Goal: Task Accomplishment & Management: Manage account settings

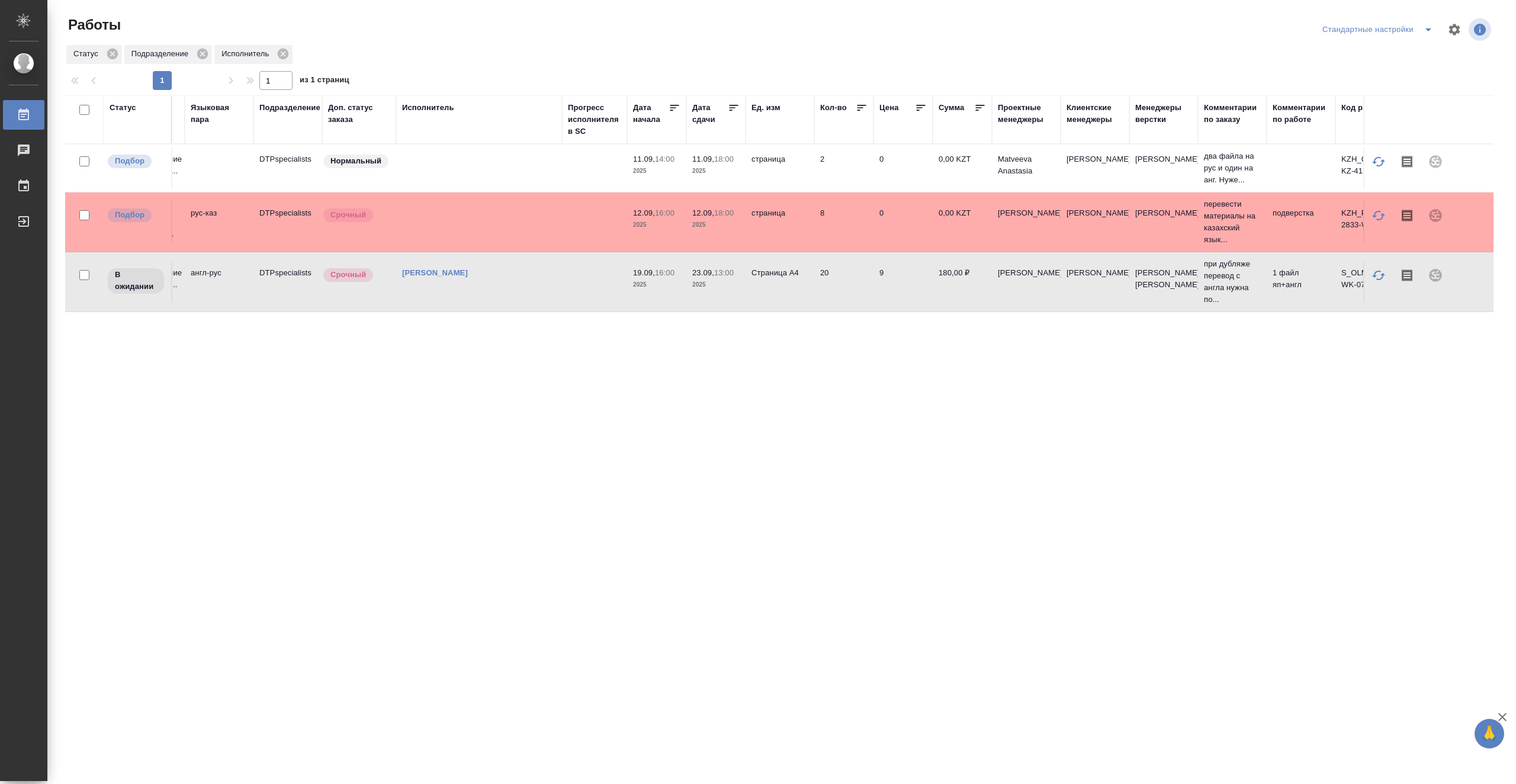
scroll to position [0, 303]
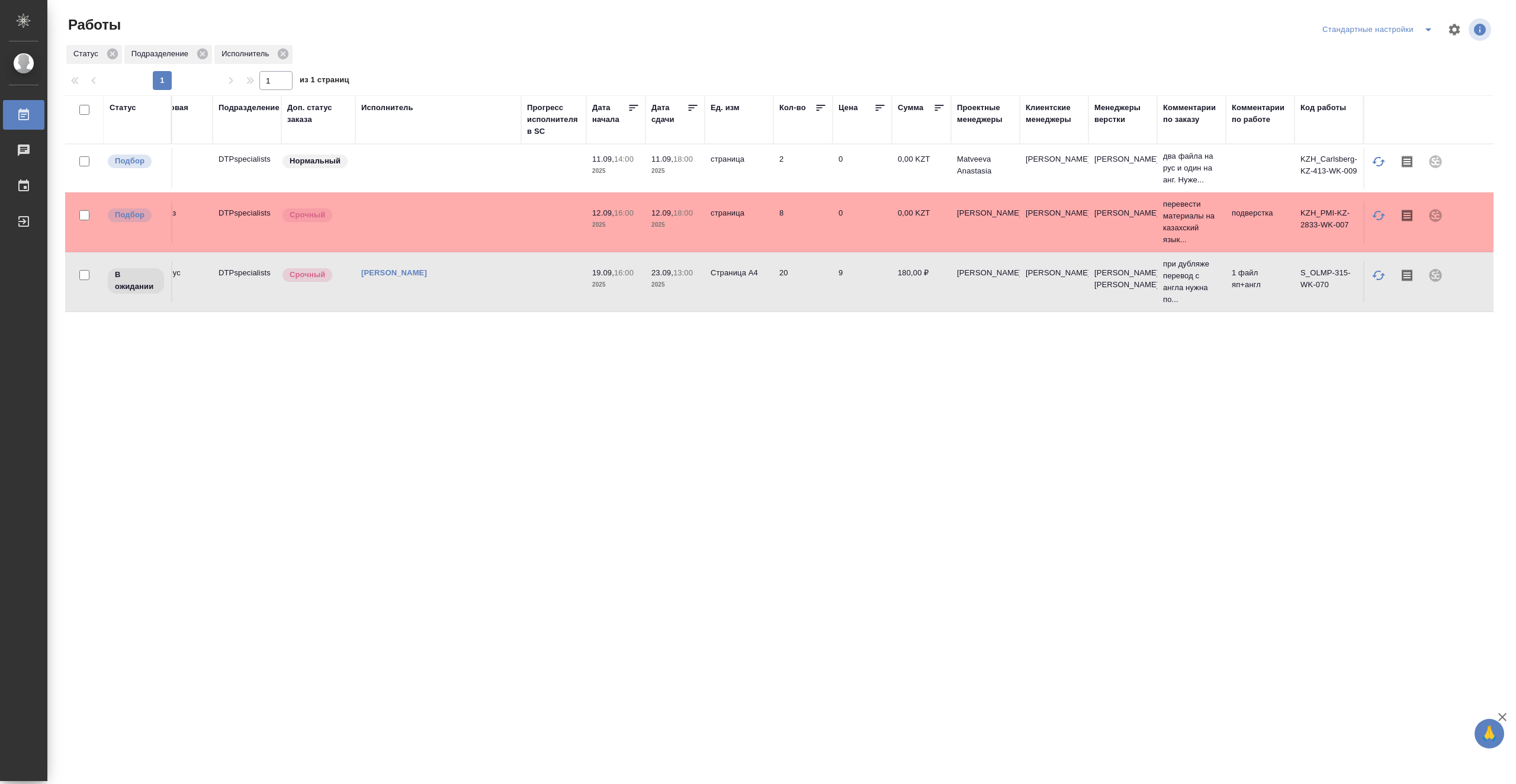
click at [444, 163] on td at bounding box center [438, 168] width 166 height 41
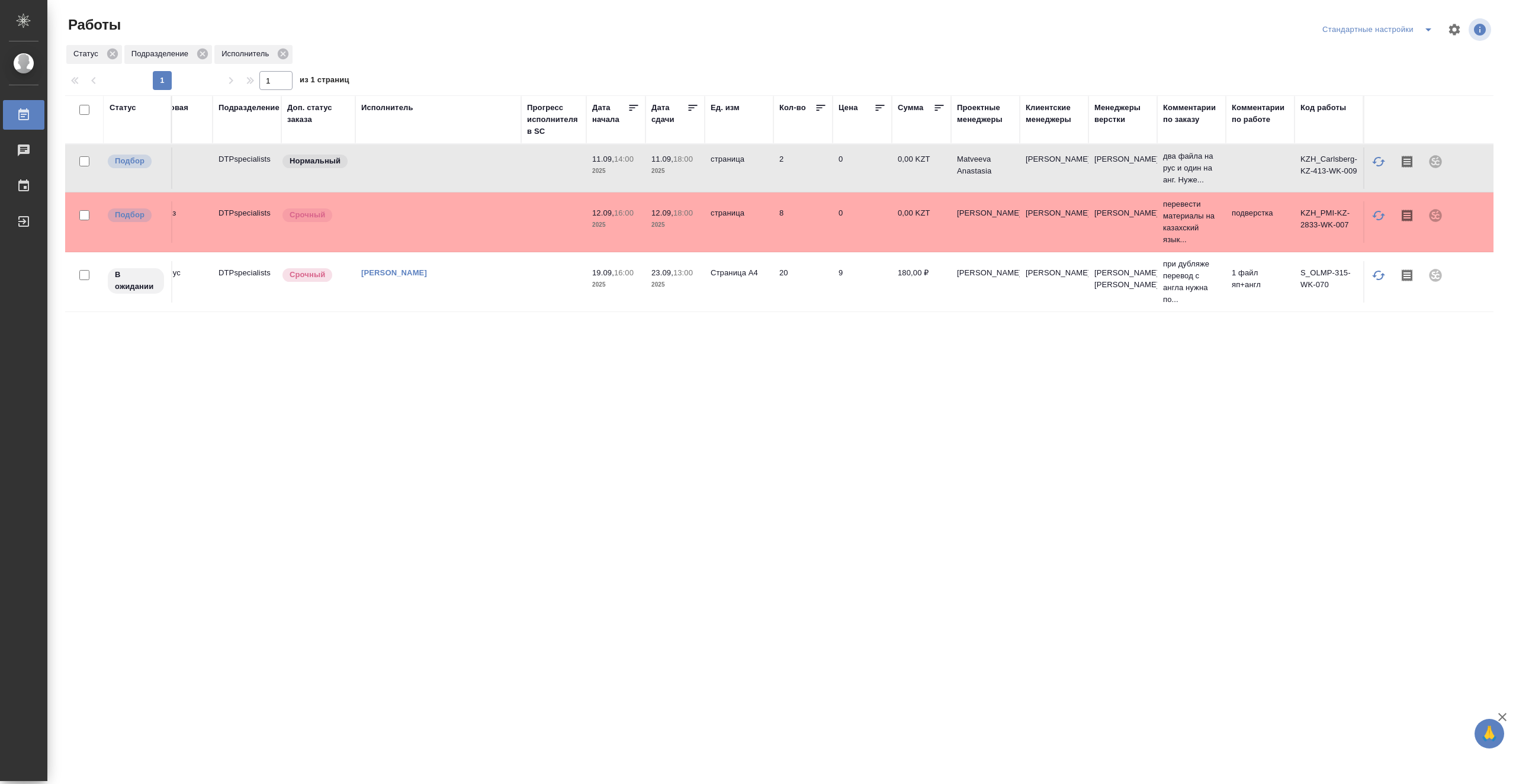
click at [444, 163] on td at bounding box center [438, 168] width 166 height 41
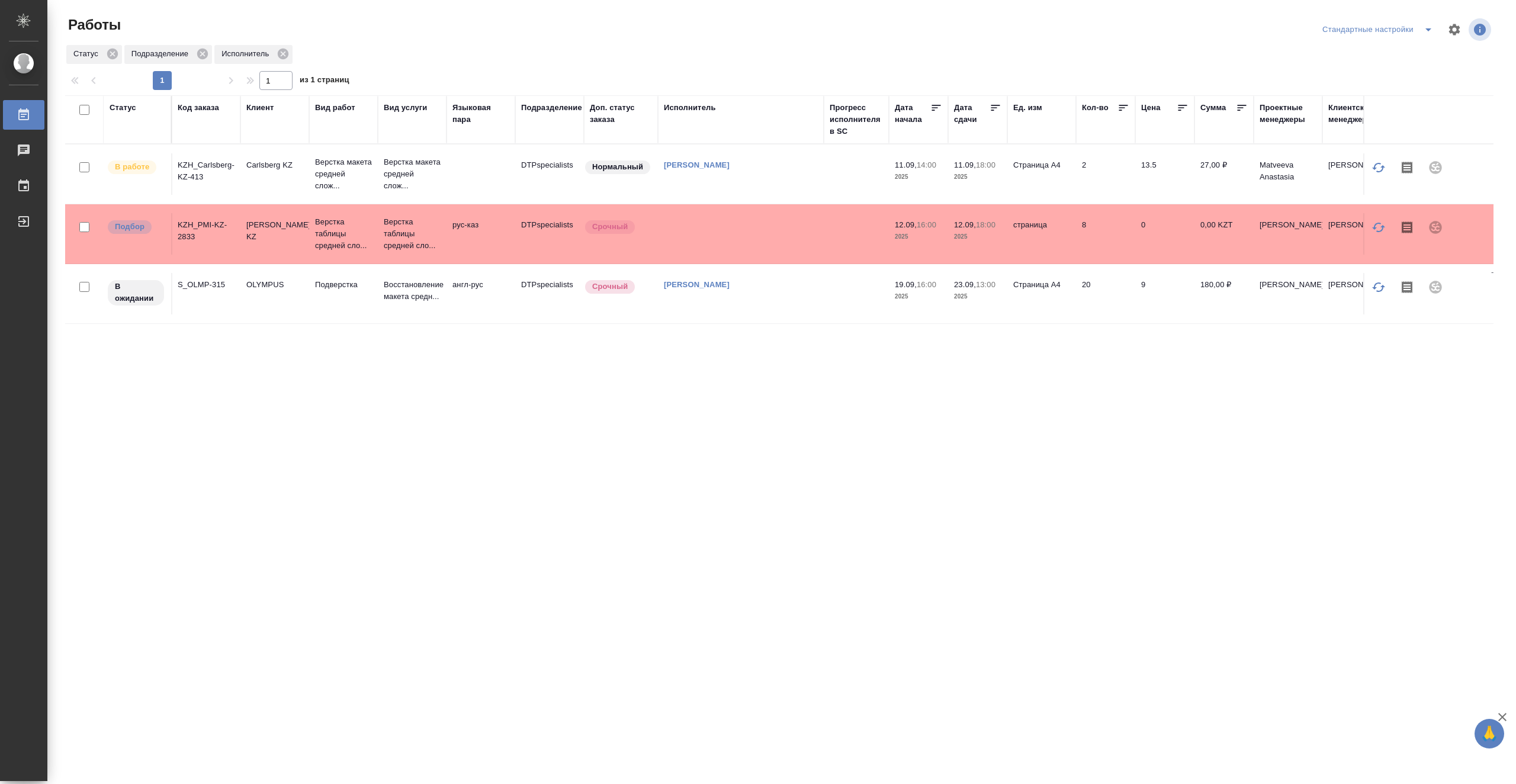
scroll to position [0, 0]
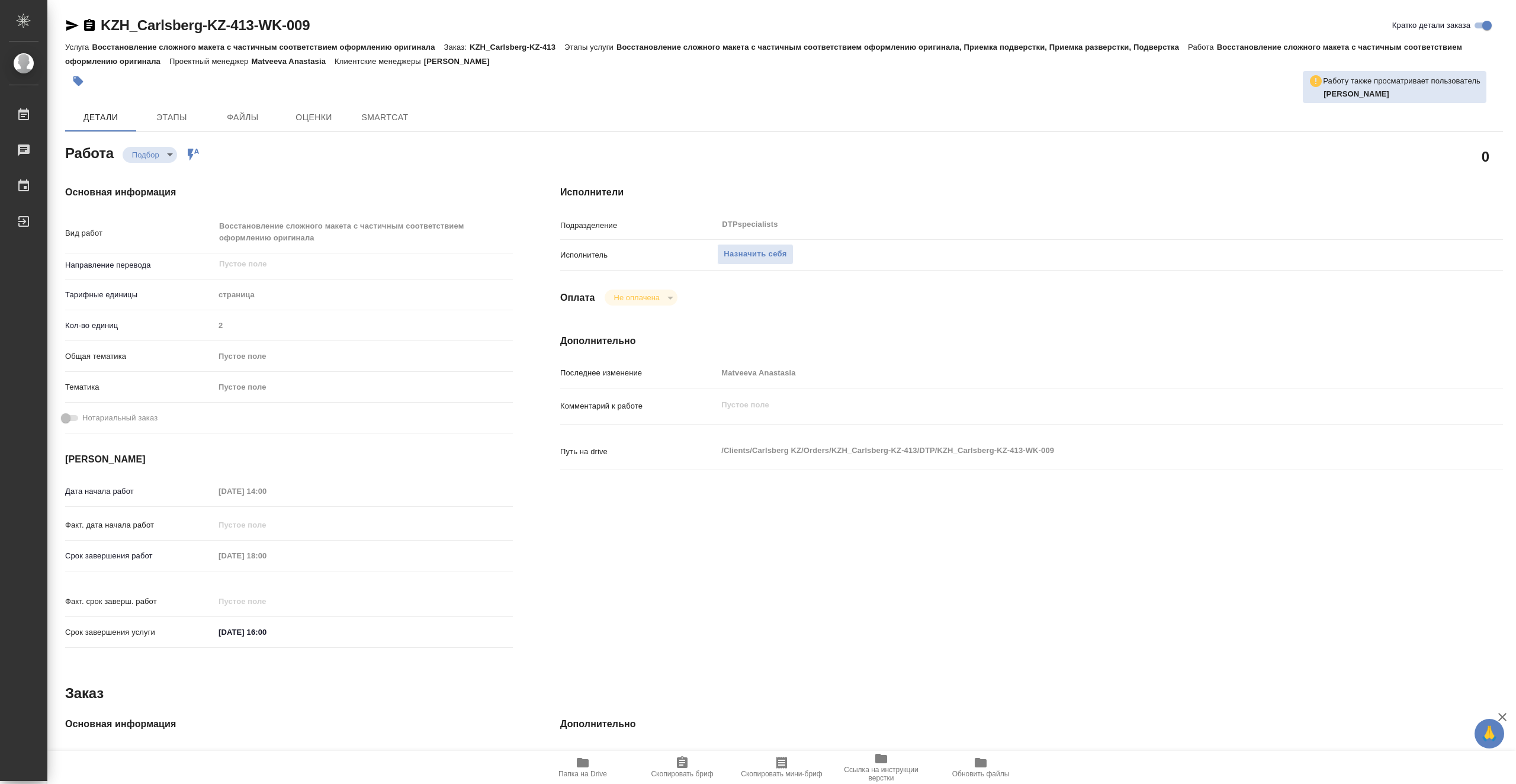
type textarea "x"
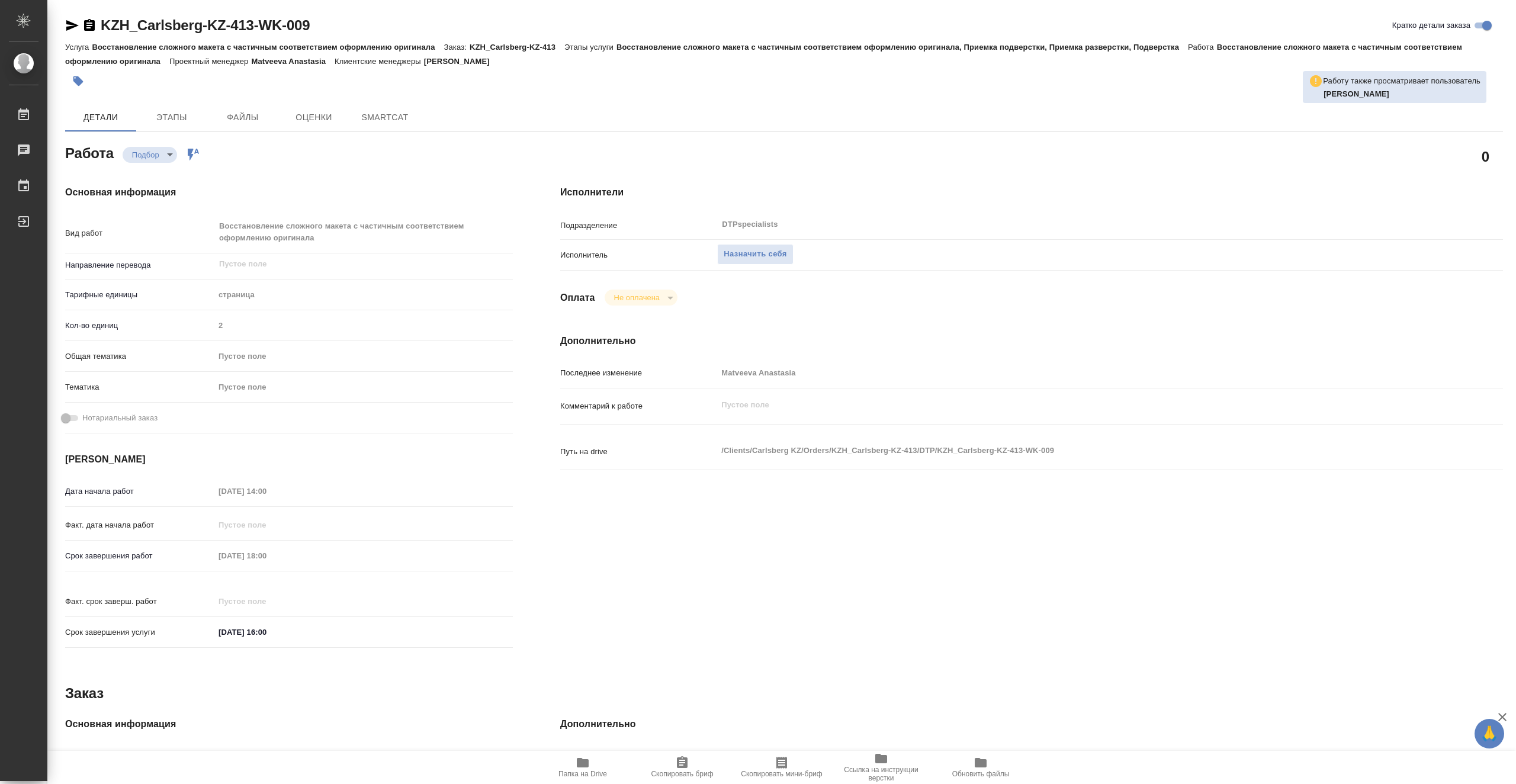
type textarea "x"
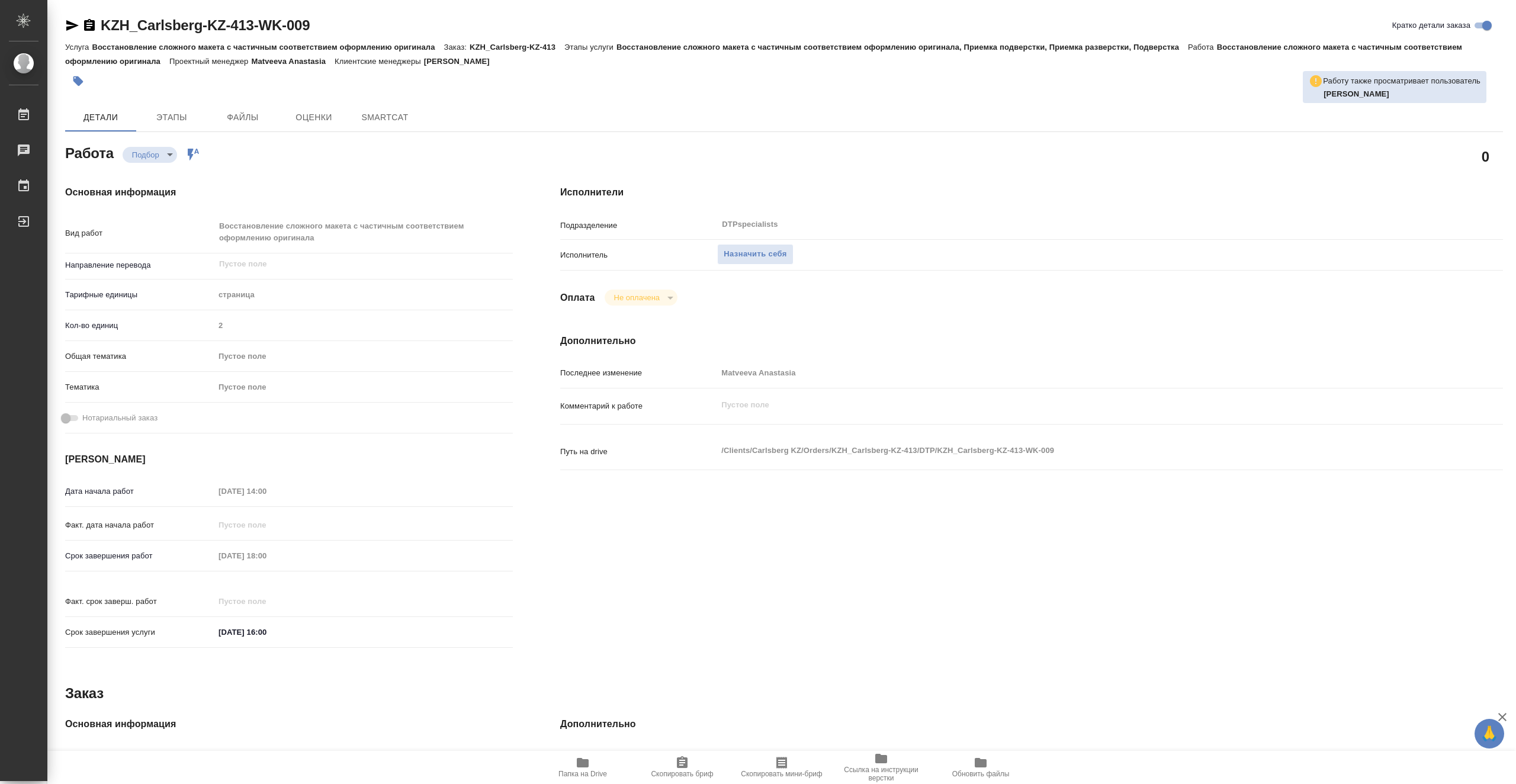
type textarea "x"
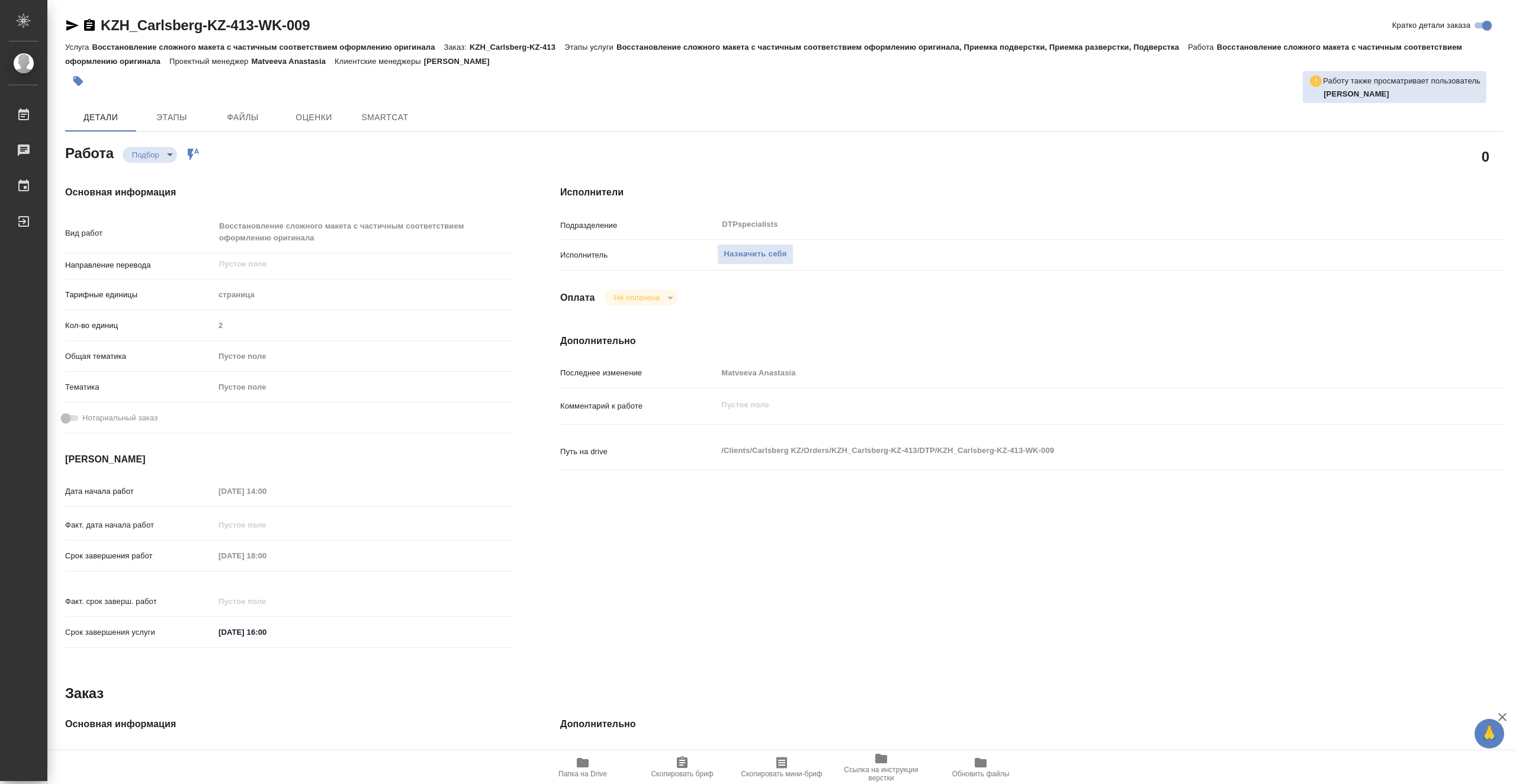
type textarea "x"
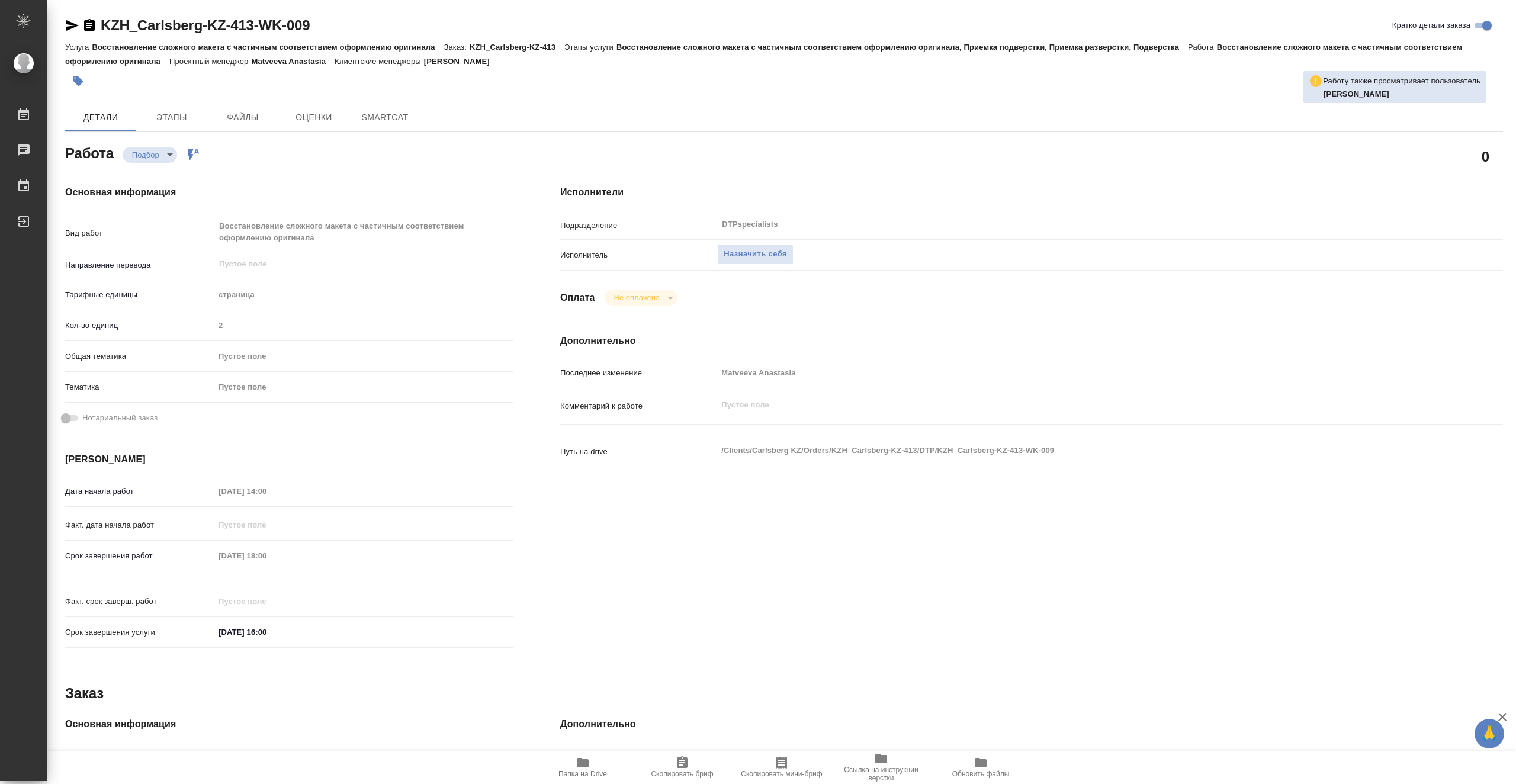
type textarea "x"
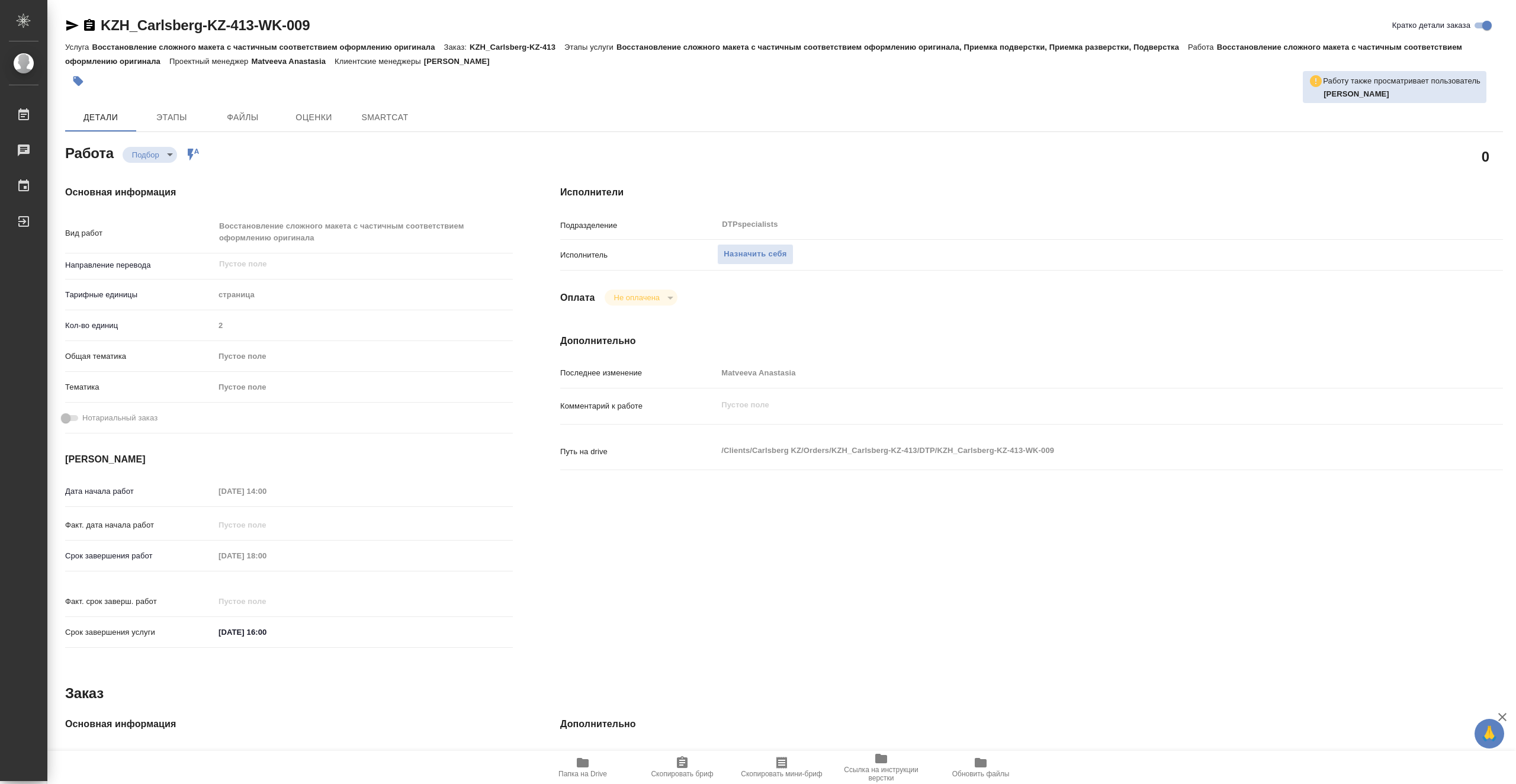
type textarea "x"
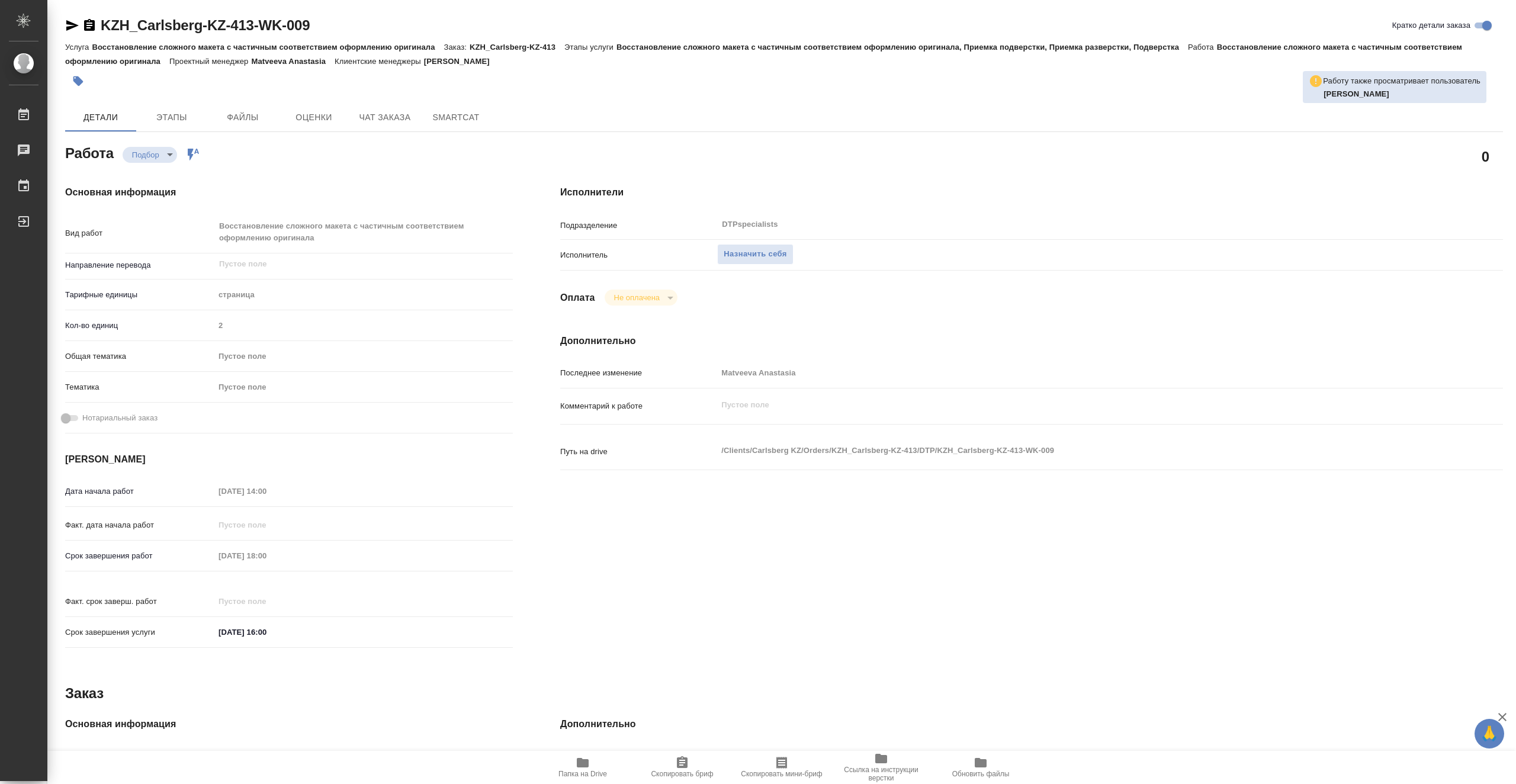
type textarea "x"
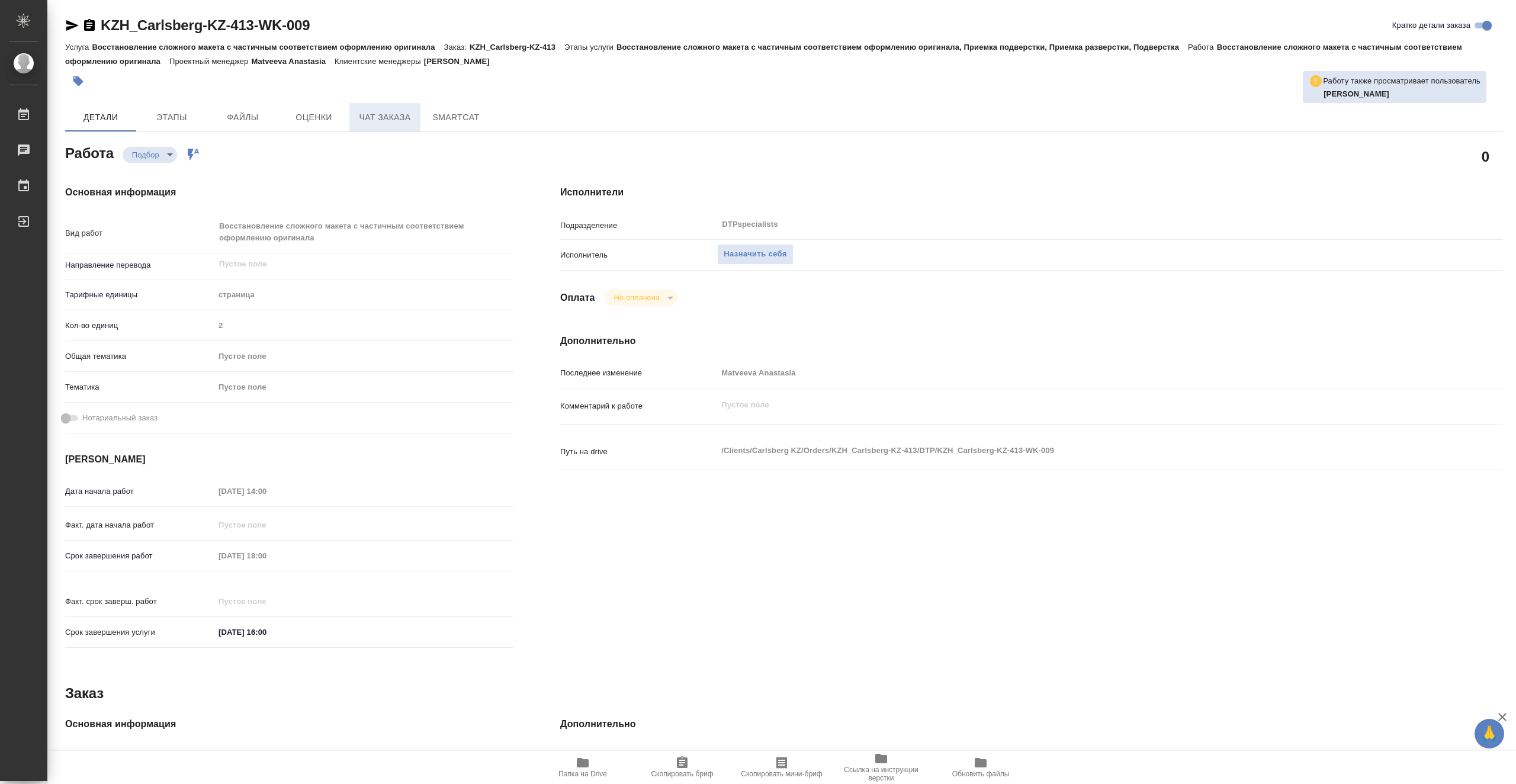
type textarea "x"
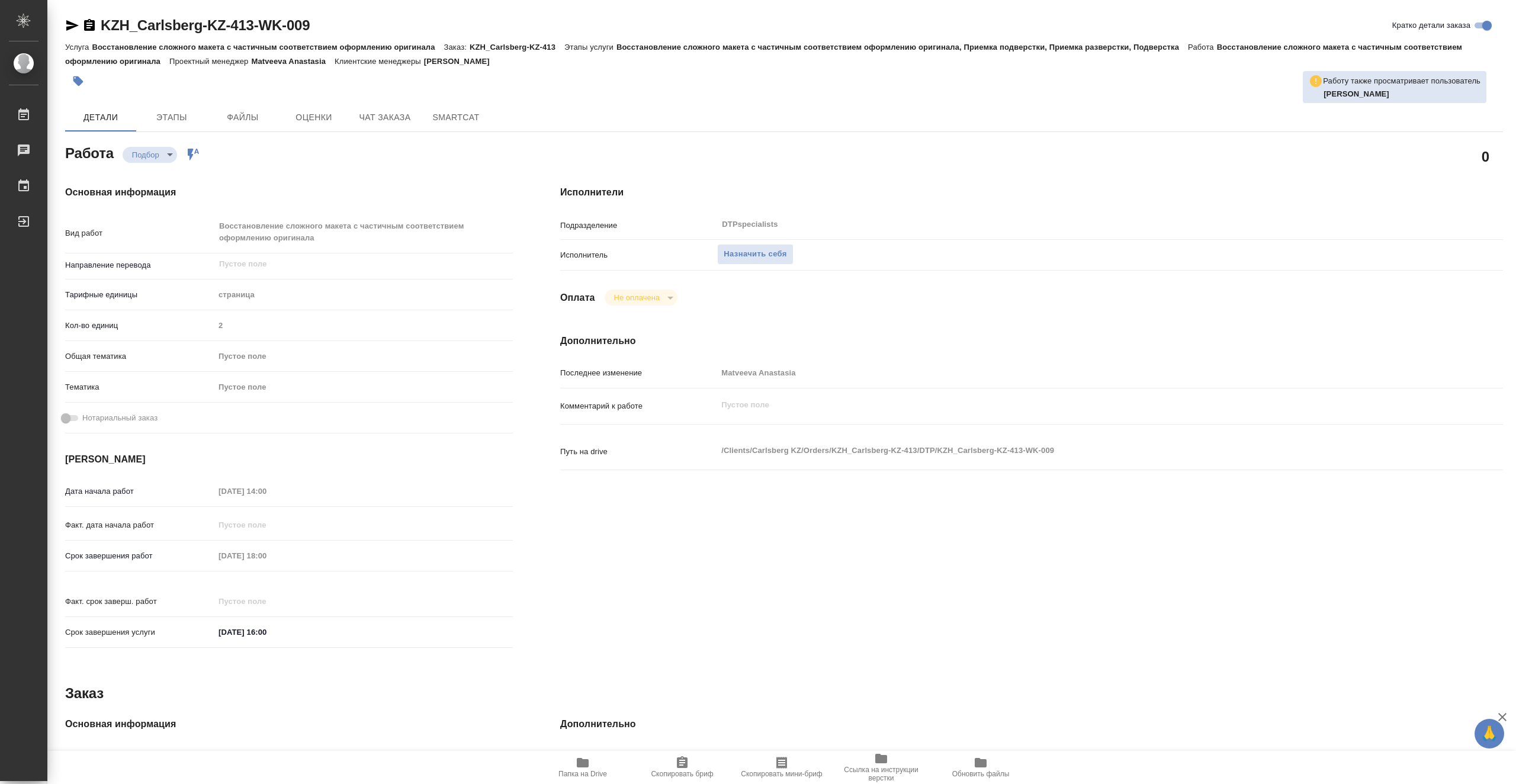
click at [590, 763] on icon "button" at bounding box center [582, 762] width 14 height 14
type textarea "x"
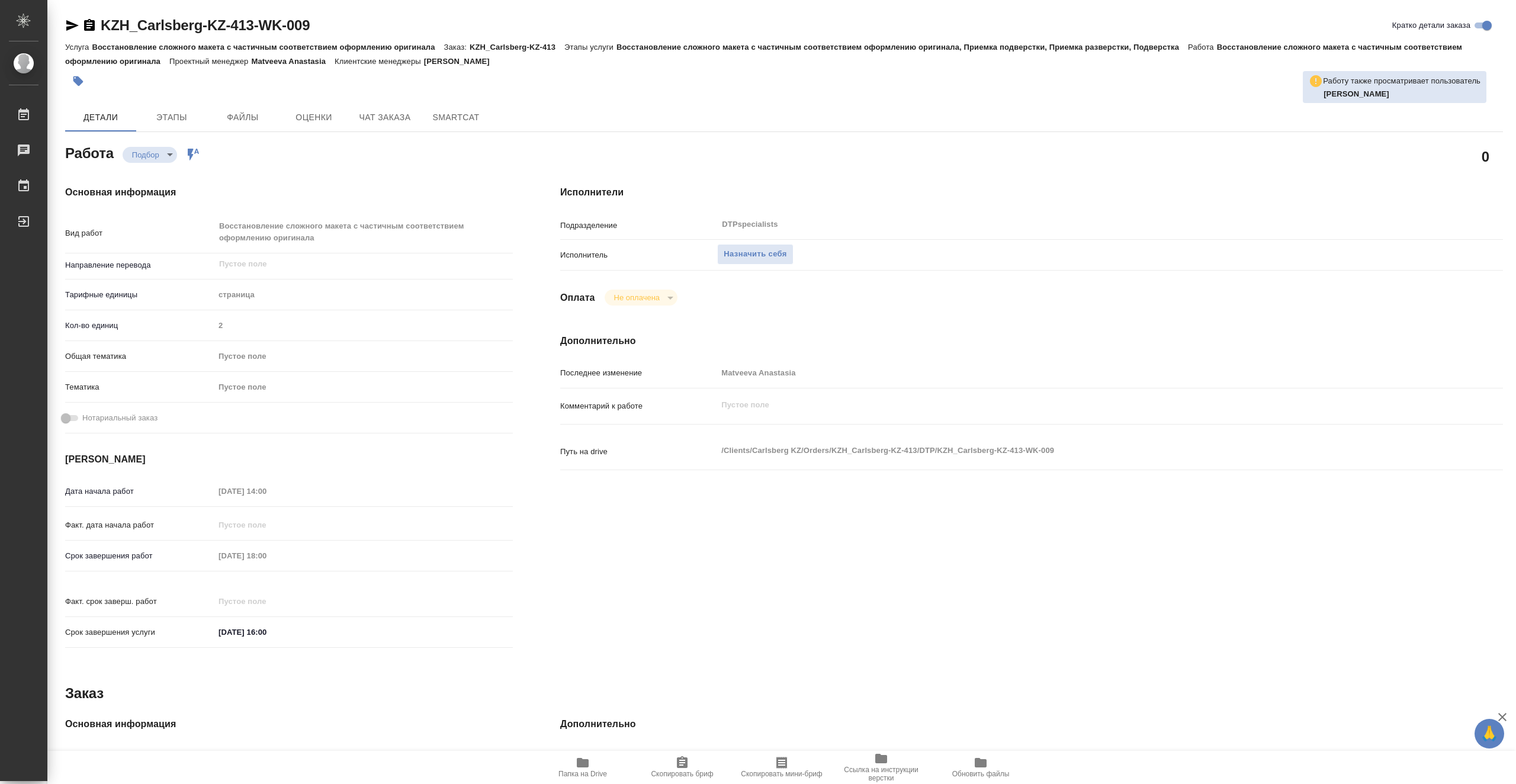
type textarea "x"
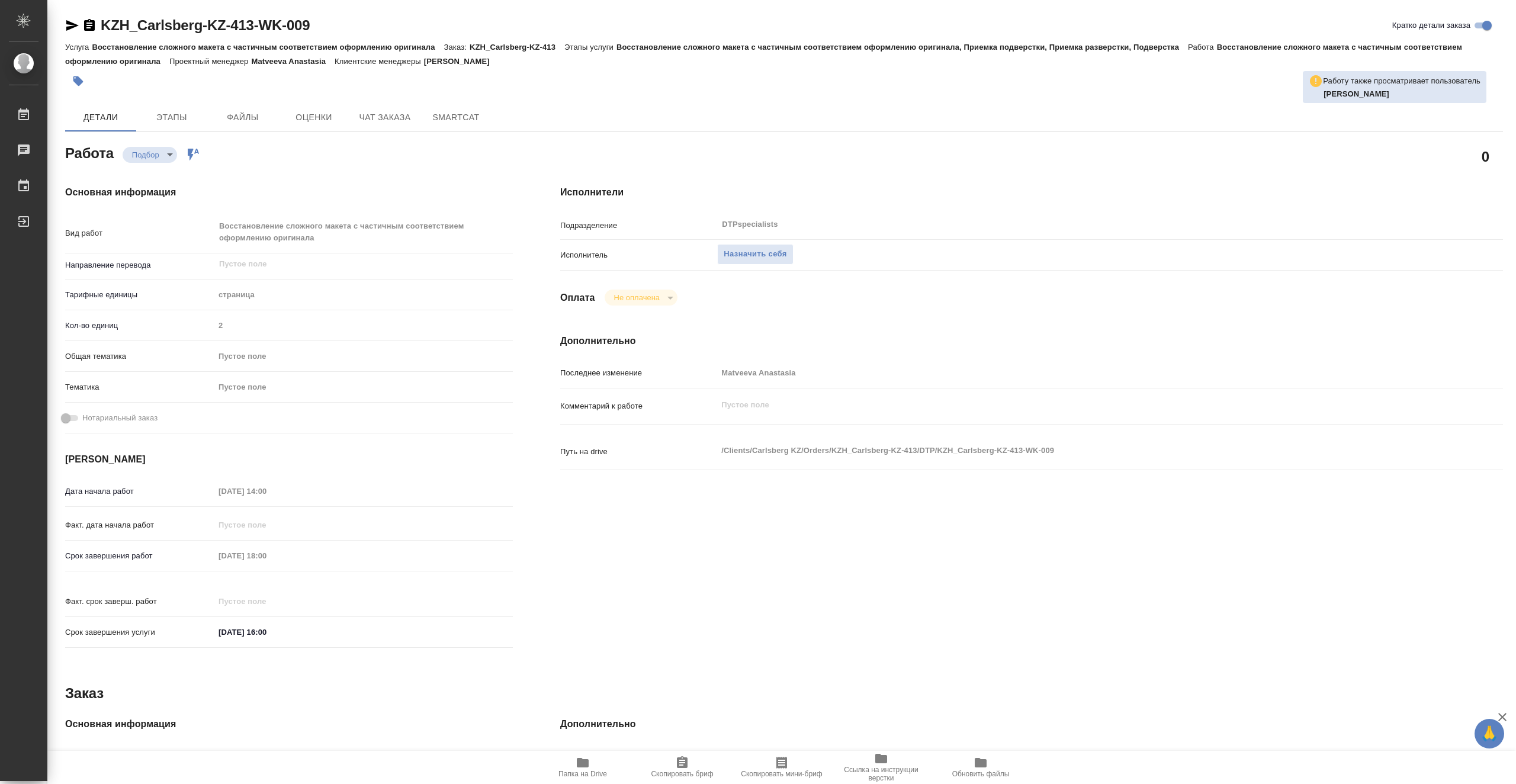
type textarea "x"
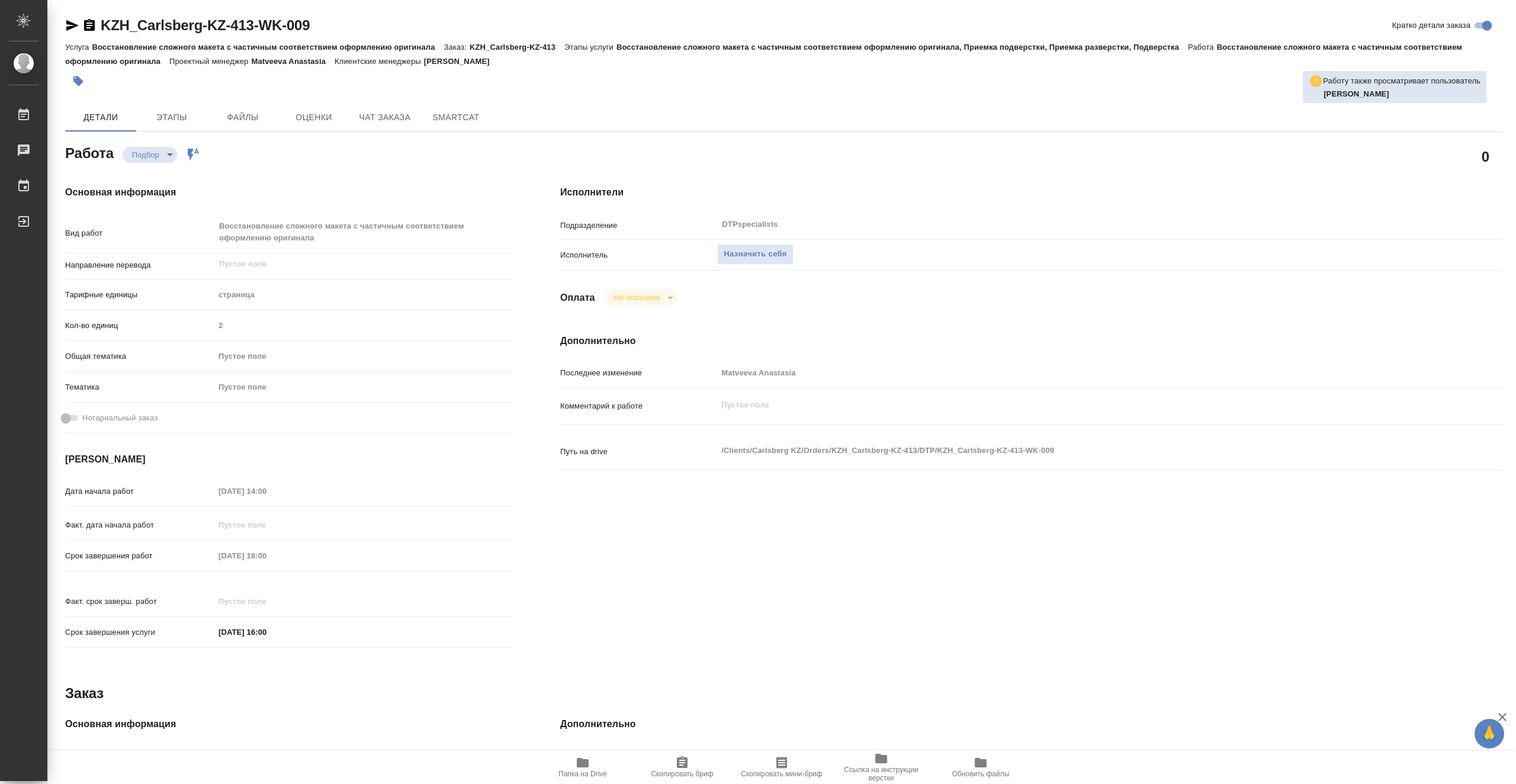
type textarea "x"
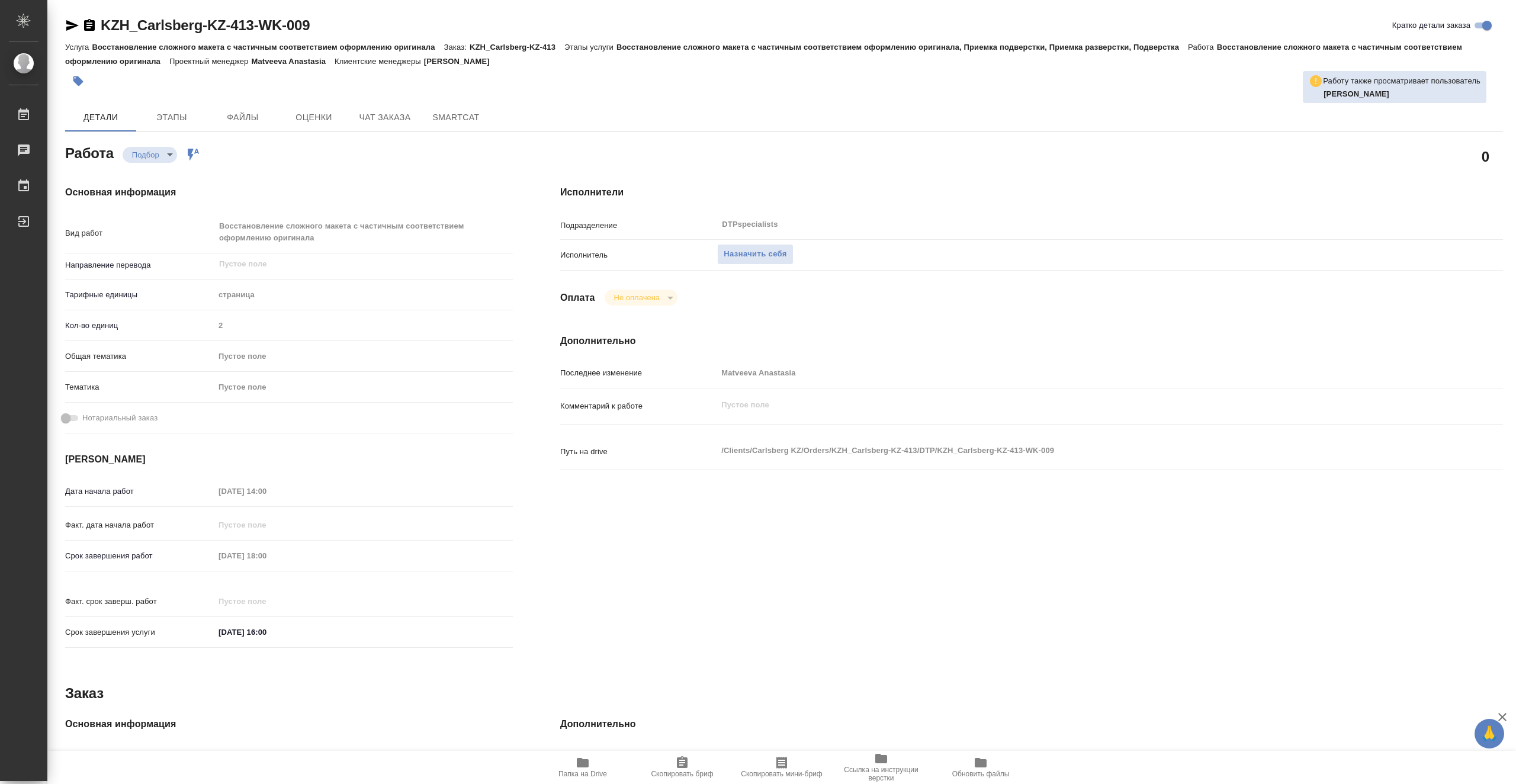
type textarea "x"
click at [573, 772] on span "Папка на Drive" at bounding box center [583, 773] width 49 height 8
click at [778, 252] on span "Назначить себя" at bounding box center [755, 254] width 63 height 13
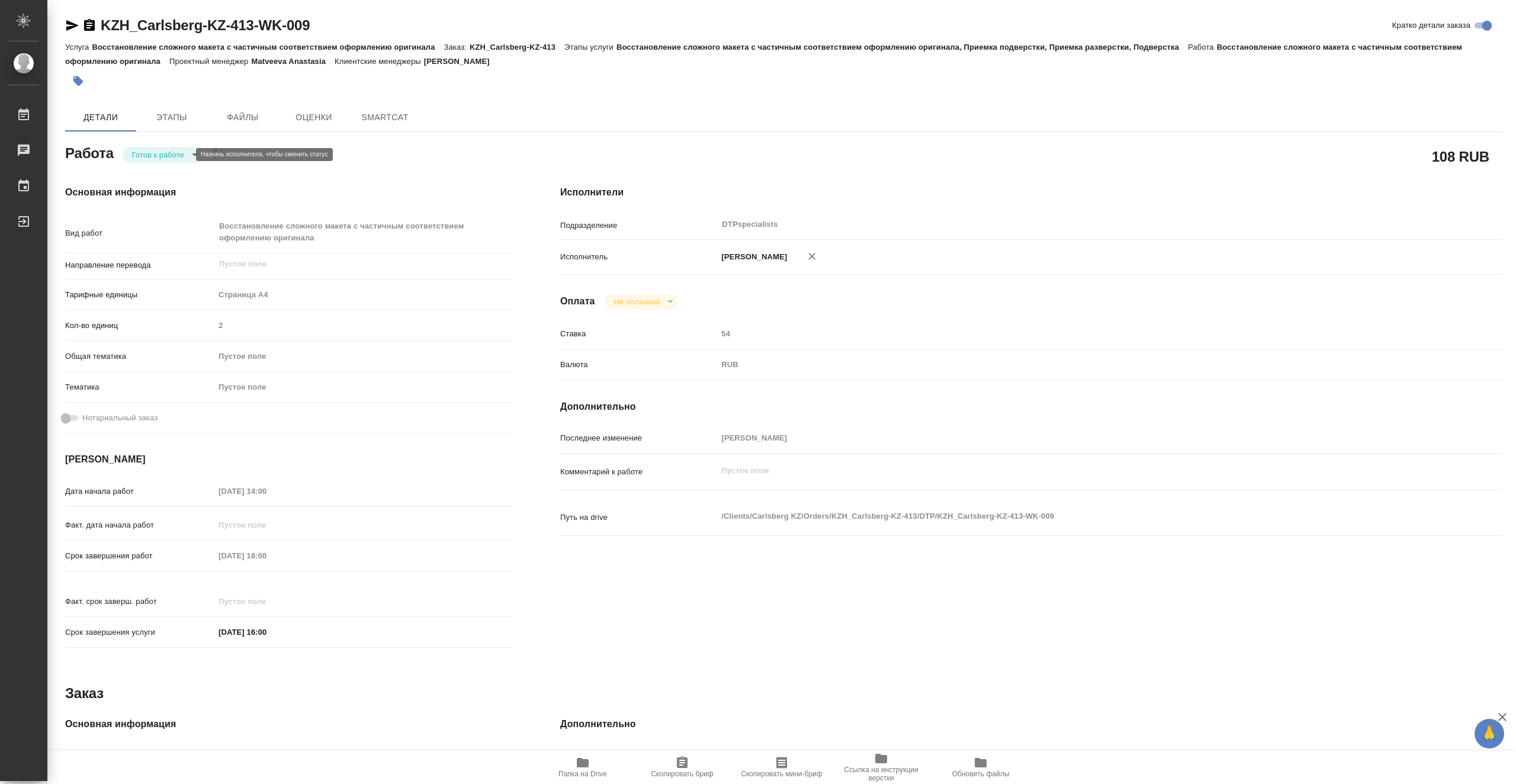
type textarea "x"
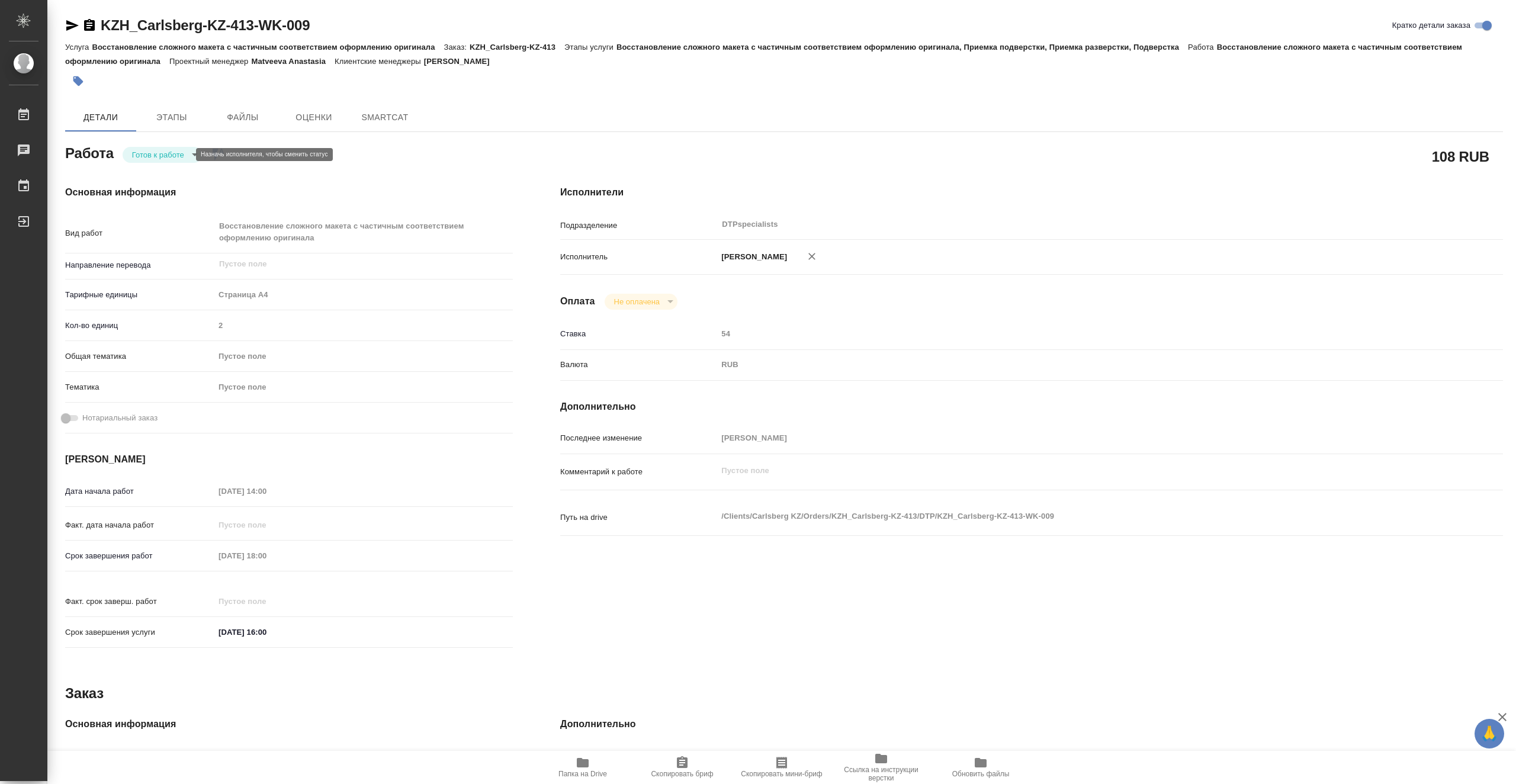
type textarea "x"
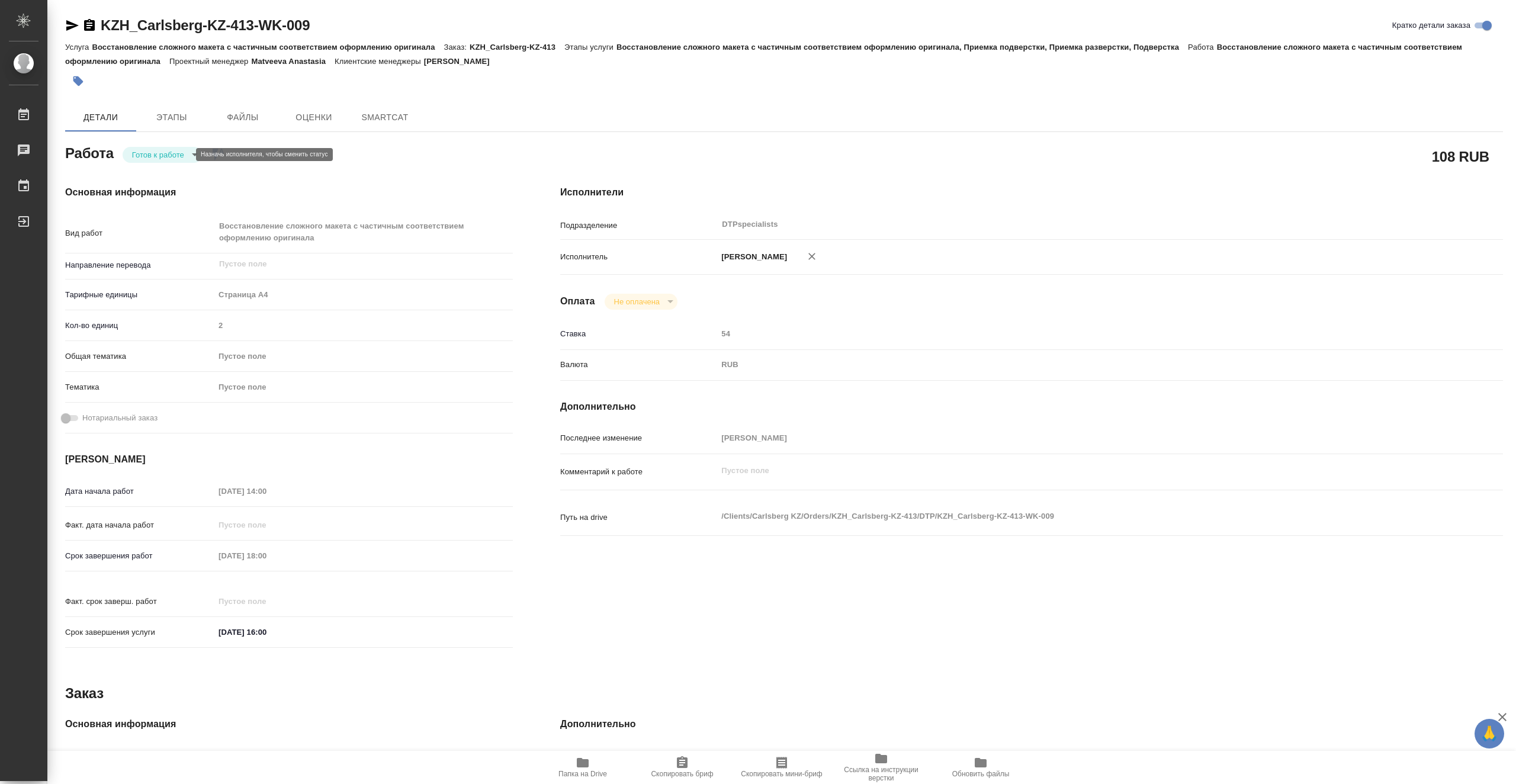
type textarea "x"
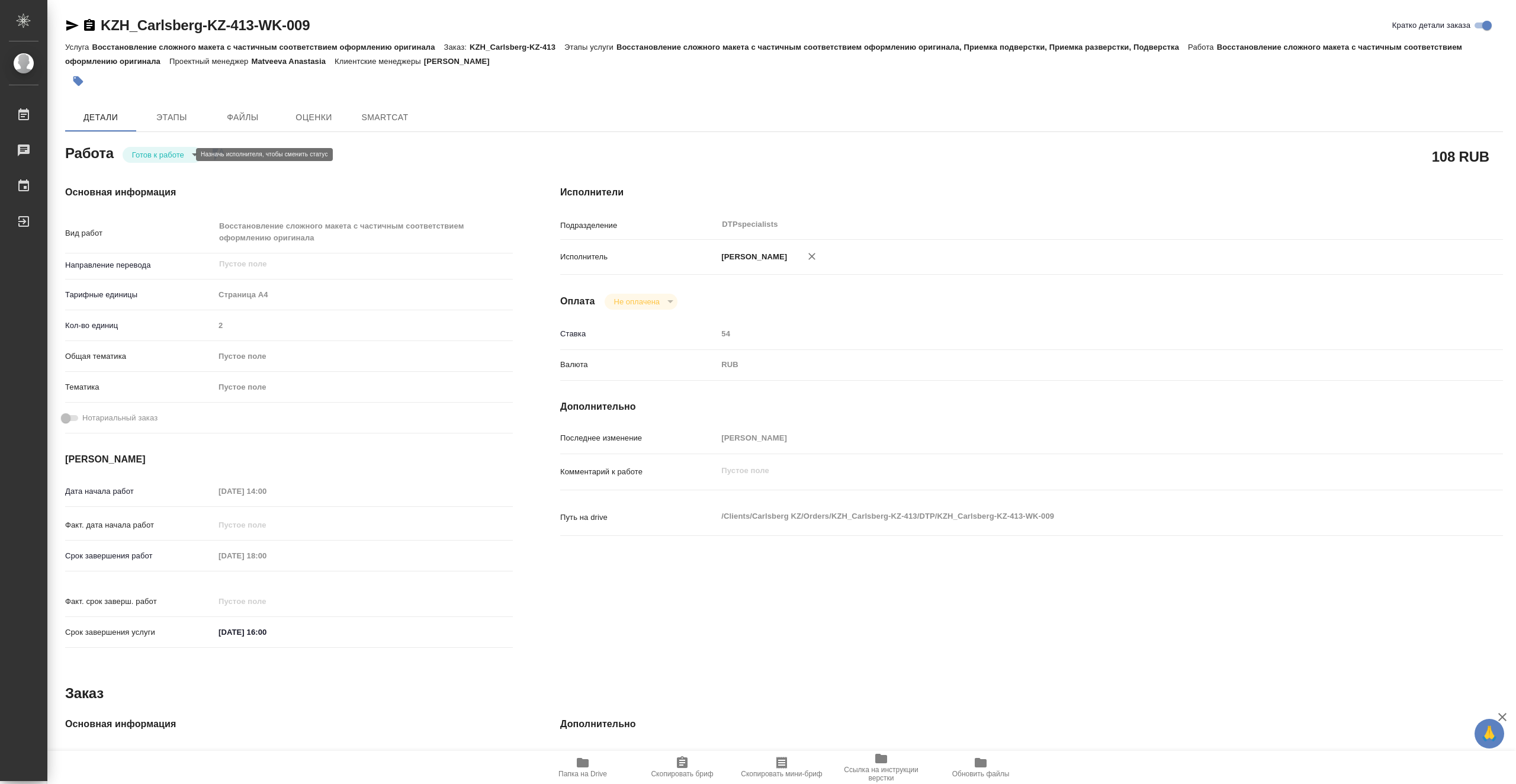
type textarea "x"
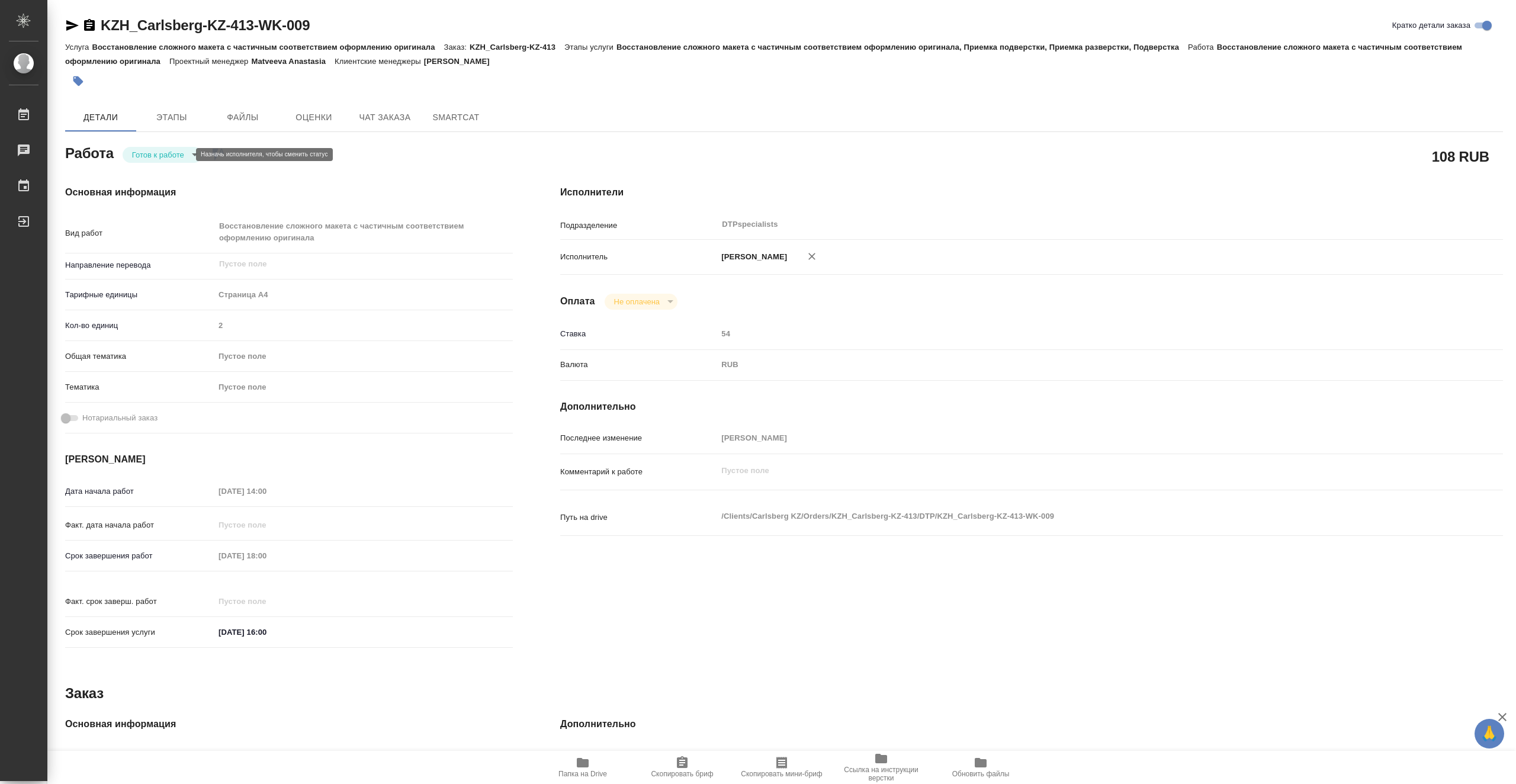
type textarea "x"
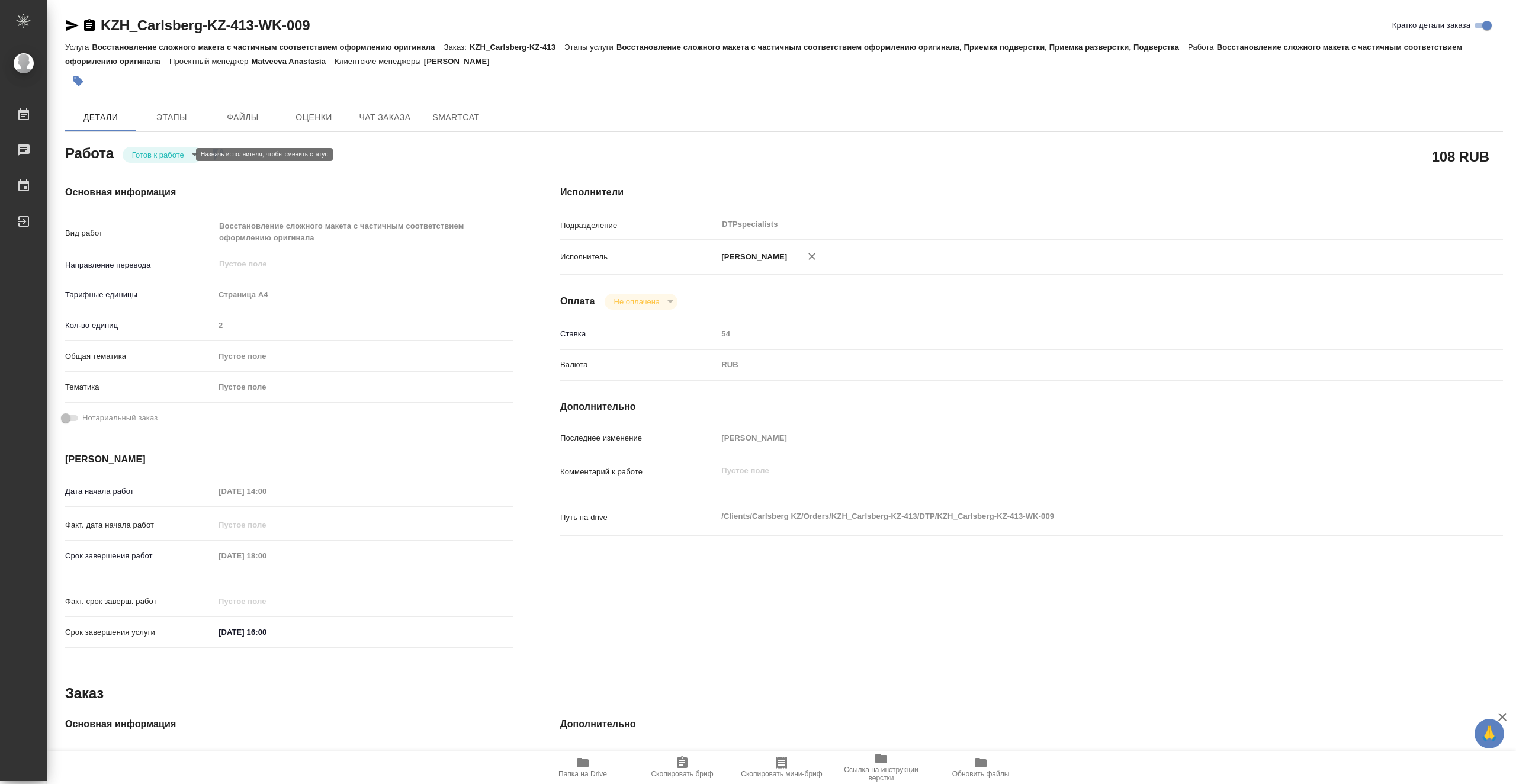
click at [178, 156] on body "🙏 .cls-1 fill:#fff; AWATERA Vasiutchenko Aleksandr Работы Чаты График Выйти KZH…" at bounding box center [758, 392] width 1516 height 784
click at [181, 155] on li "В работе" at bounding box center [162, 154] width 79 height 20
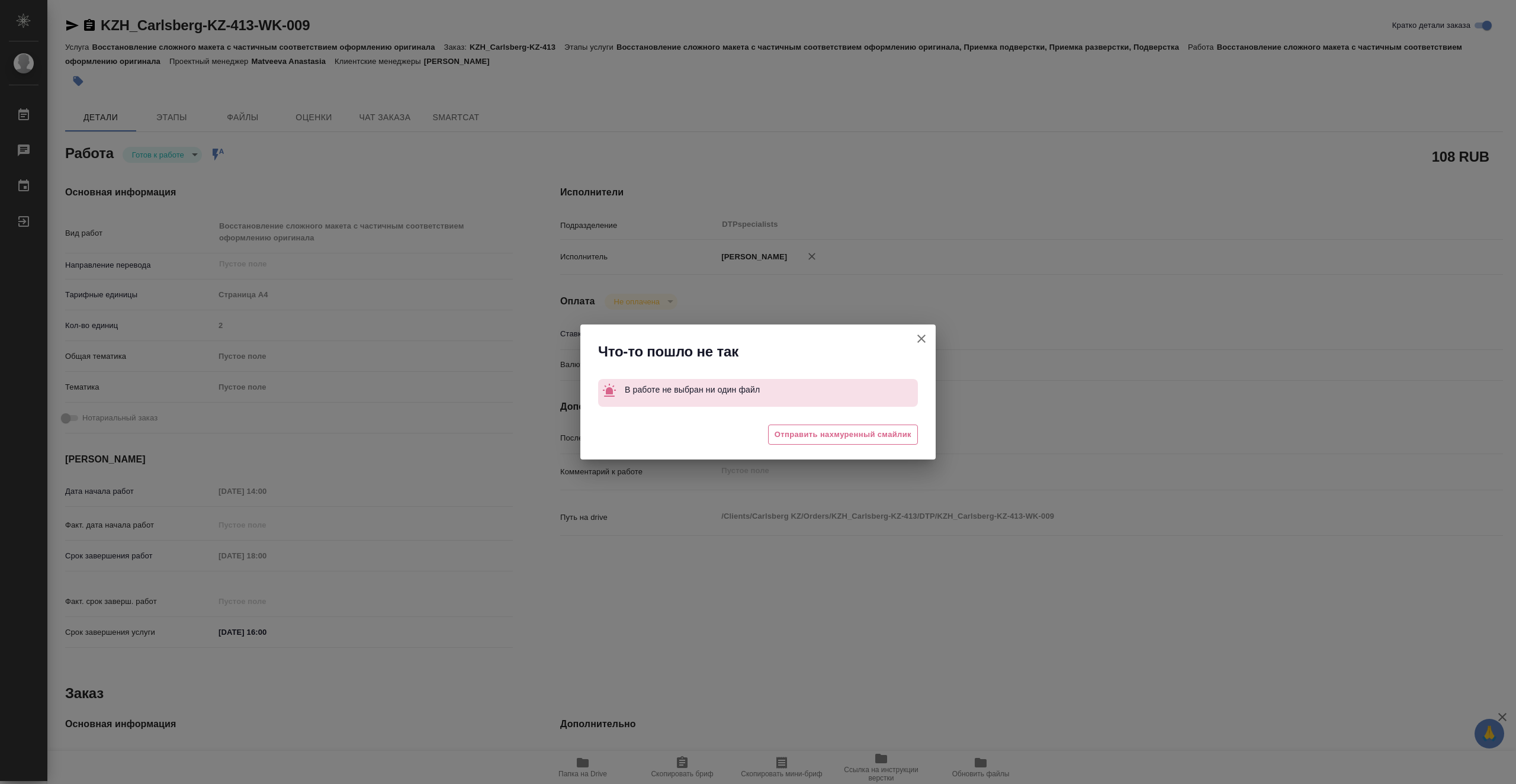
type textarea "x"
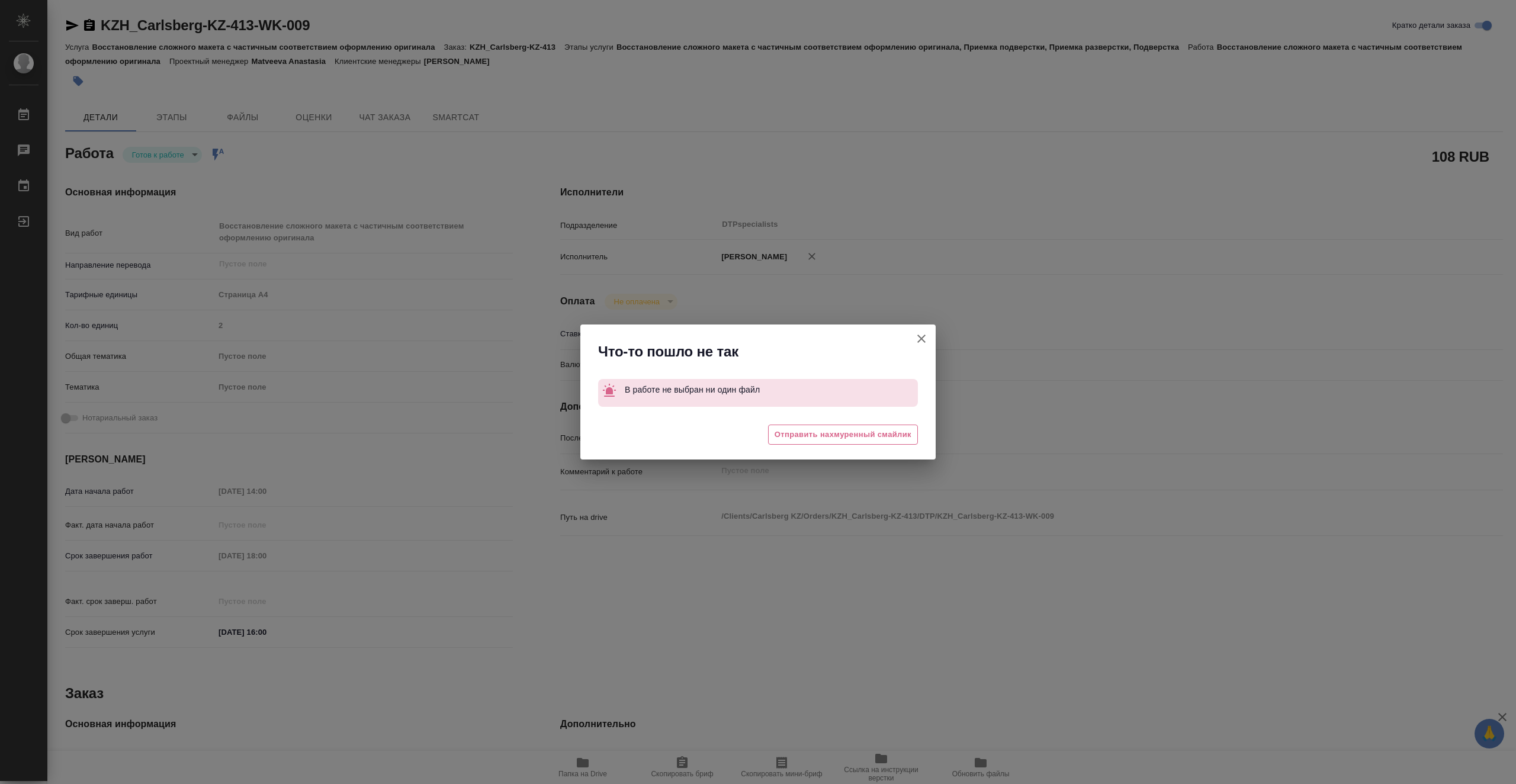
click at [936, 335] on div "Что-то пошло не так В работе не выбран ни один файл 🥲 Отправить нахмуренный сма…" at bounding box center [758, 392] width 1516 height 784
click at [926, 333] on icon "button" at bounding box center [921, 338] width 14 height 14
type textarea "x"
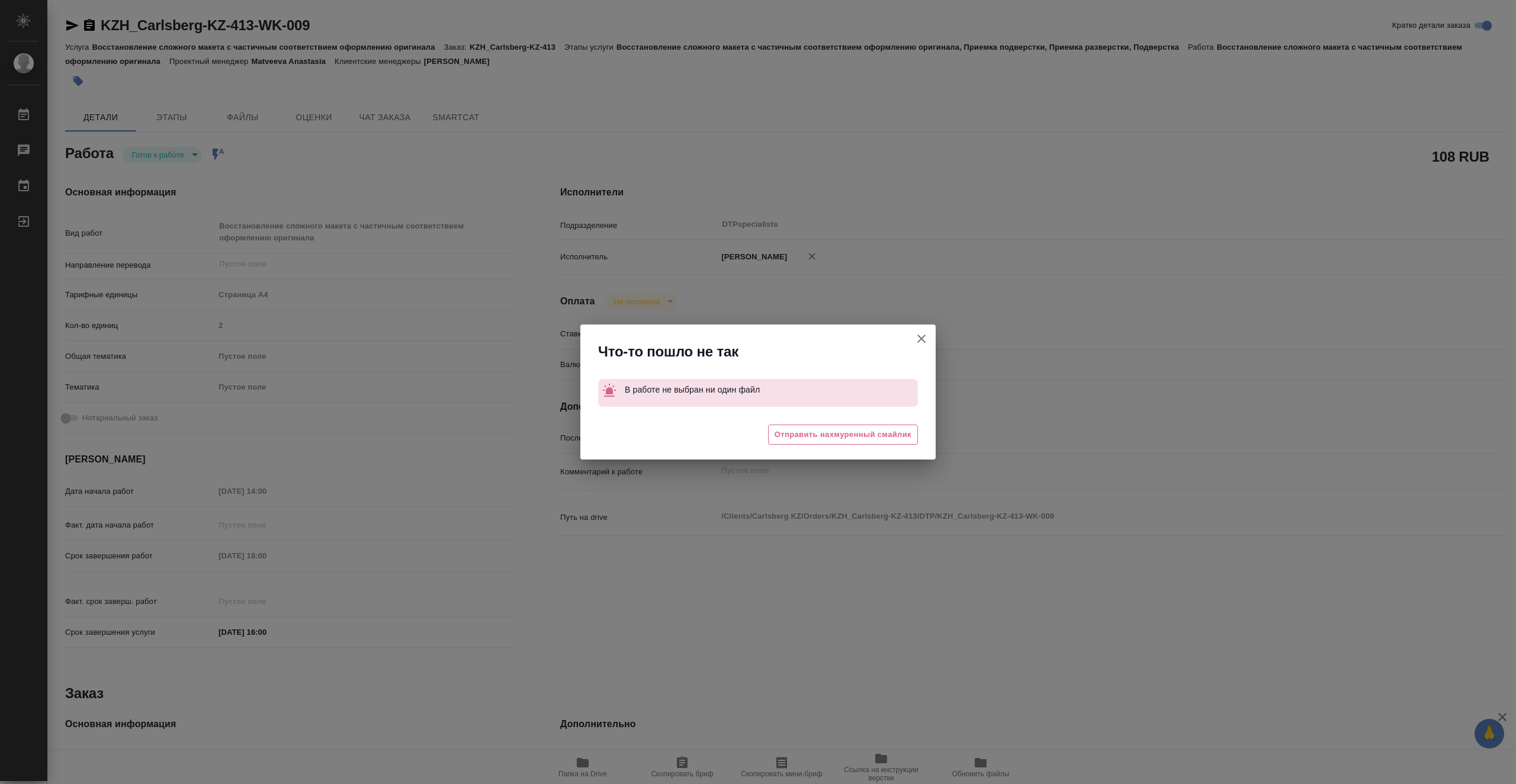
type textarea "x"
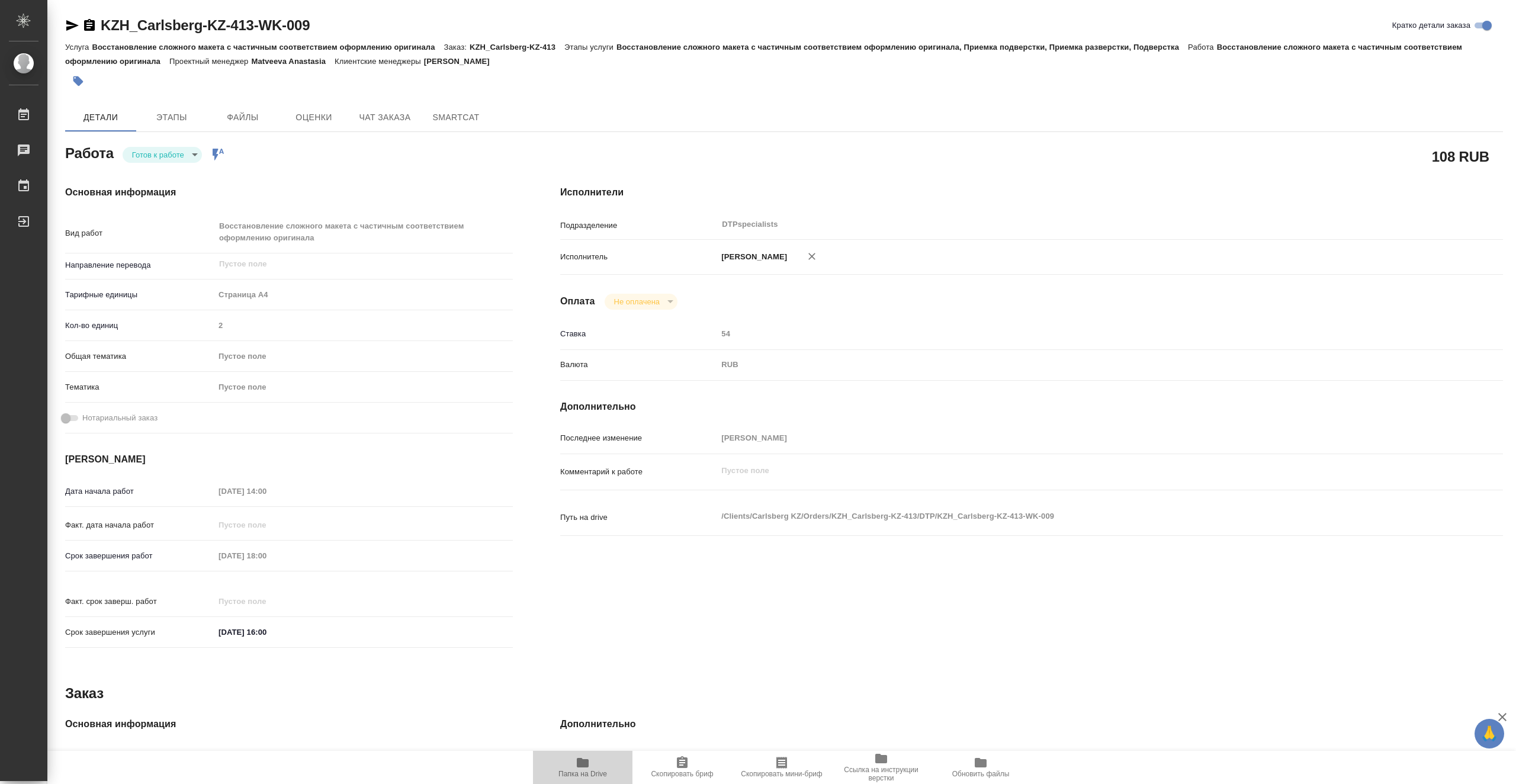
click at [595, 768] on span "Папка на Drive" at bounding box center [582, 766] width 85 height 22
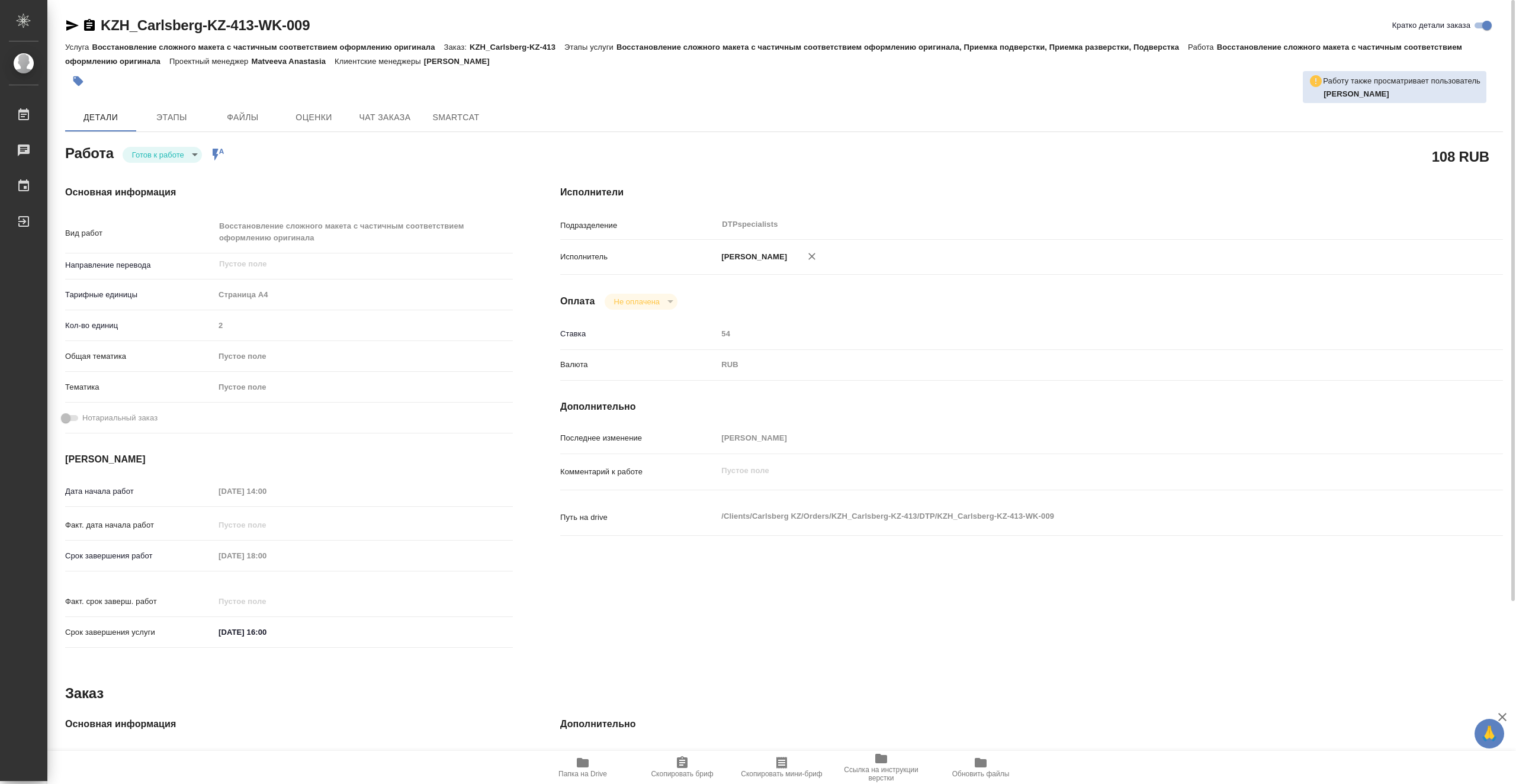
type textarea "x"
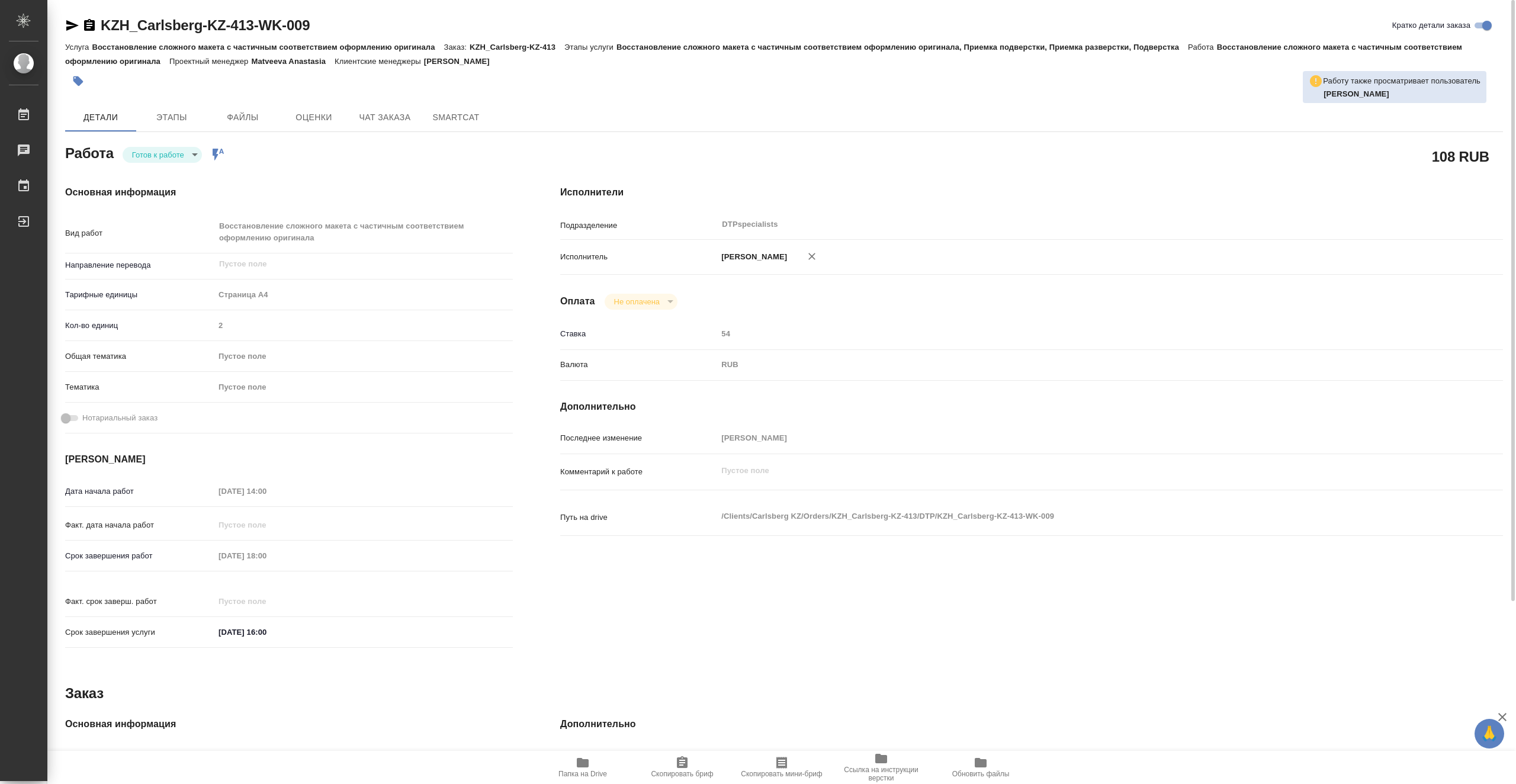
type textarea "x"
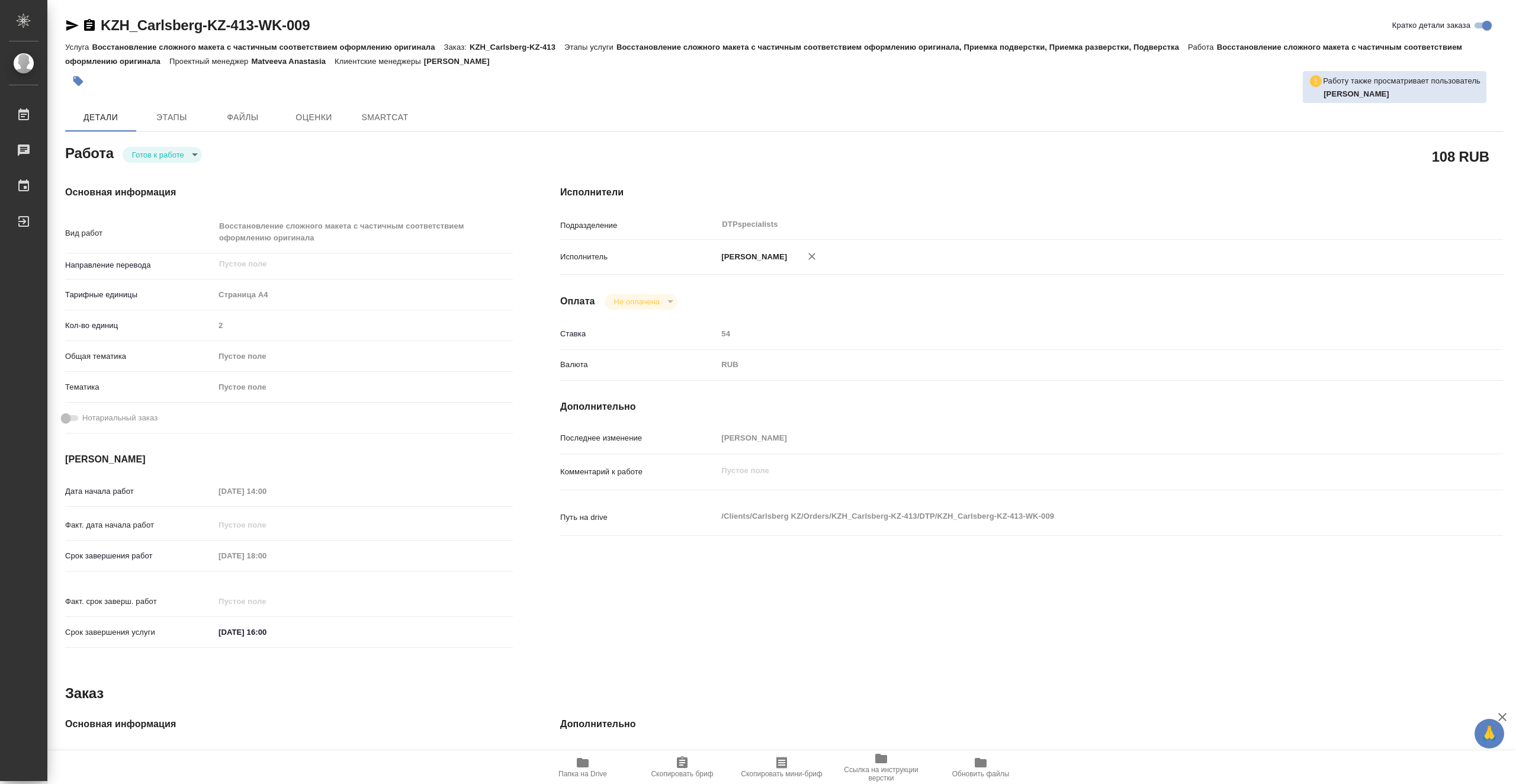
type textarea "x"
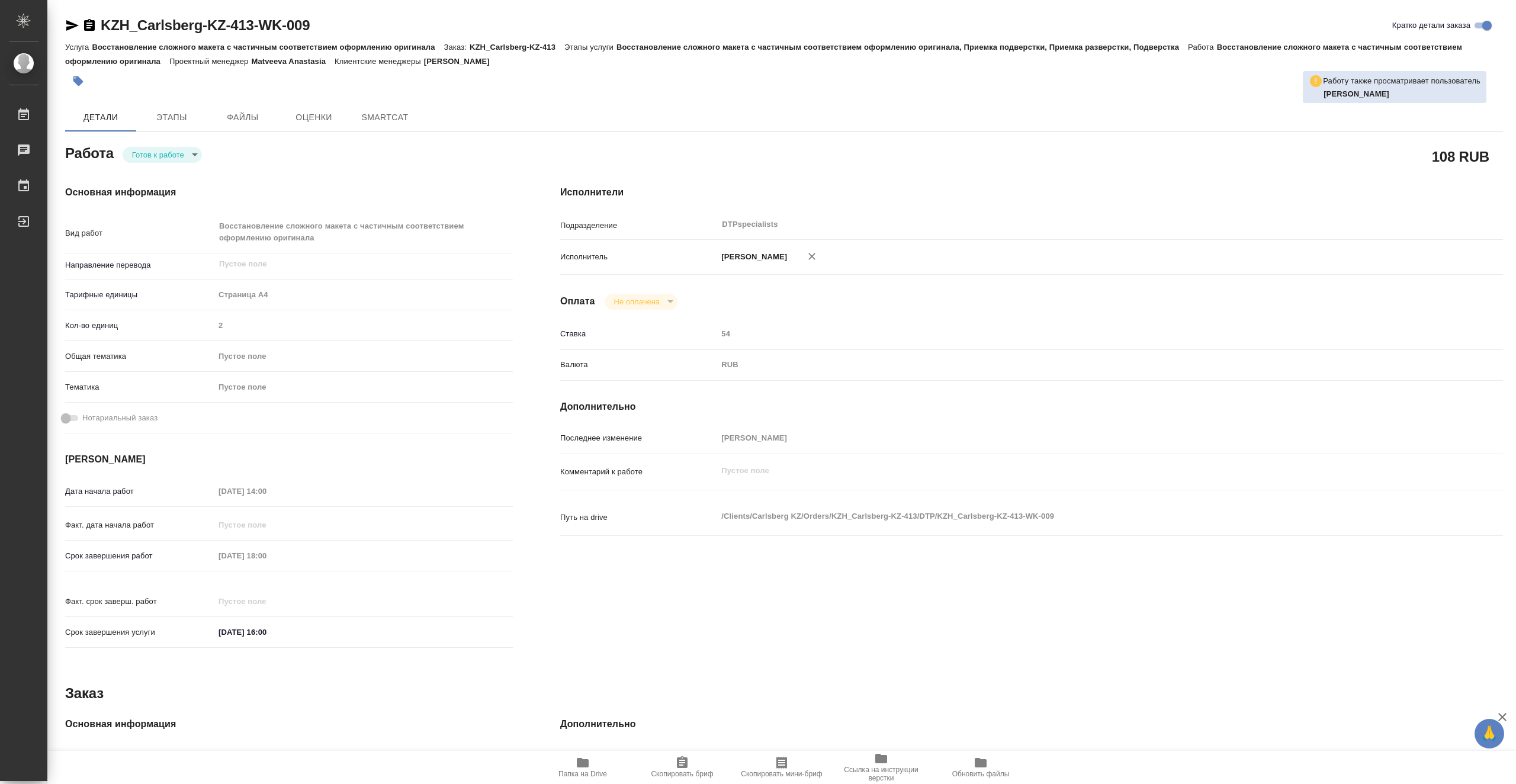
type textarea "x"
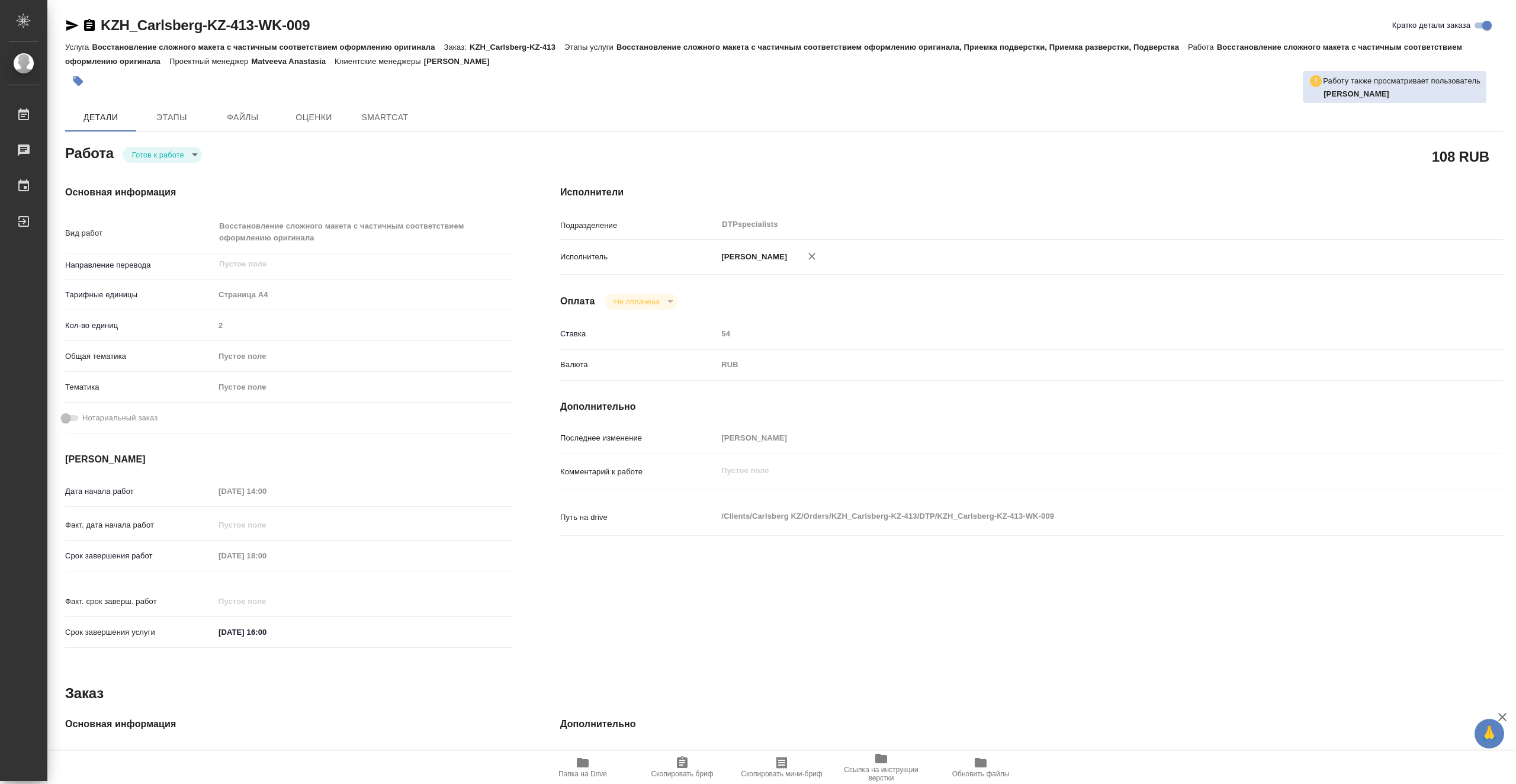
type textarea "x"
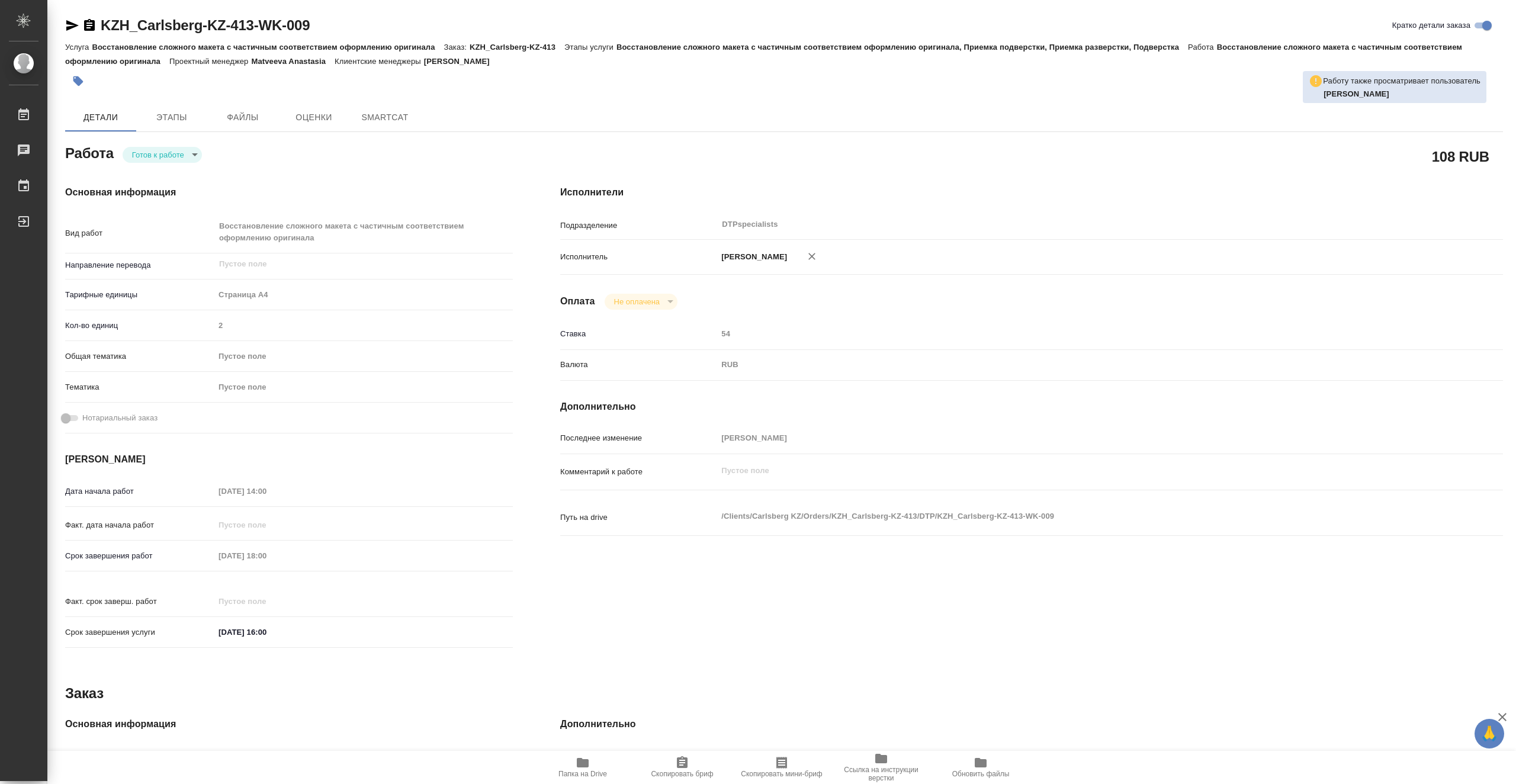
type textarea "x"
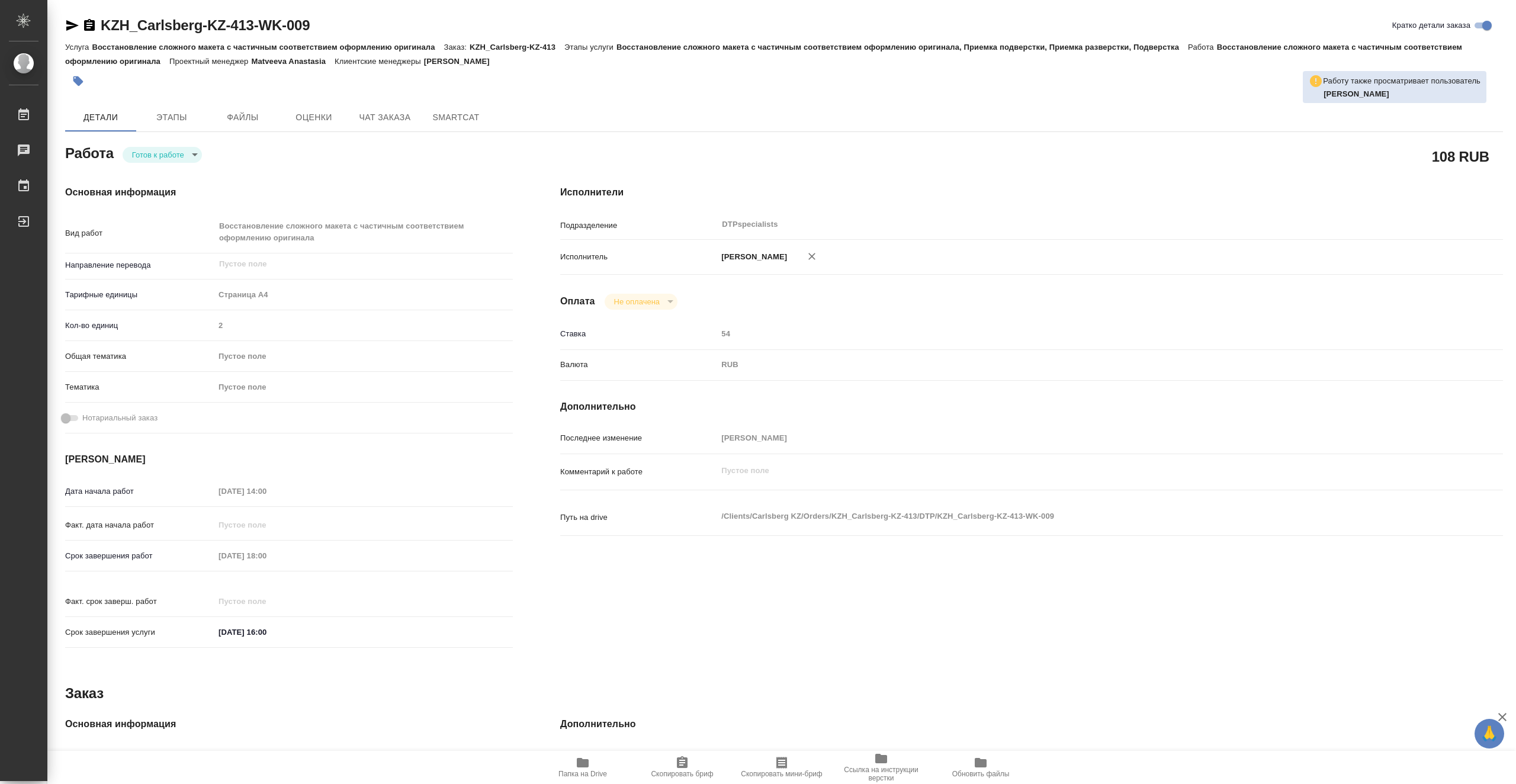
type textarea "x"
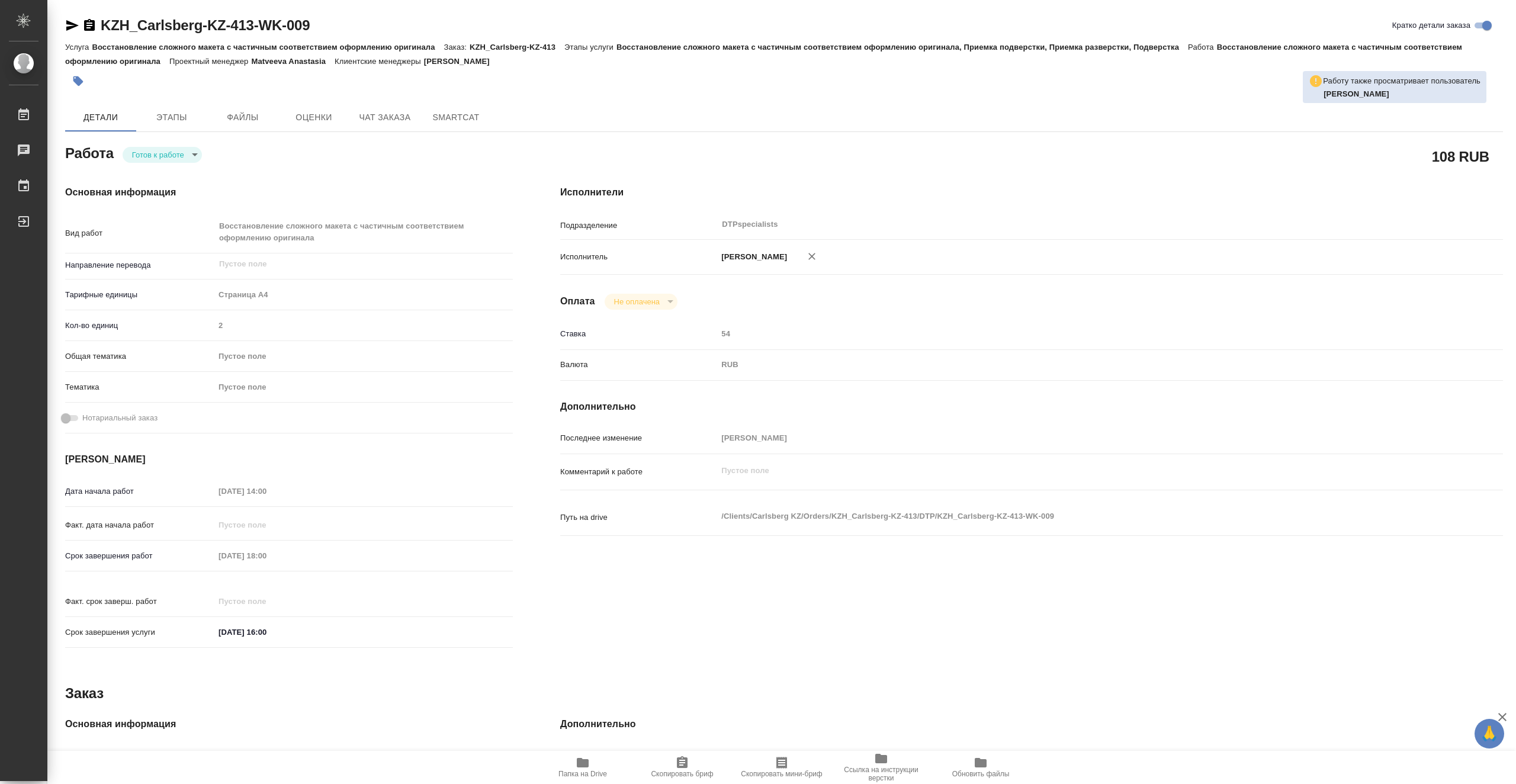
type textarea "x"
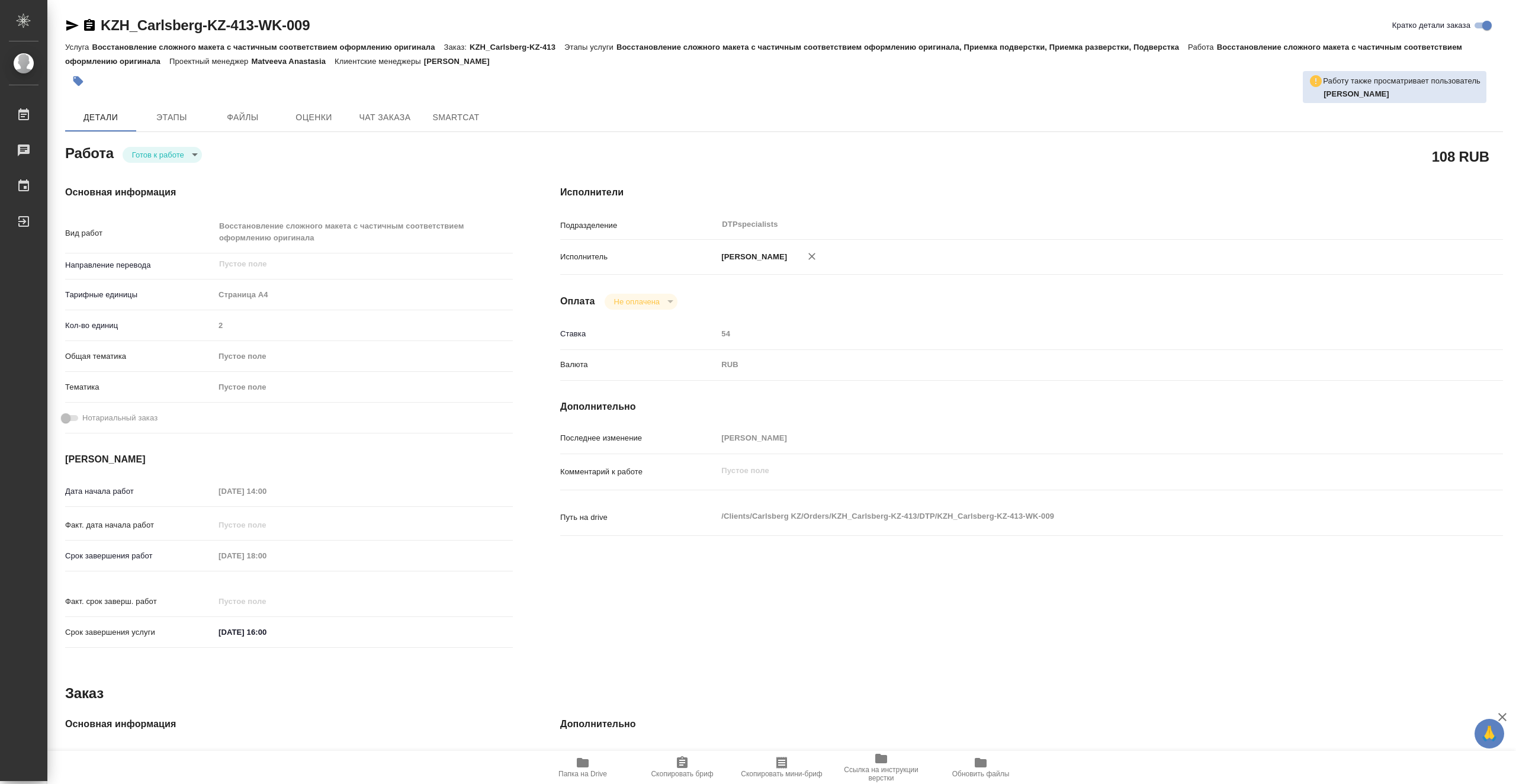
click at [177, 161] on body "🙏 .cls-1 fill:#fff; AWATERA Vasiutchenko Aleksandr Работы 0 Чаты График Выйти K…" at bounding box center [758, 392] width 1516 height 784
click at [181, 153] on li "В работе" at bounding box center [162, 154] width 79 height 20
type textarea "x"
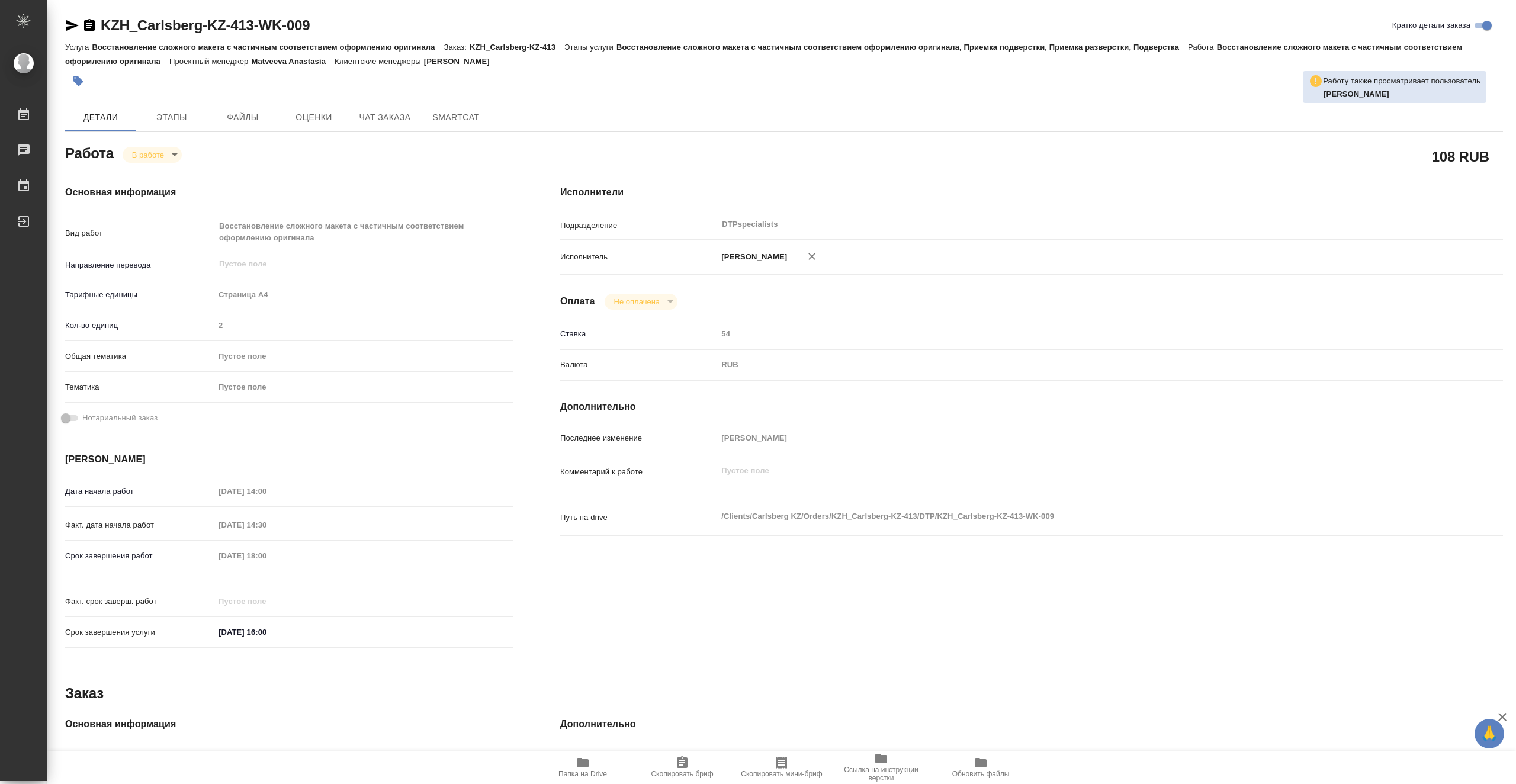
type textarea "x"
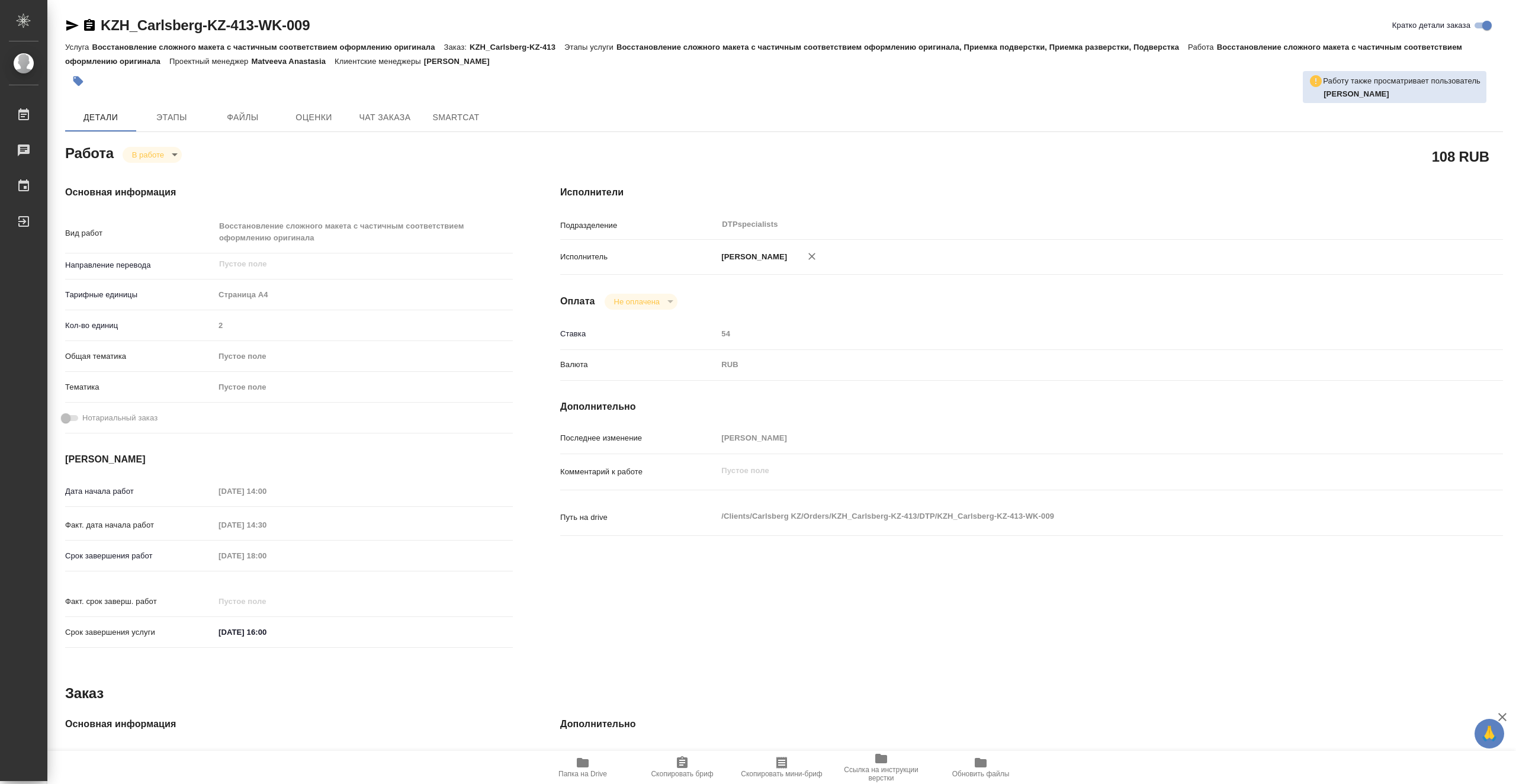
type textarea "x"
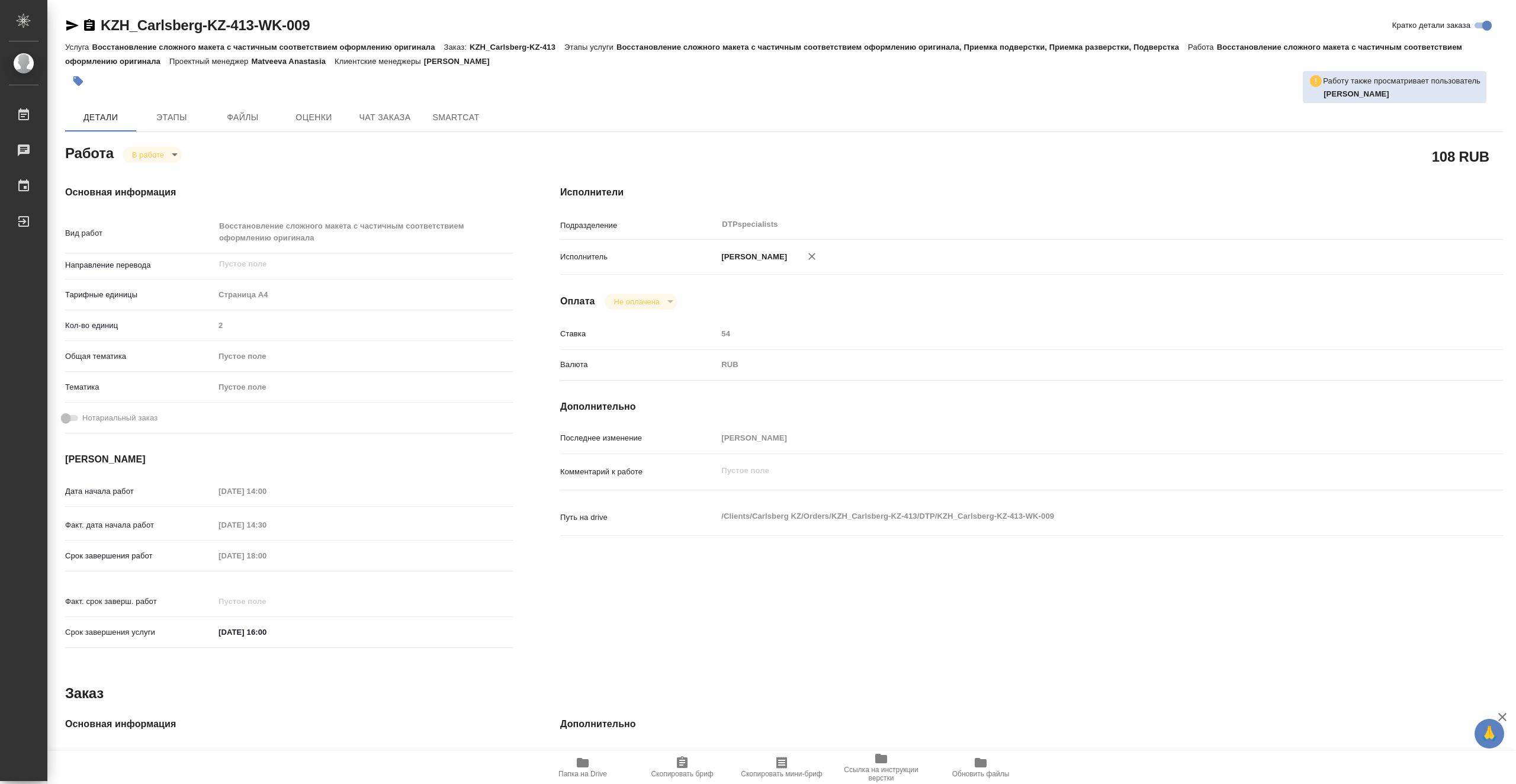
type textarea "x"
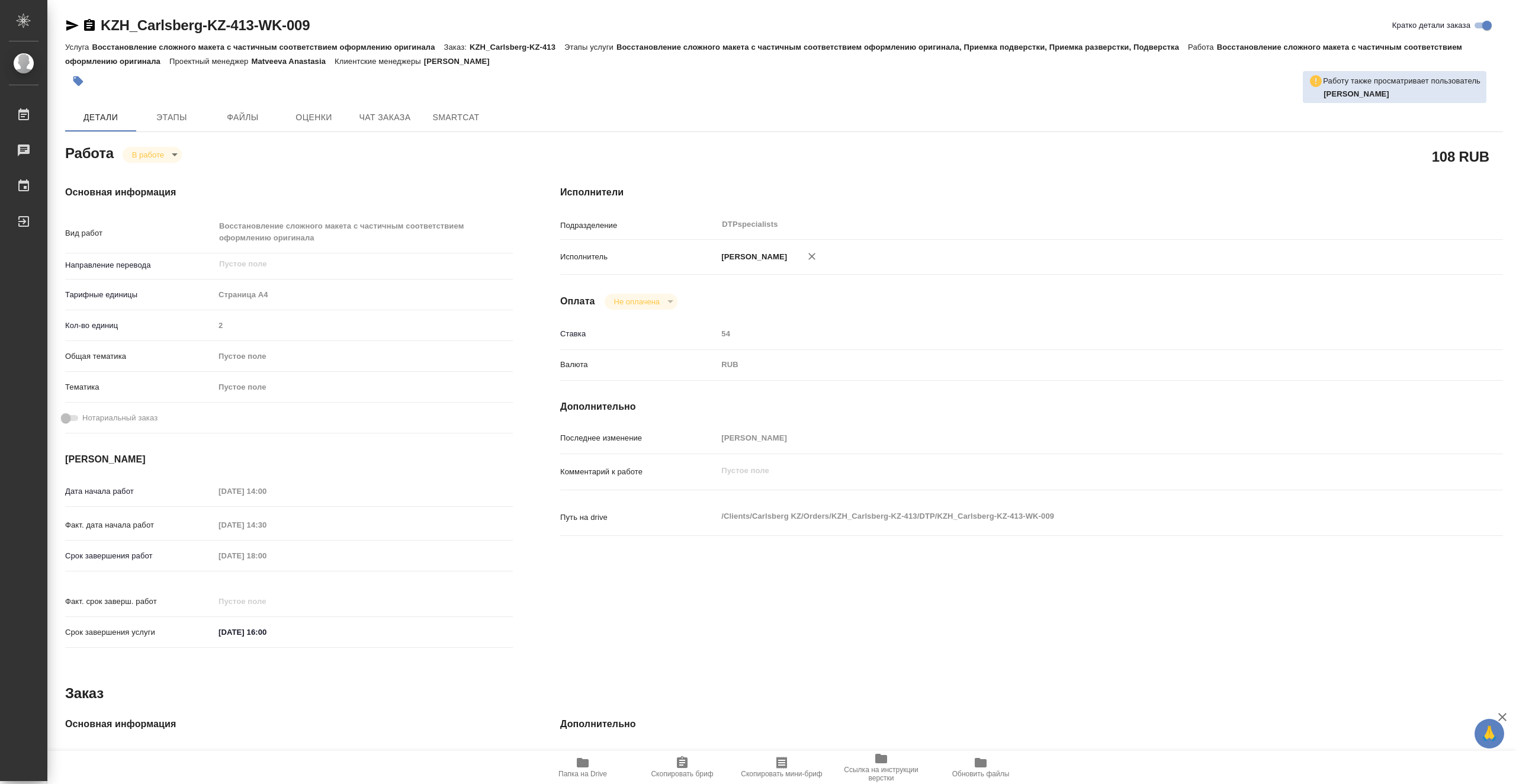
type textarea "x"
drag, startPoint x: 315, startPoint y: 27, endPoint x: 99, endPoint y: 24, distance: 216.0
click at [99, 24] on div "KZH_Carlsberg-KZ-413-WK-009 Кратко детали заказа" at bounding box center [784, 26] width 1437 height 19
copy link "KZH_Carlsberg-KZ-413-WK-009"
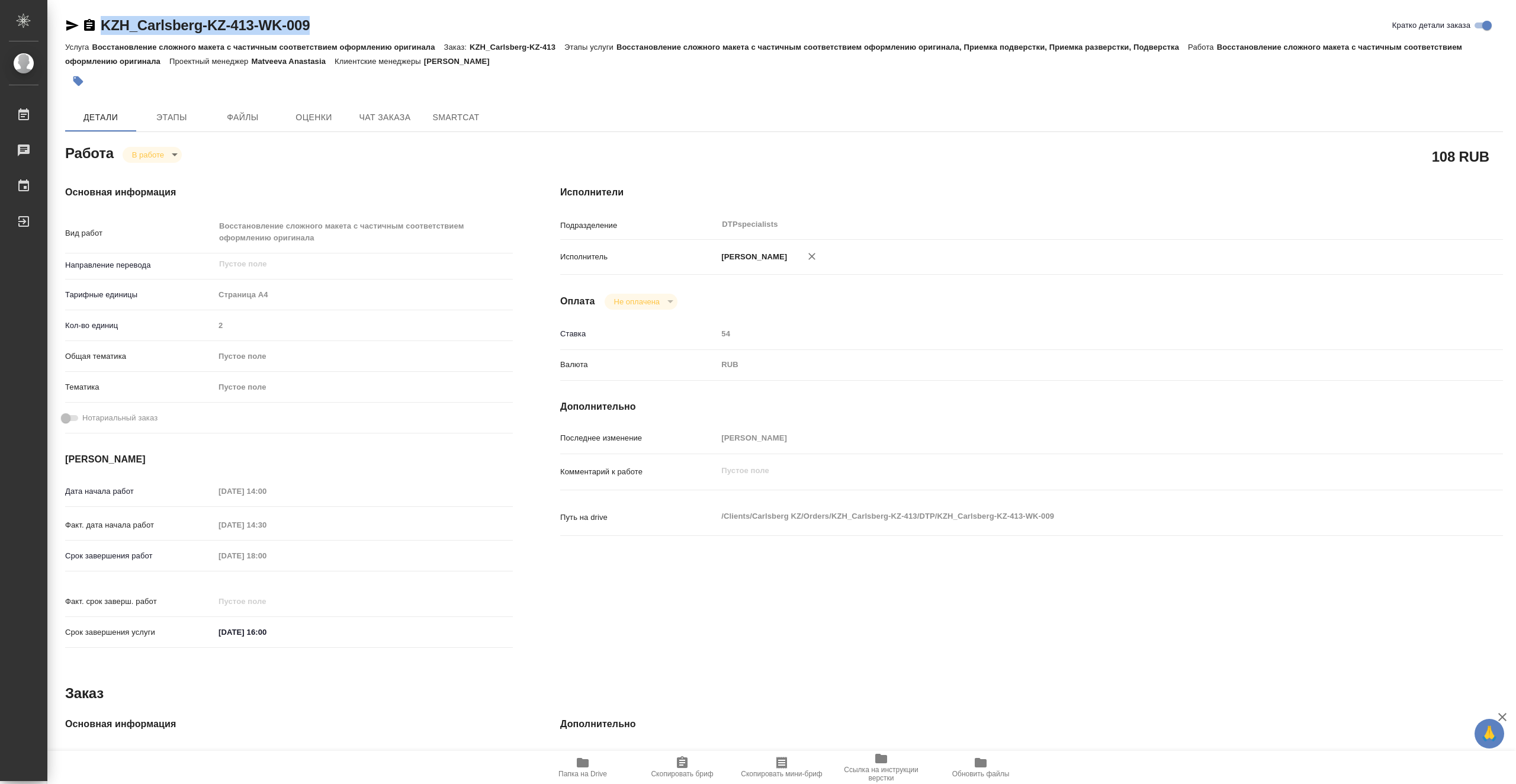
click at [595, 765] on span "Папка на Drive" at bounding box center [582, 766] width 85 height 22
click at [167, 155] on body "🙏 .cls-1 fill:#fff; AWATERA Vasiutchenko Aleksandr Работы 0 Чаты График Выйти K…" at bounding box center [758, 392] width 1516 height 784
click at [188, 170] on li "Выполнен" at bounding box center [162, 174] width 79 height 20
type textarea "x"
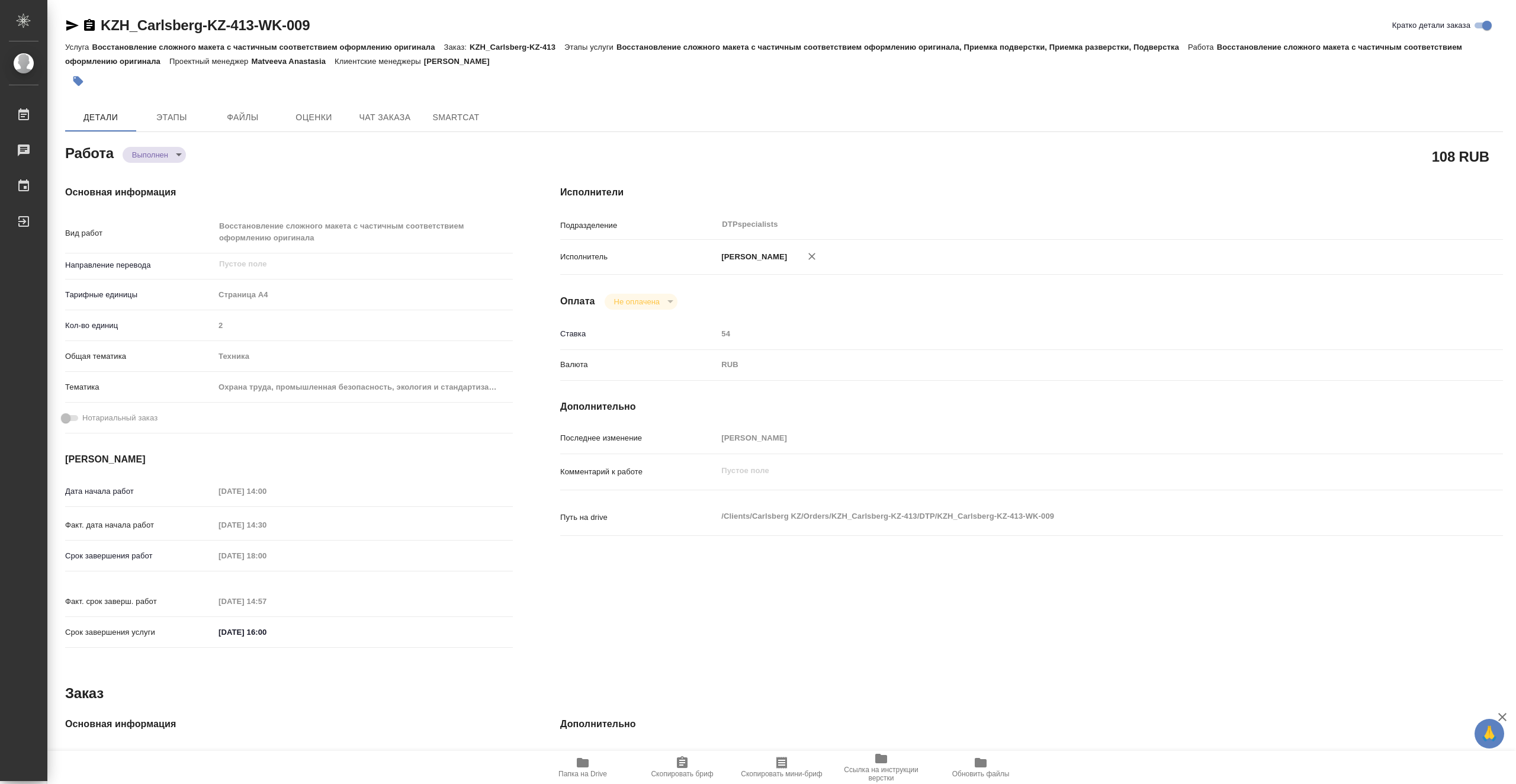
type textarea "x"
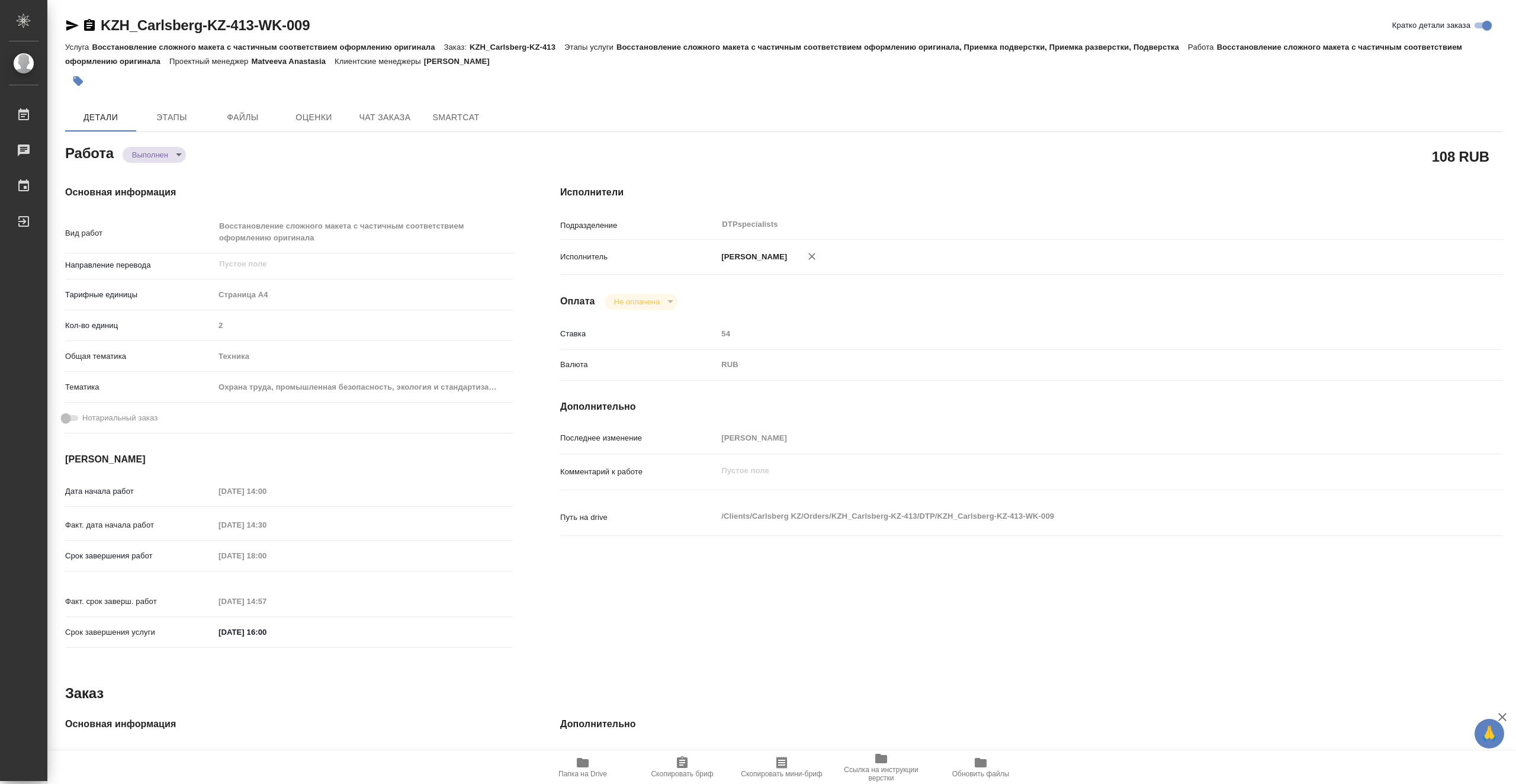
type textarea "x"
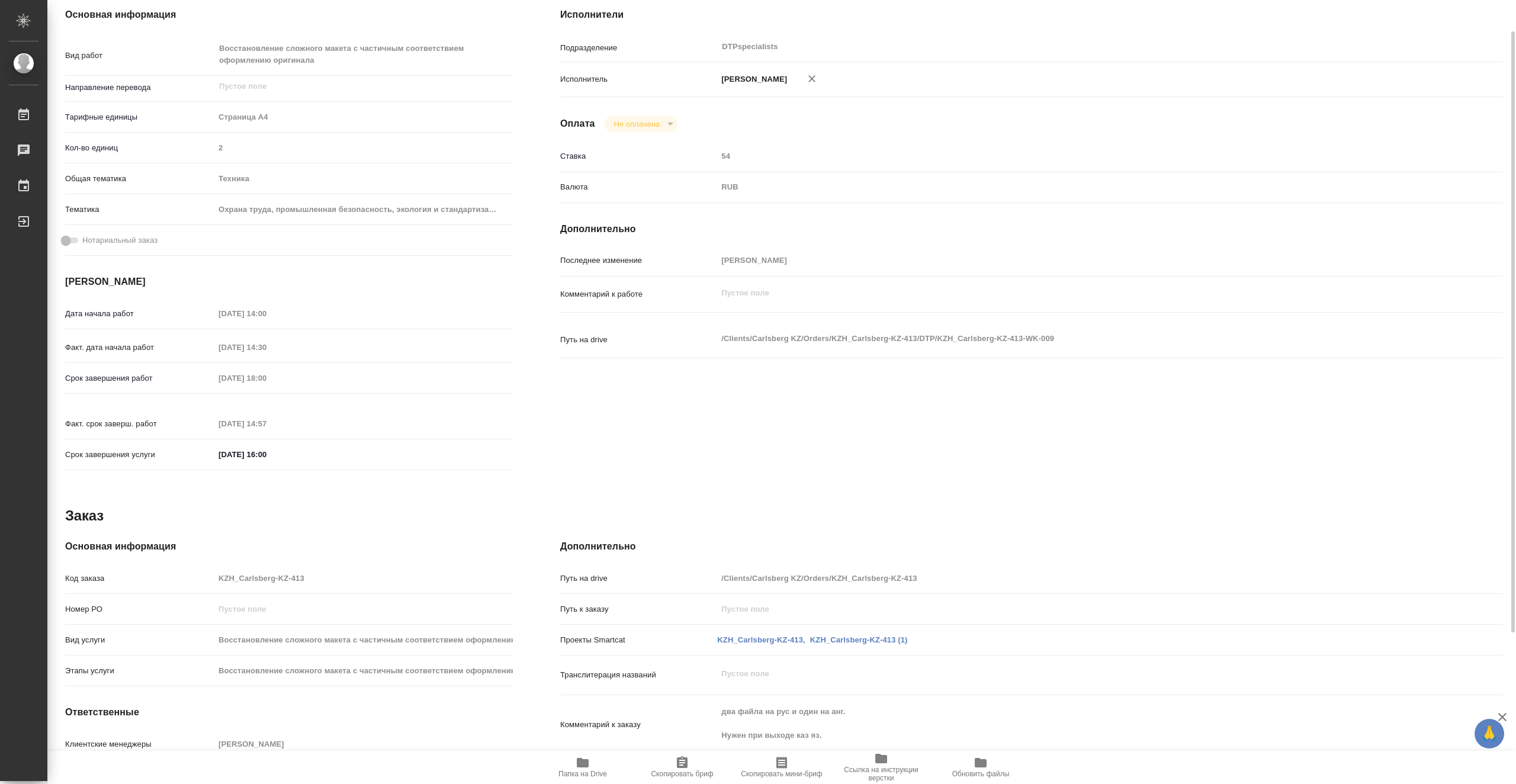
type textarea "x"
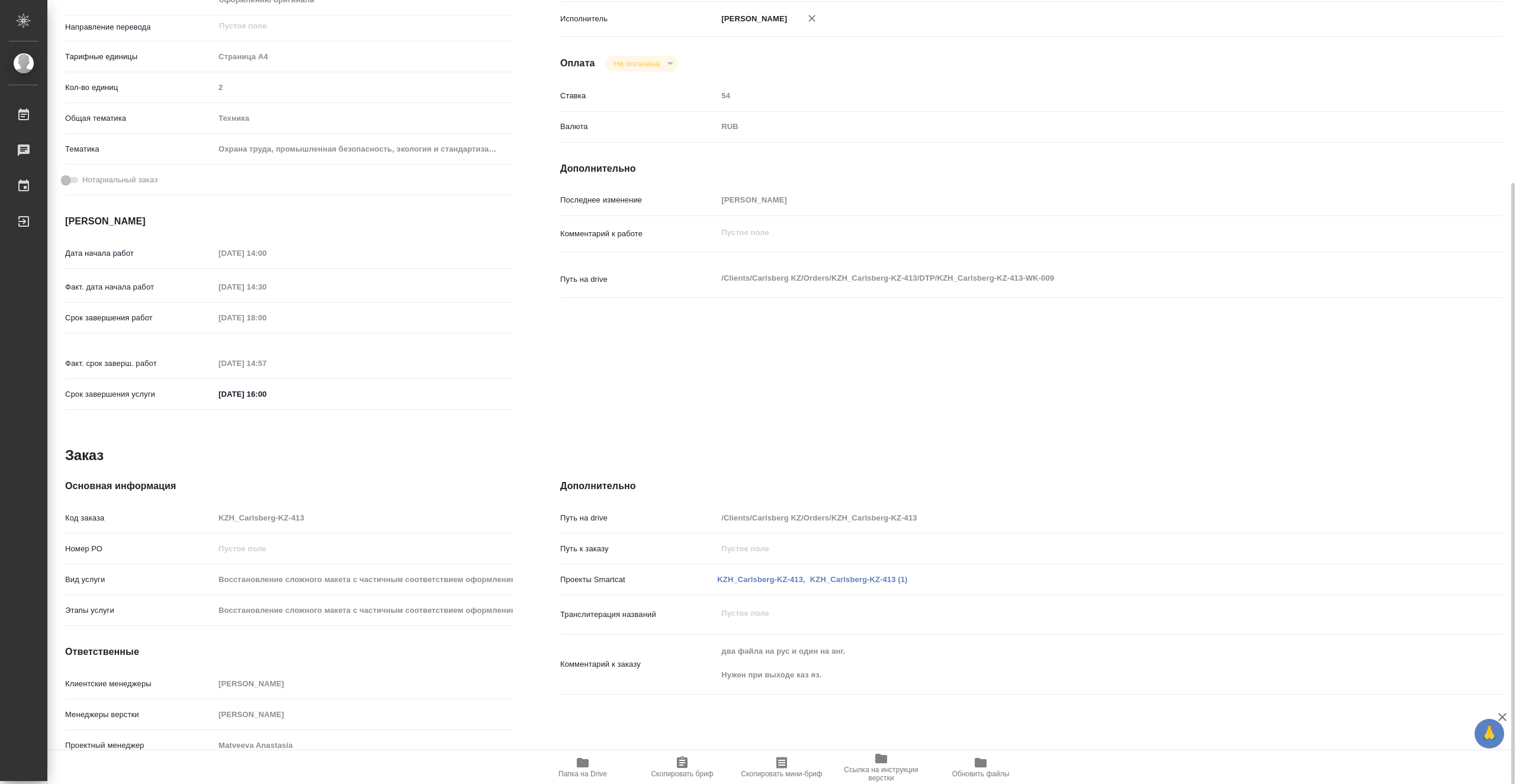
scroll to position [1, 0]
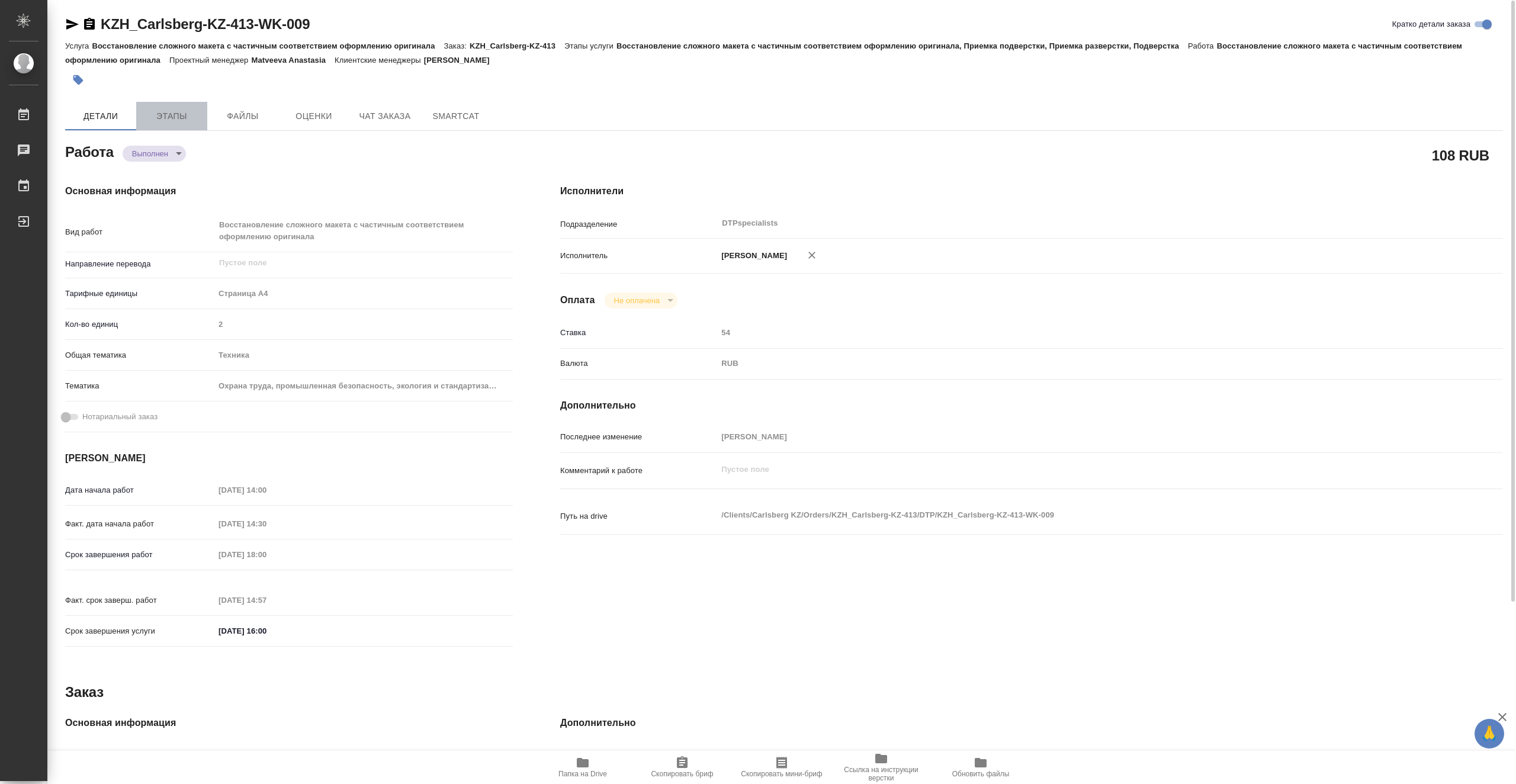
click at [153, 111] on span "Этапы" at bounding box center [171, 116] width 57 height 15
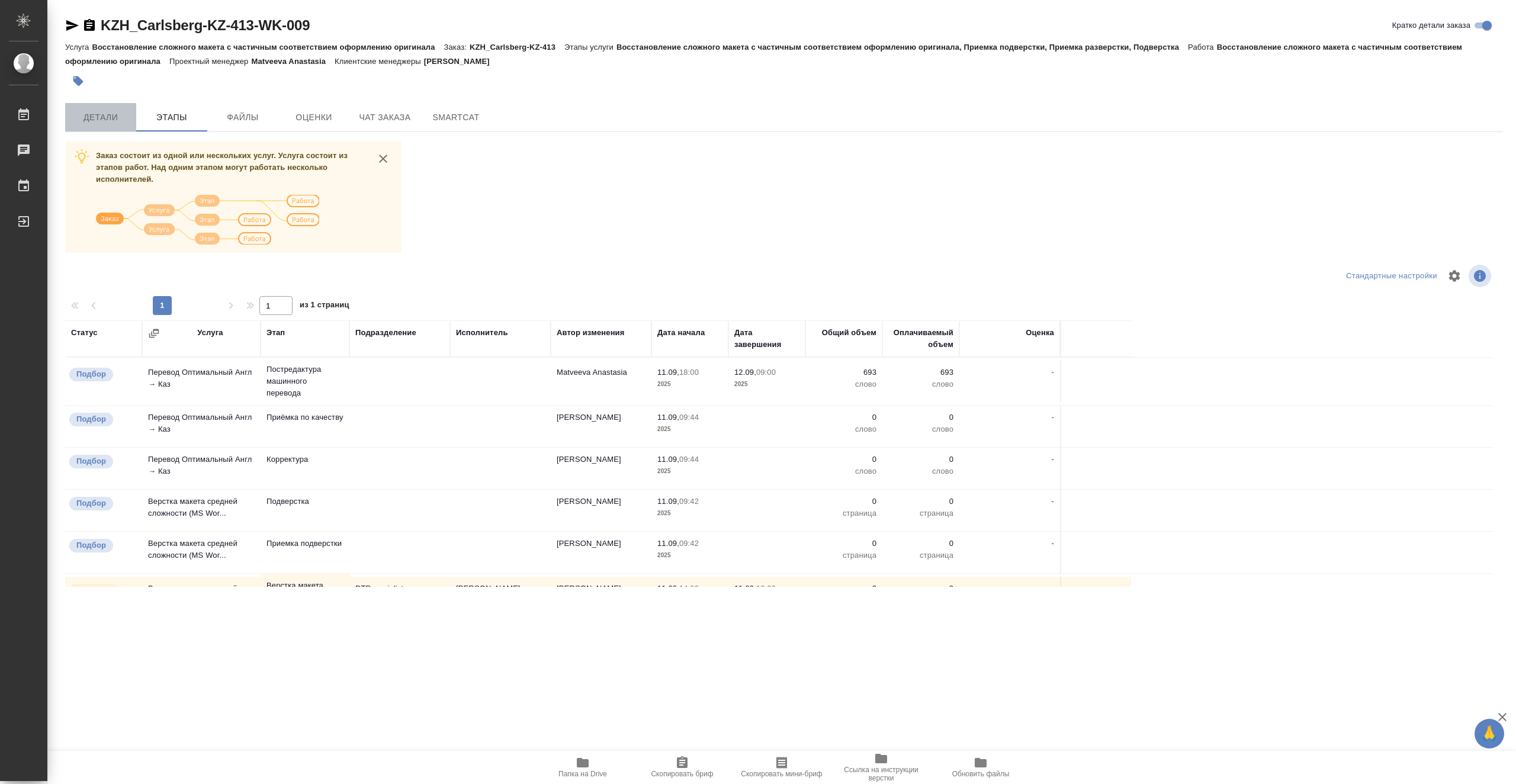
click at [108, 114] on span "Детали" at bounding box center [101, 118] width 57 height 15
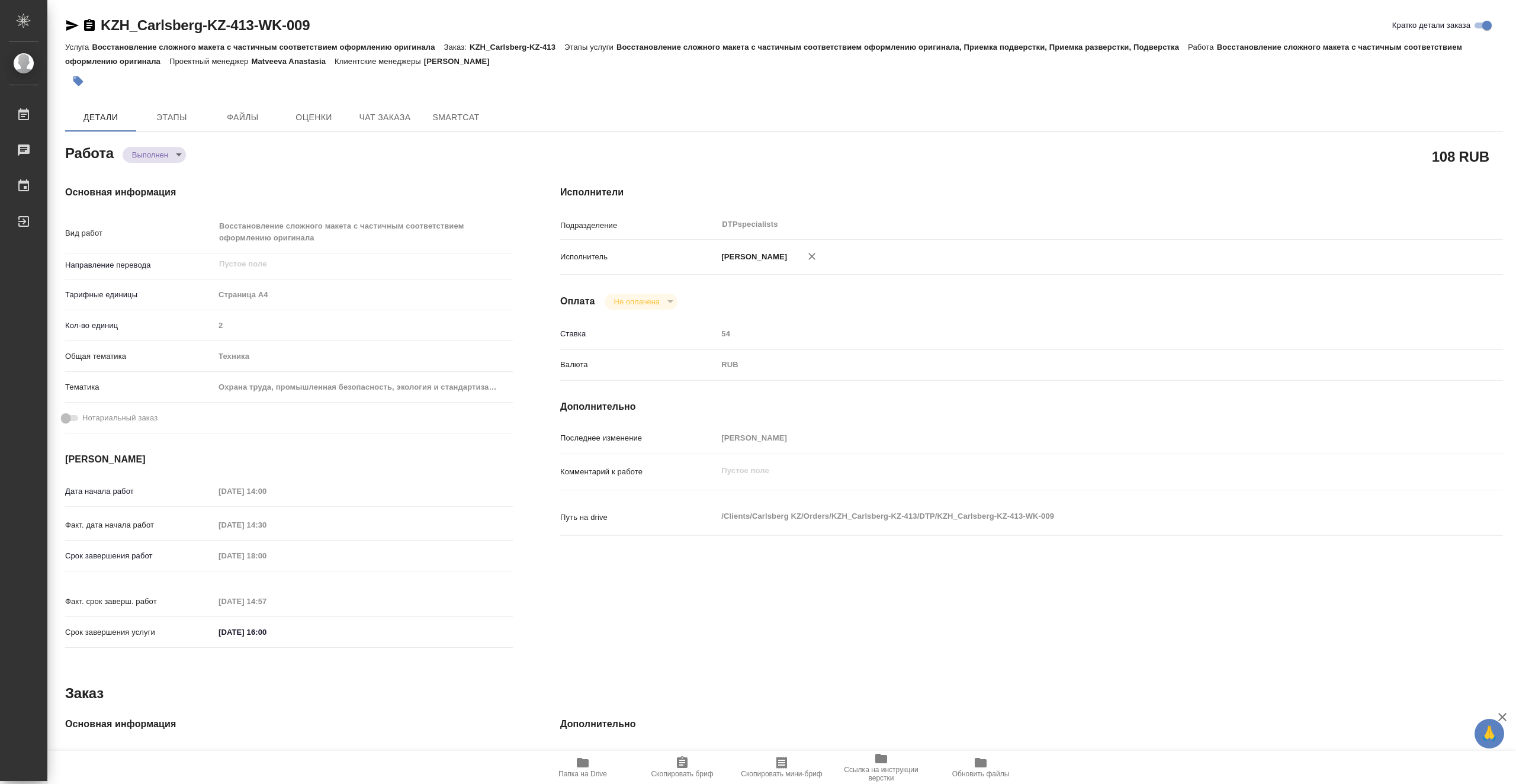
type textarea "x"
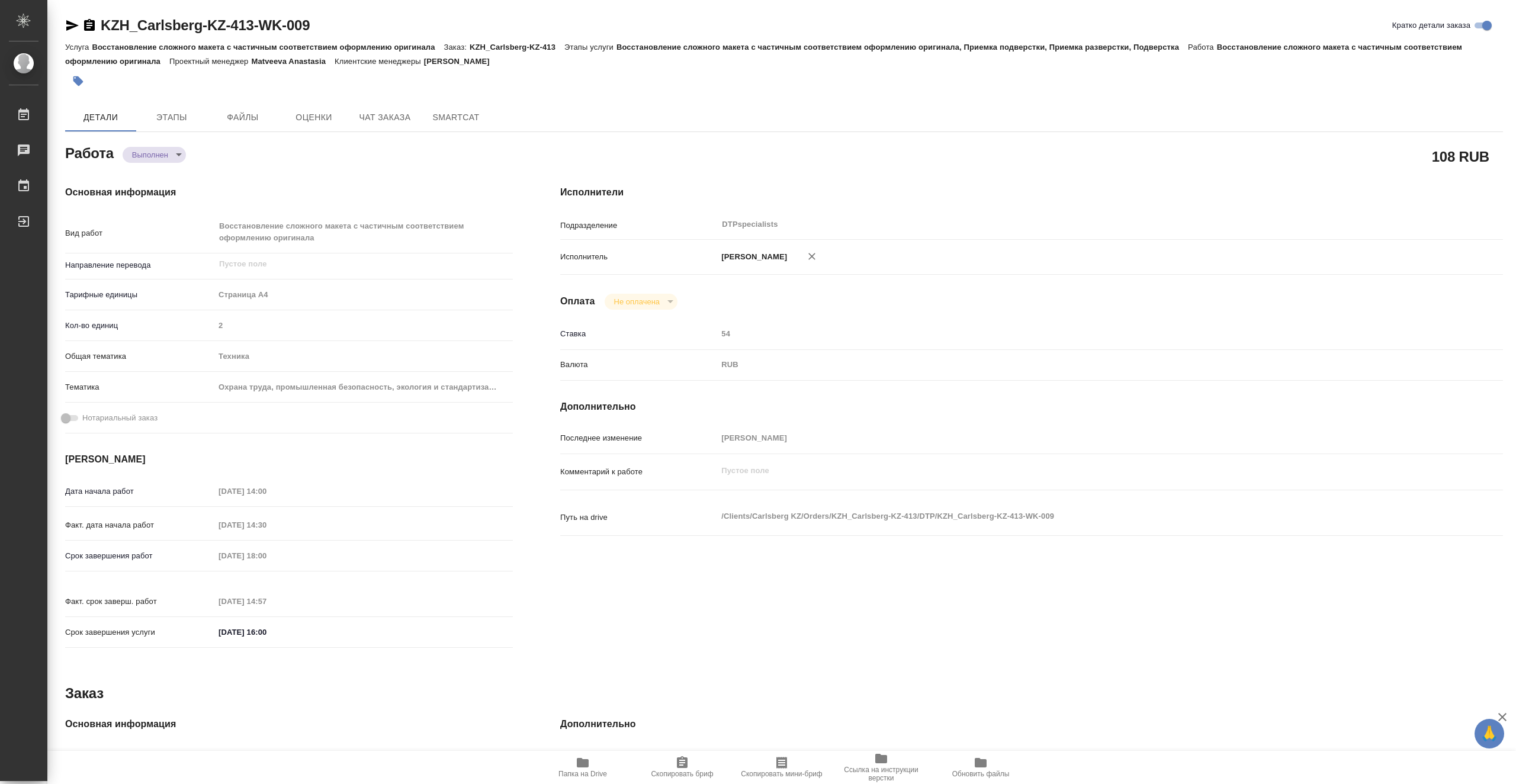
type textarea "x"
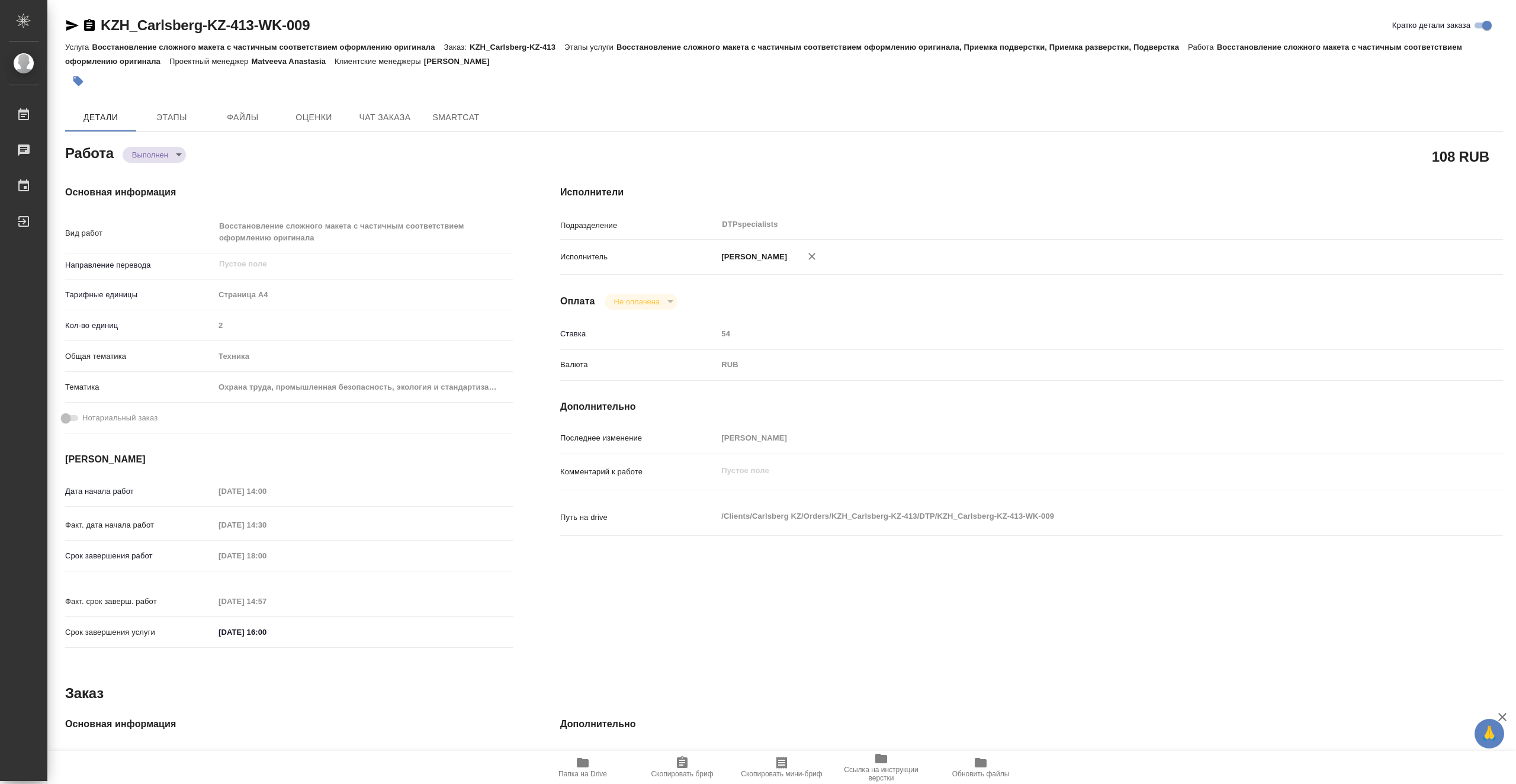
type textarea "x"
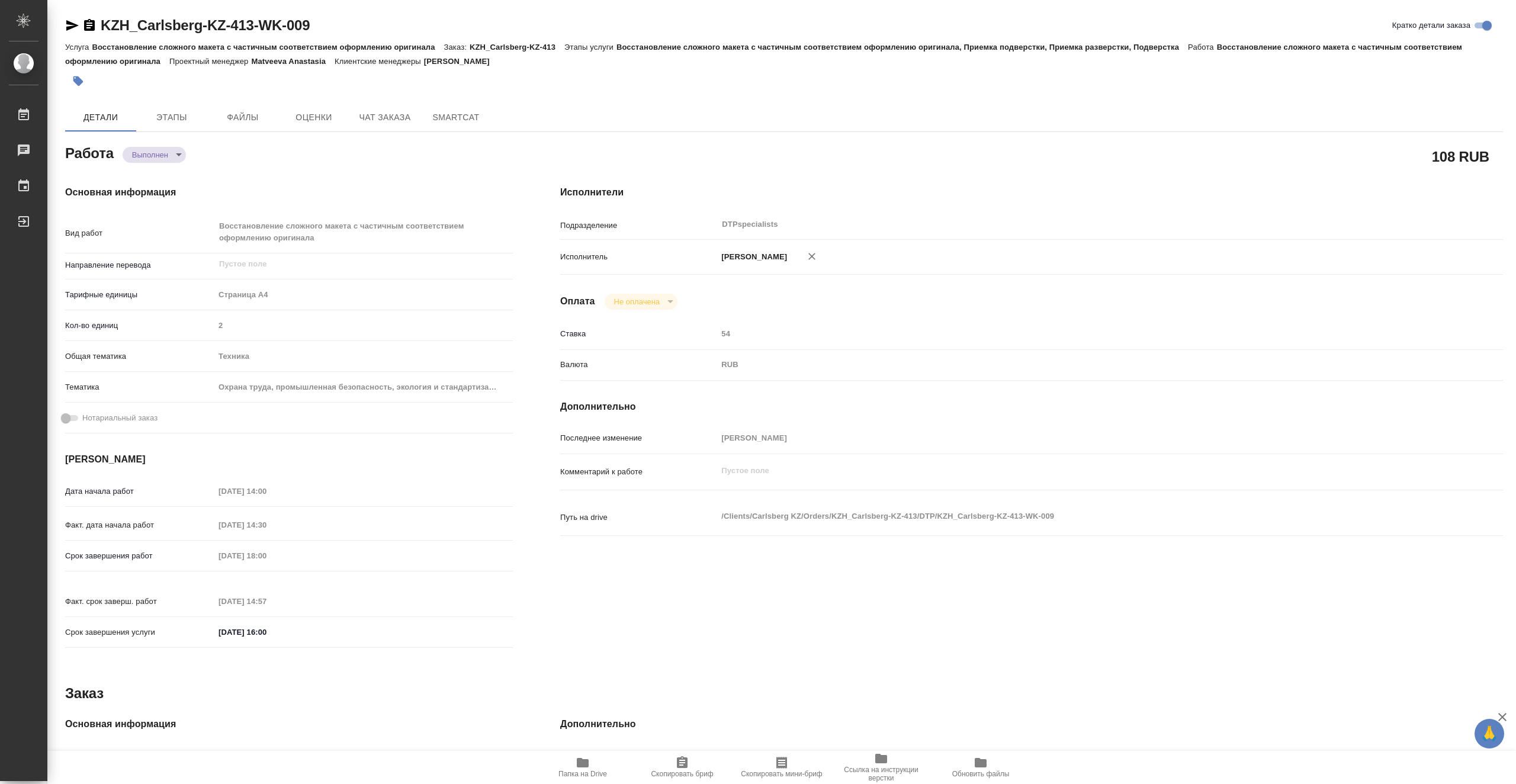
type textarea "x"
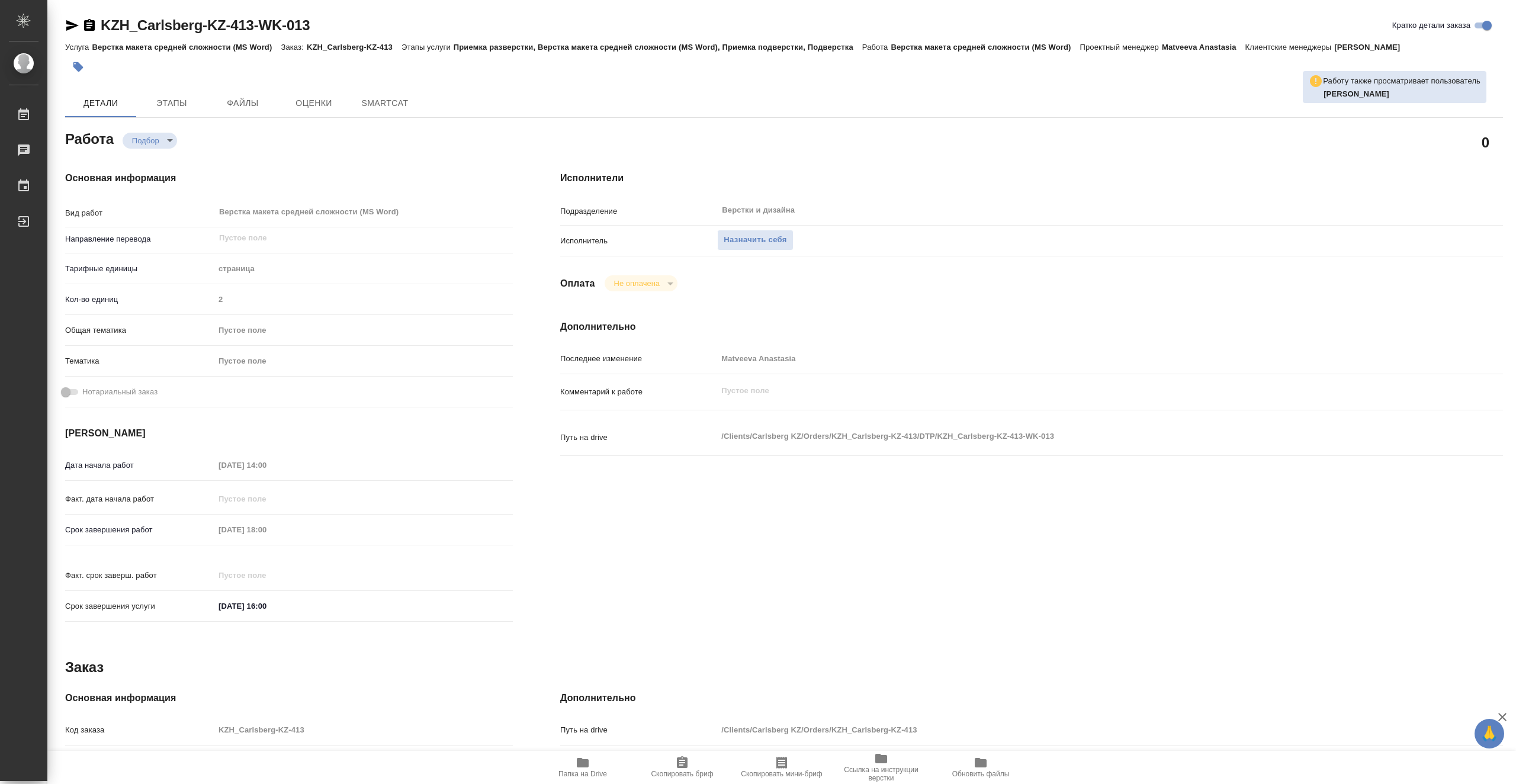
type textarea "x"
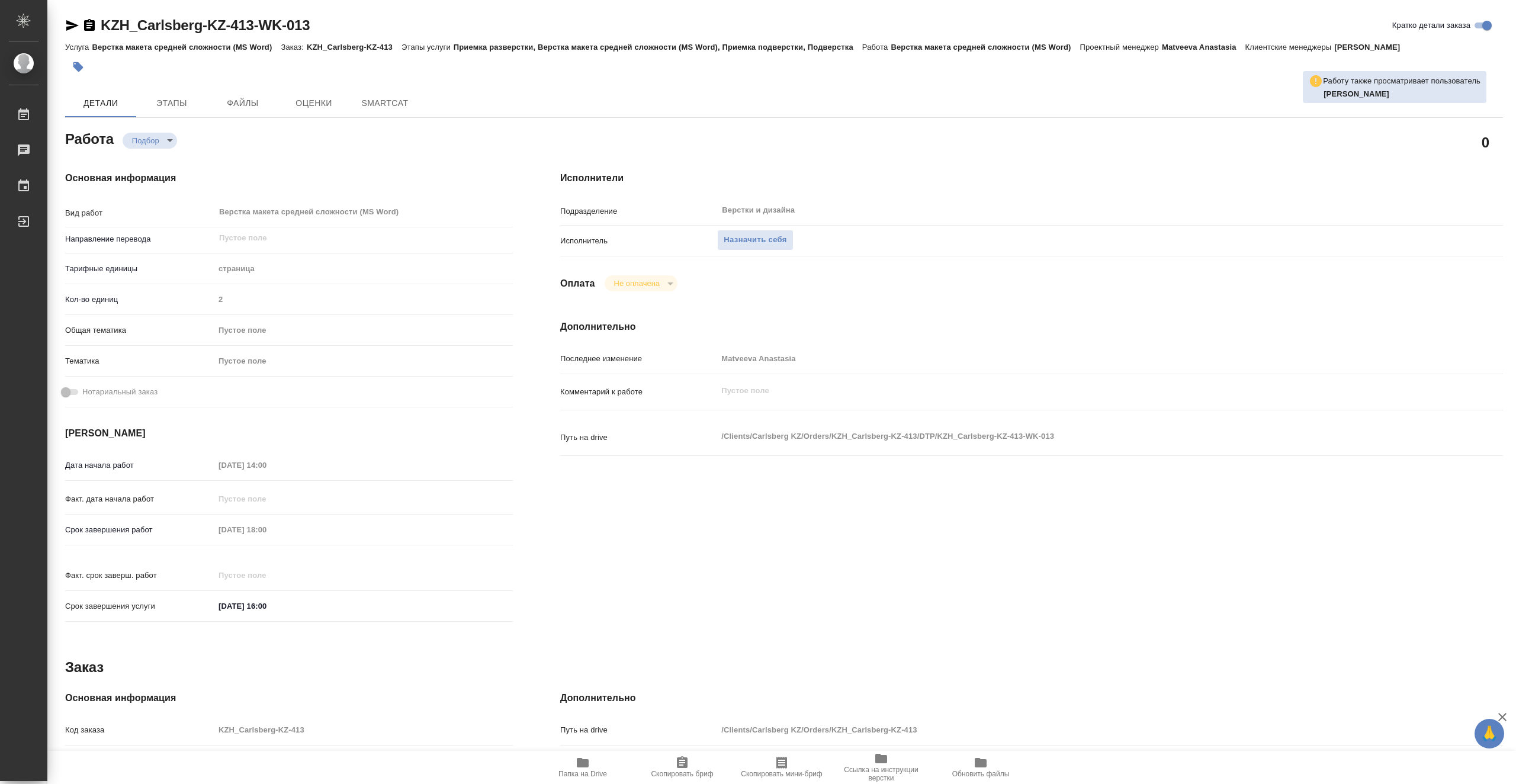
type textarea "x"
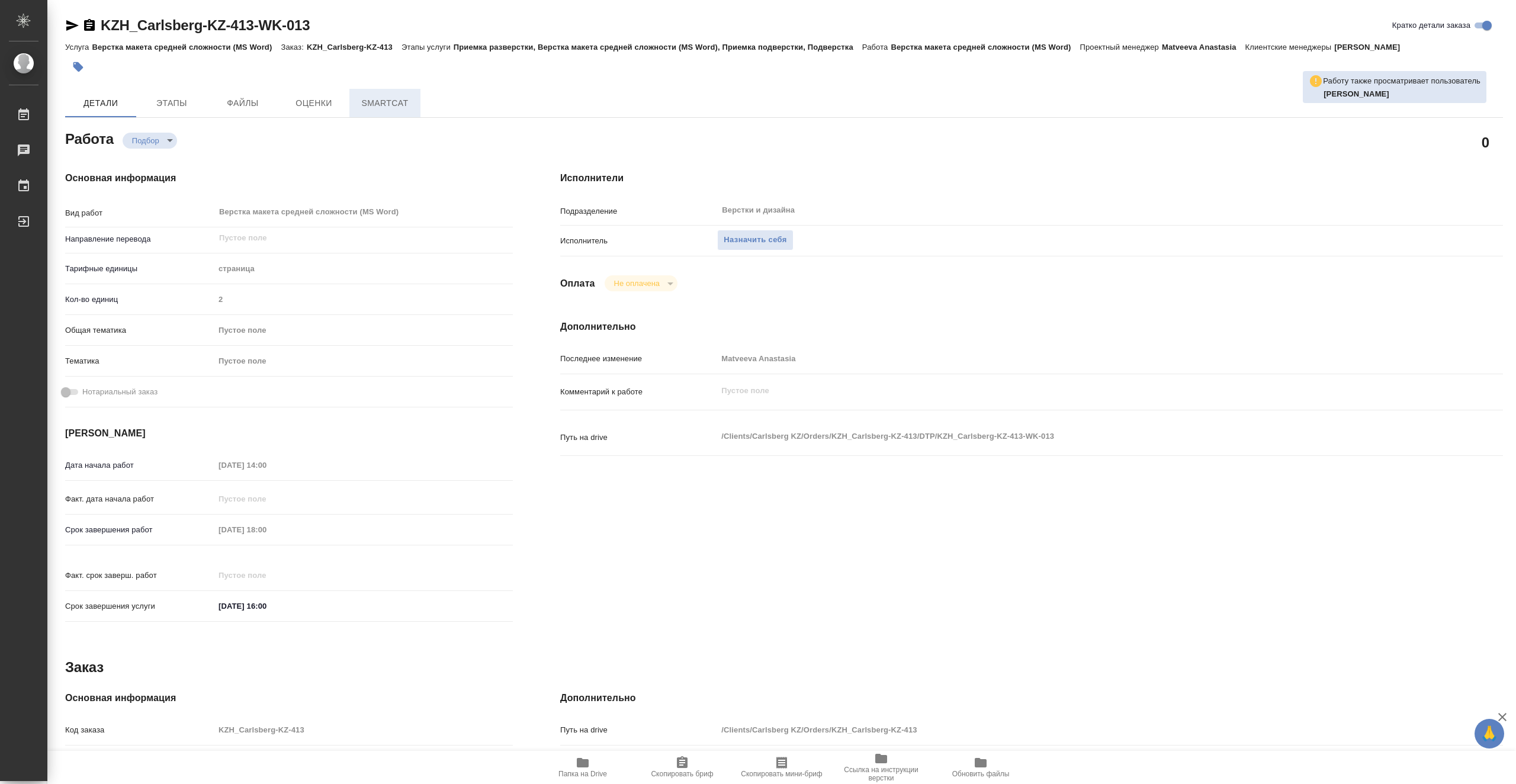
type textarea "x"
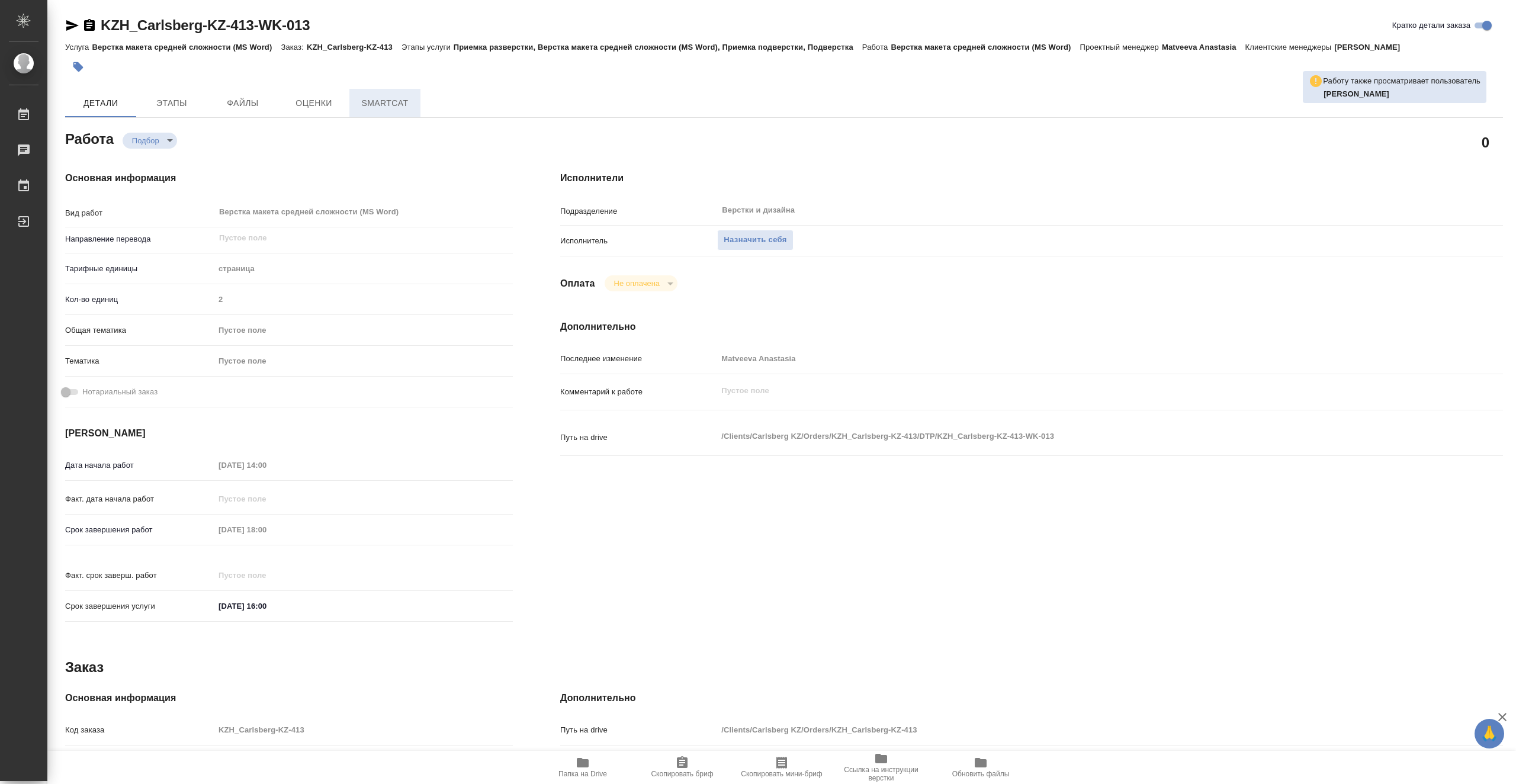
type textarea "x"
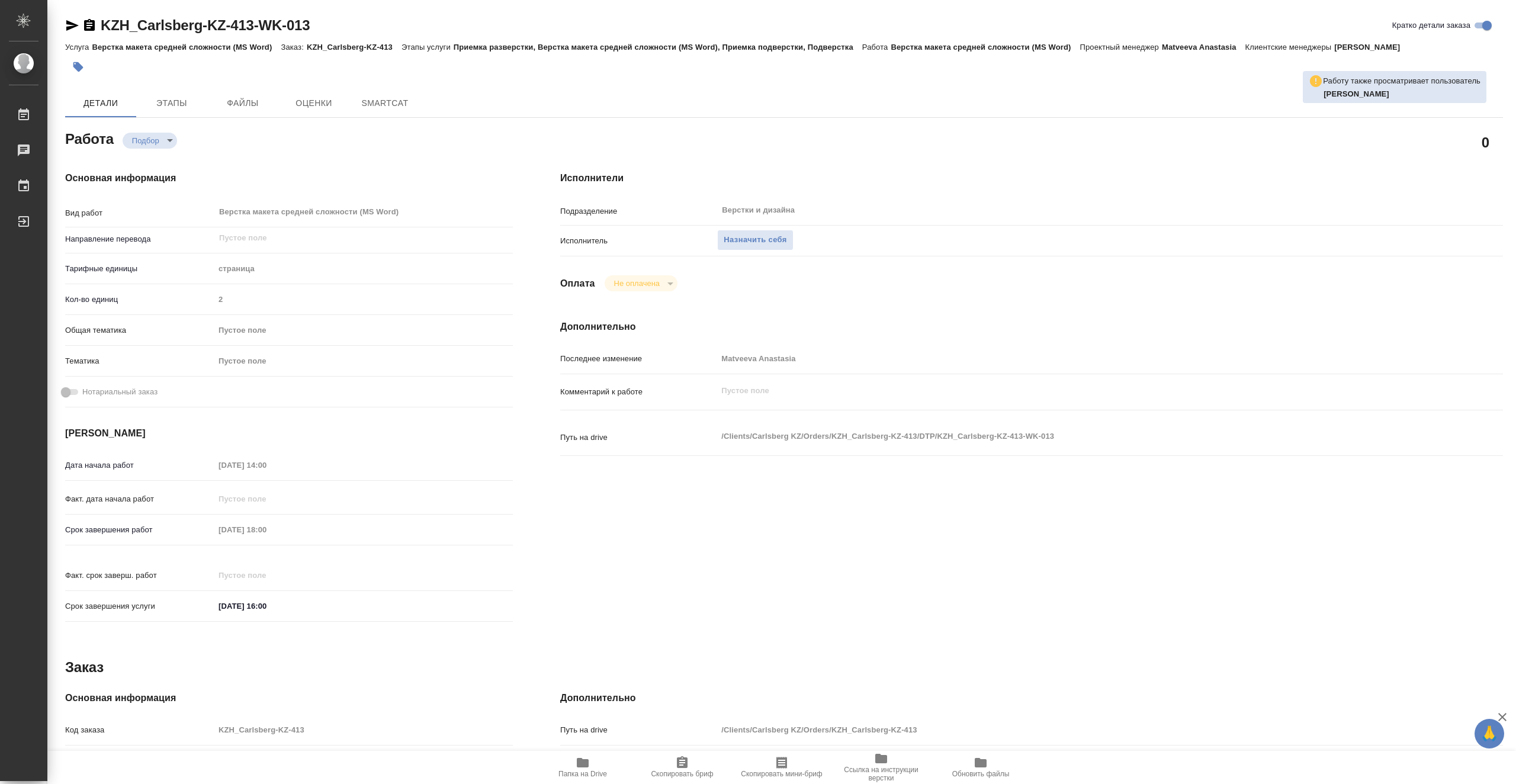
type textarea "x"
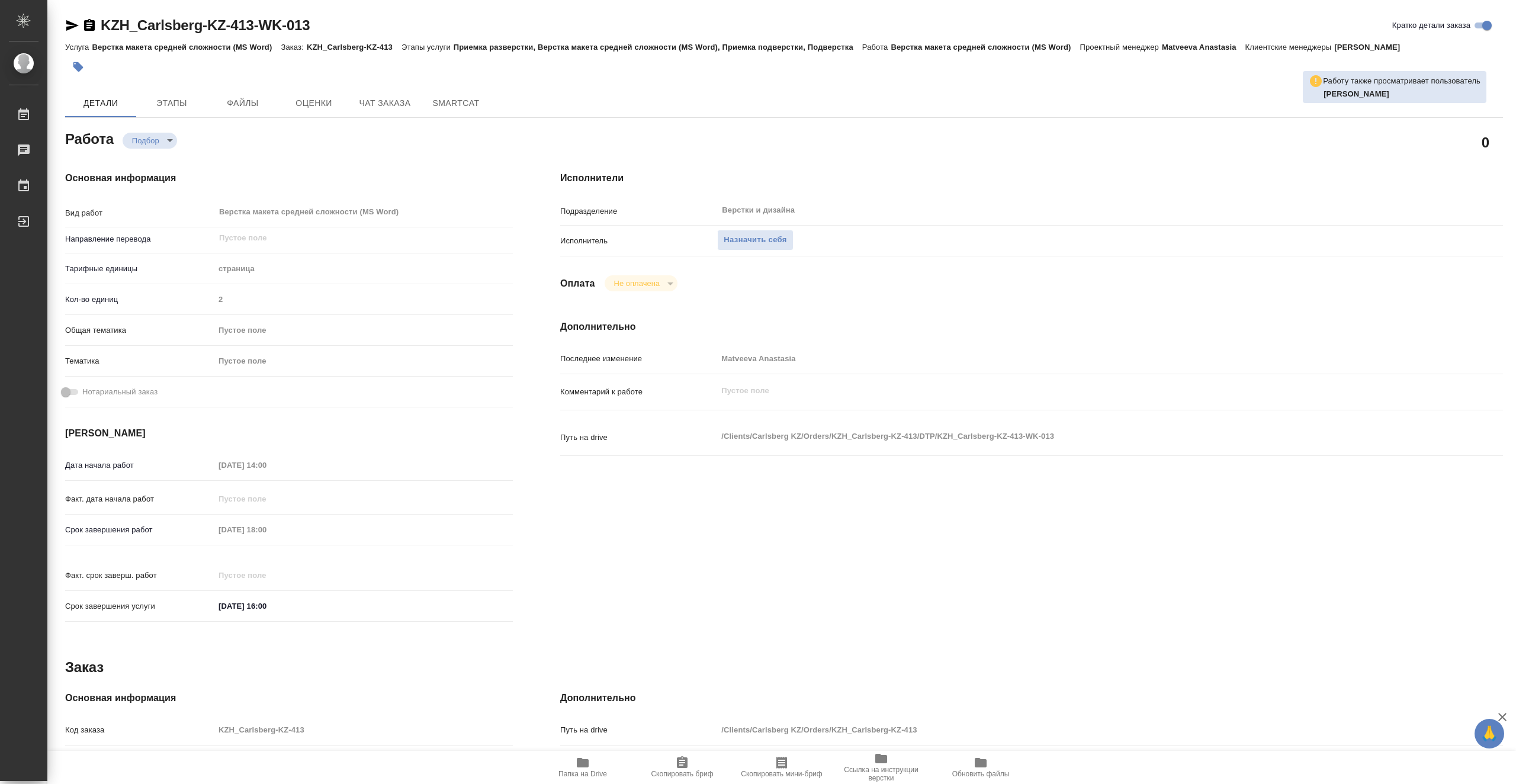
type textarea "x"
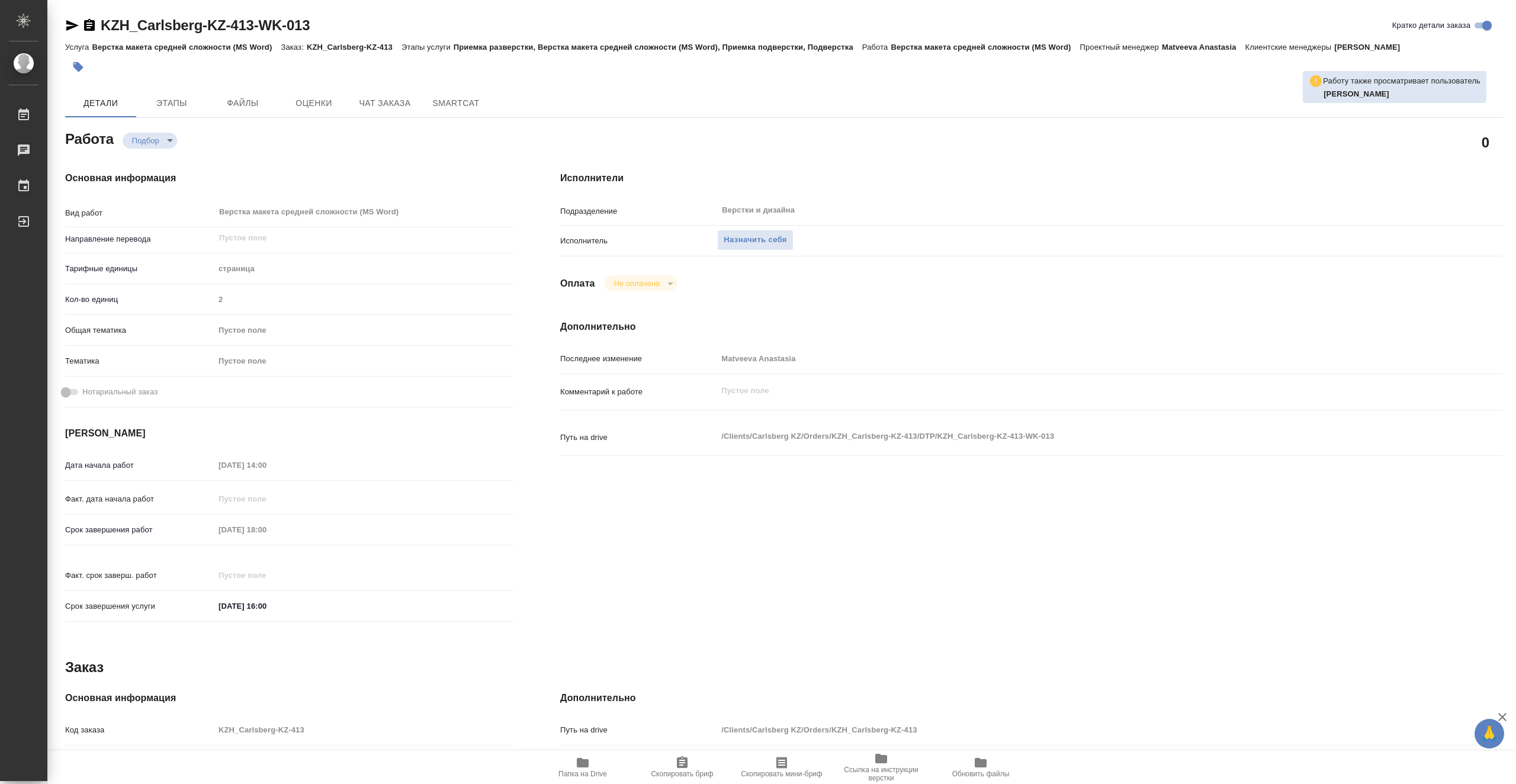
type textarea "x"
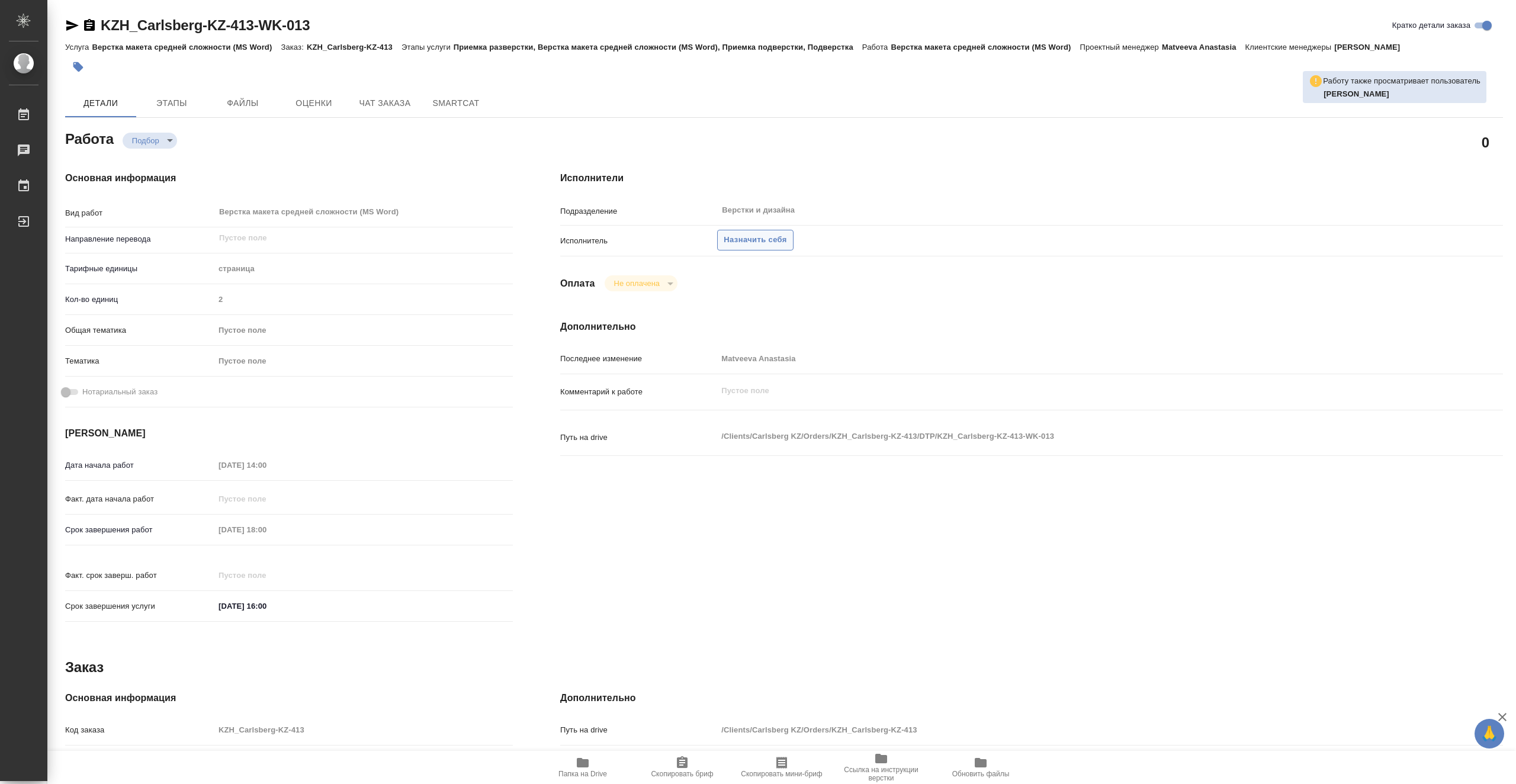
click at [734, 242] on span "Назначить себя" at bounding box center [755, 240] width 63 height 13
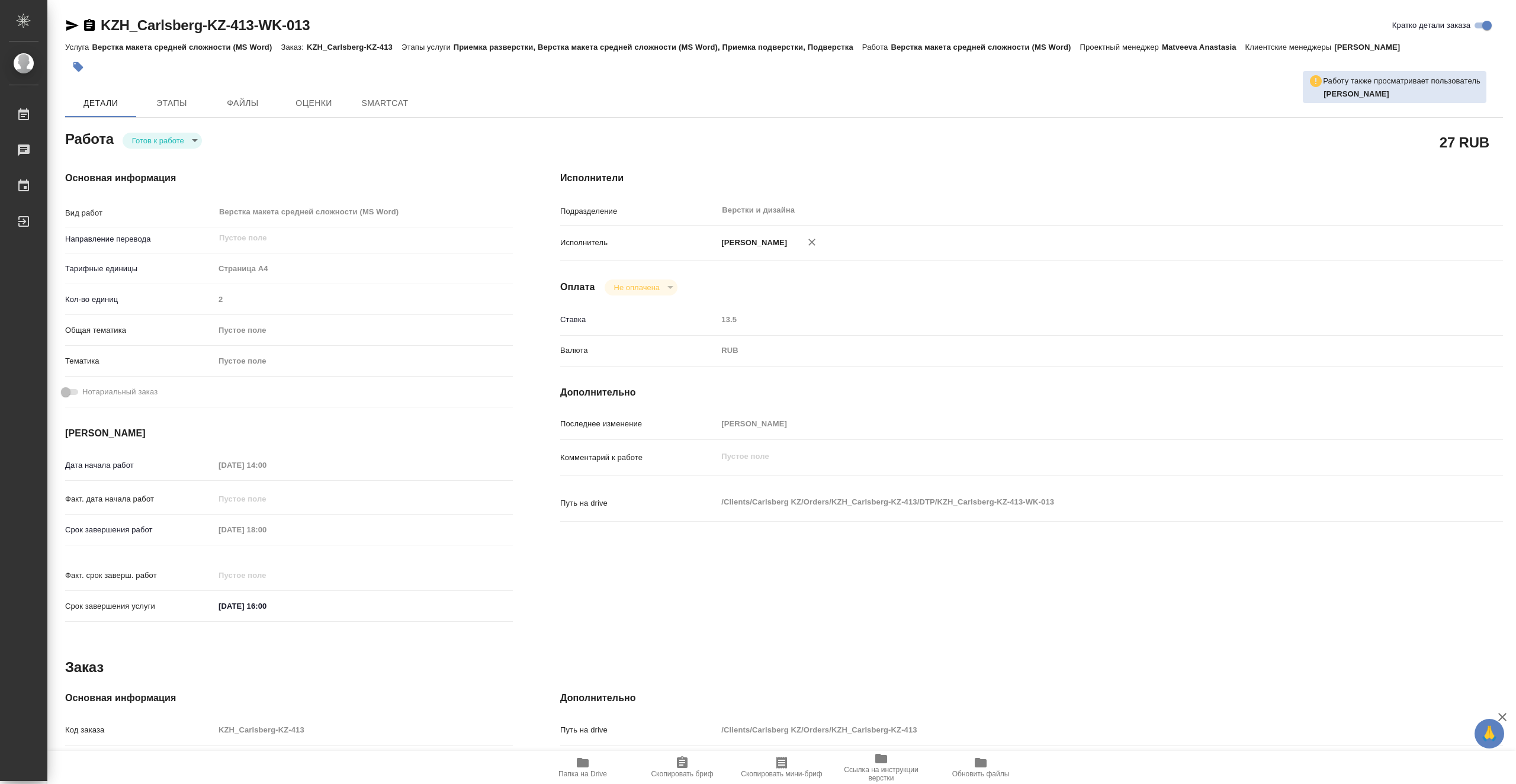
type textarea "x"
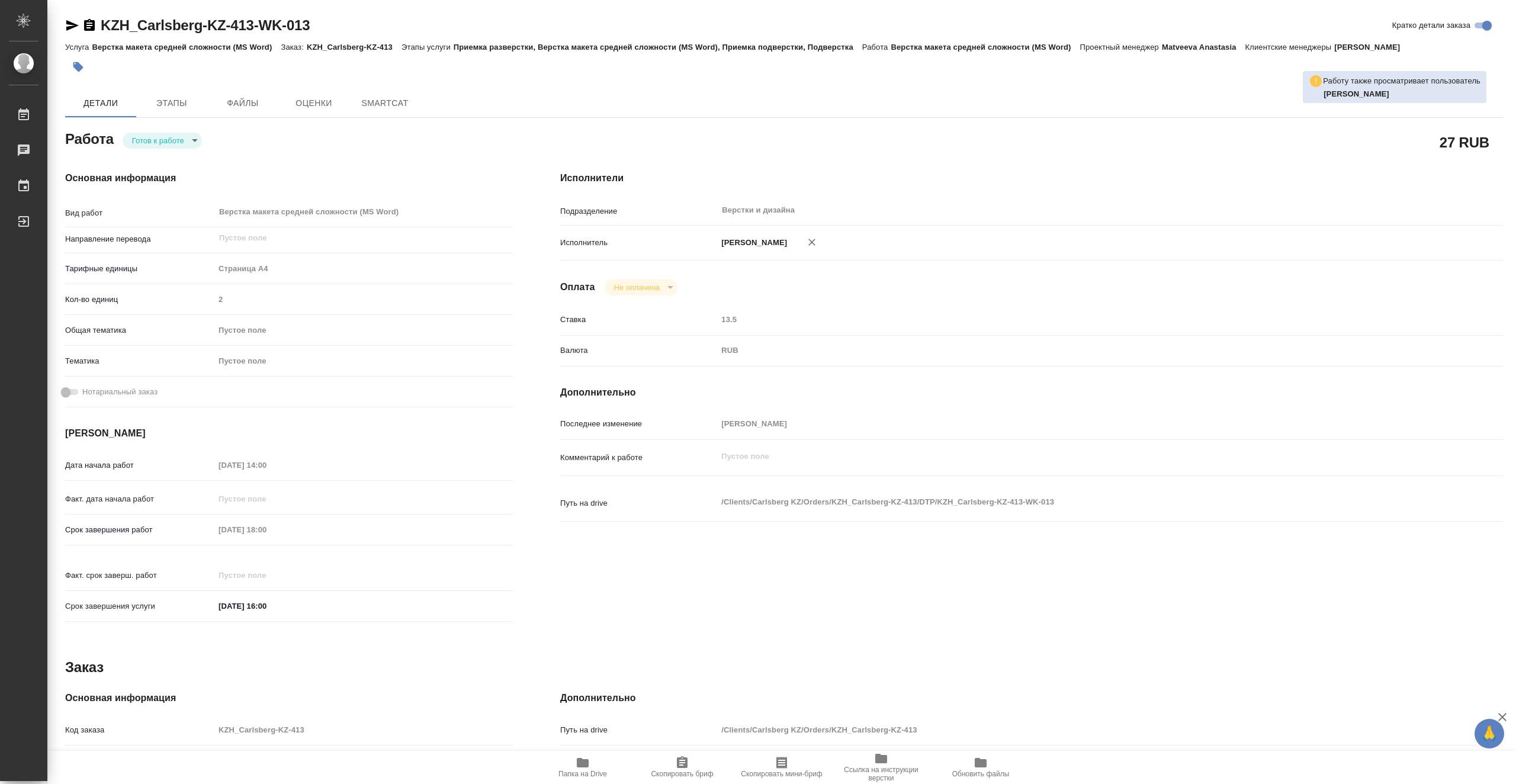
type textarea "x"
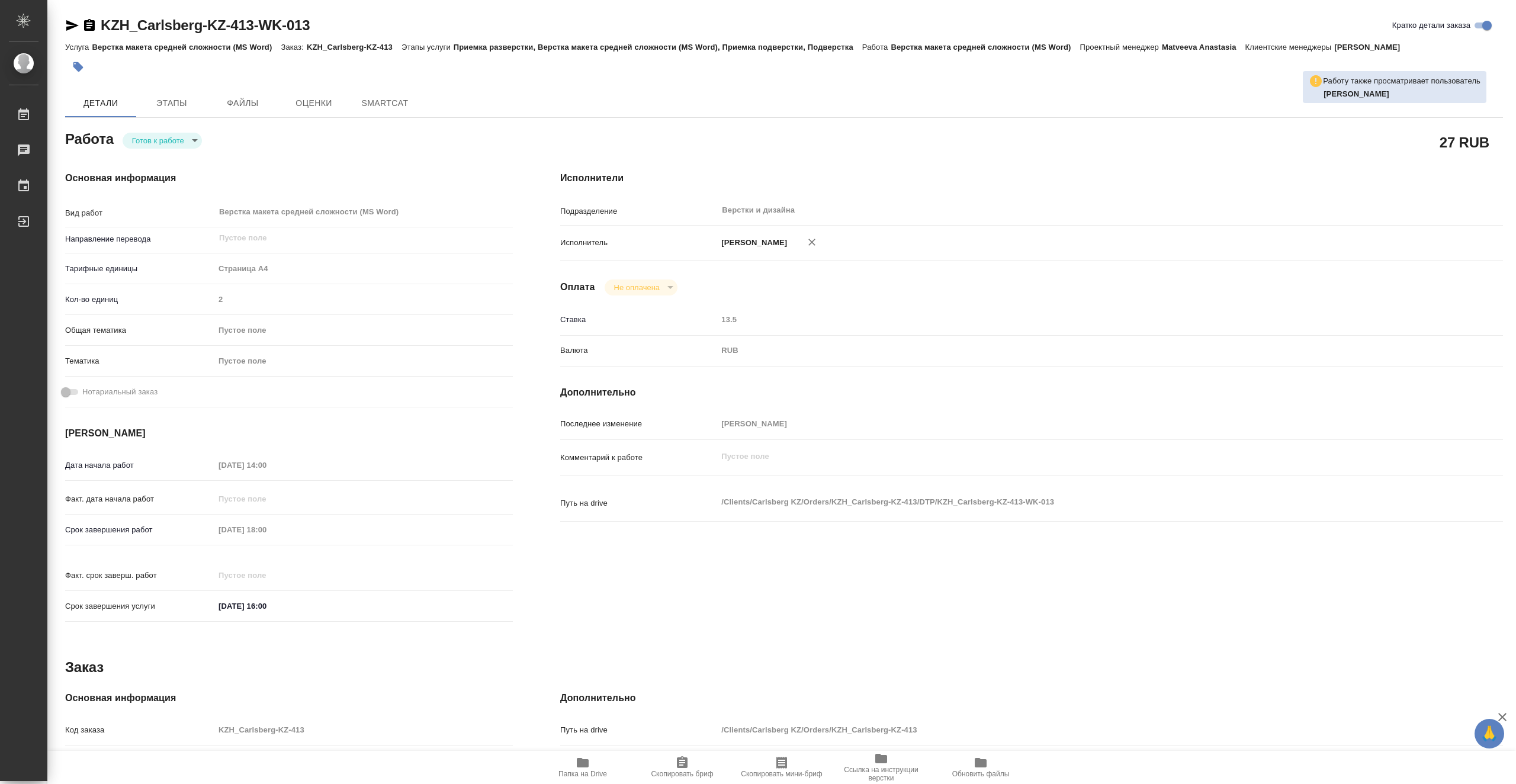
type textarea "x"
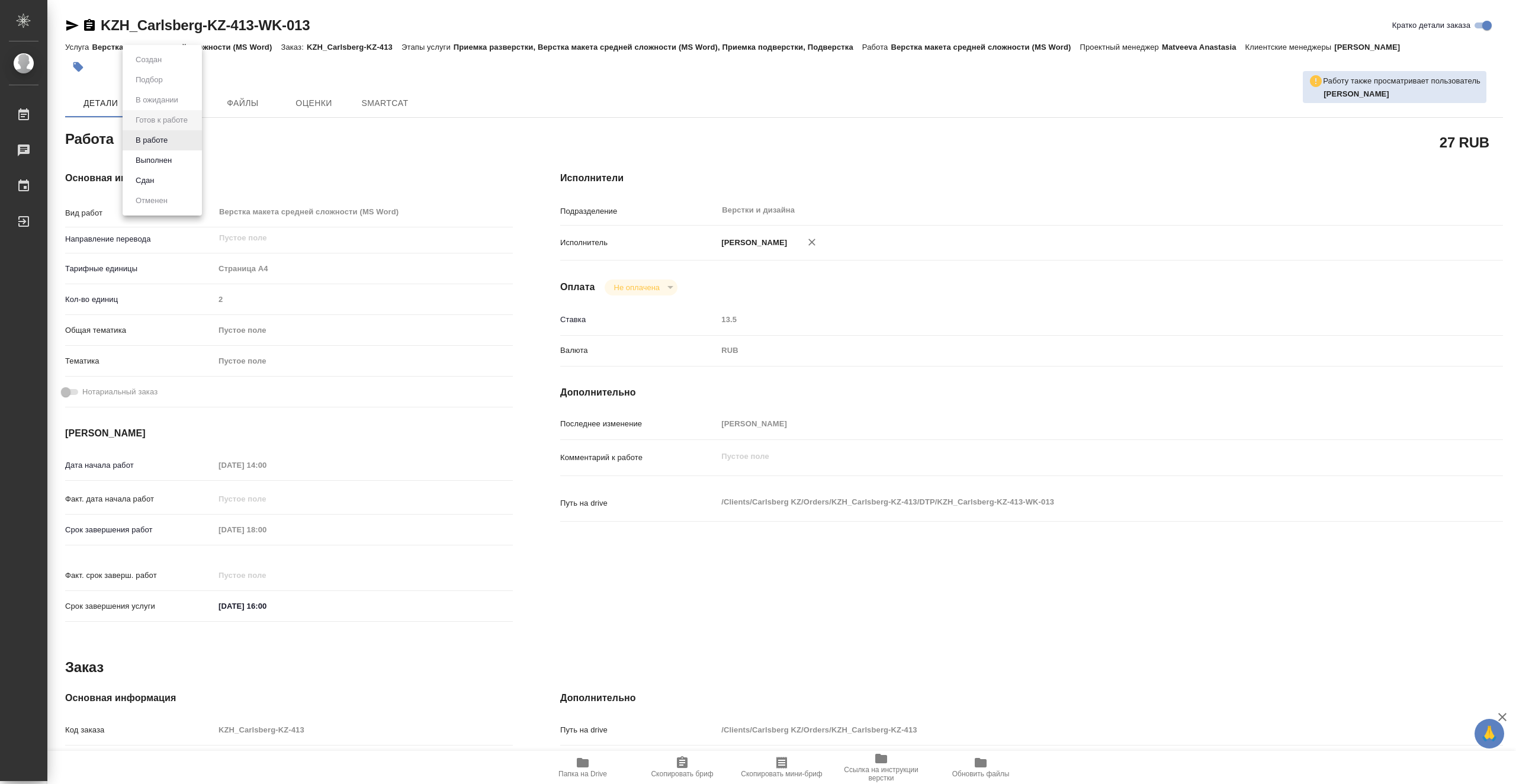
click at [178, 140] on body "🙏 .cls-1 fill:#fff; AWATERA Vasiutchenko [PERSON_NAME] Чаты График Выйти KZH_Ca…" at bounding box center [758, 392] width 1516 height 784
type textarea "x"
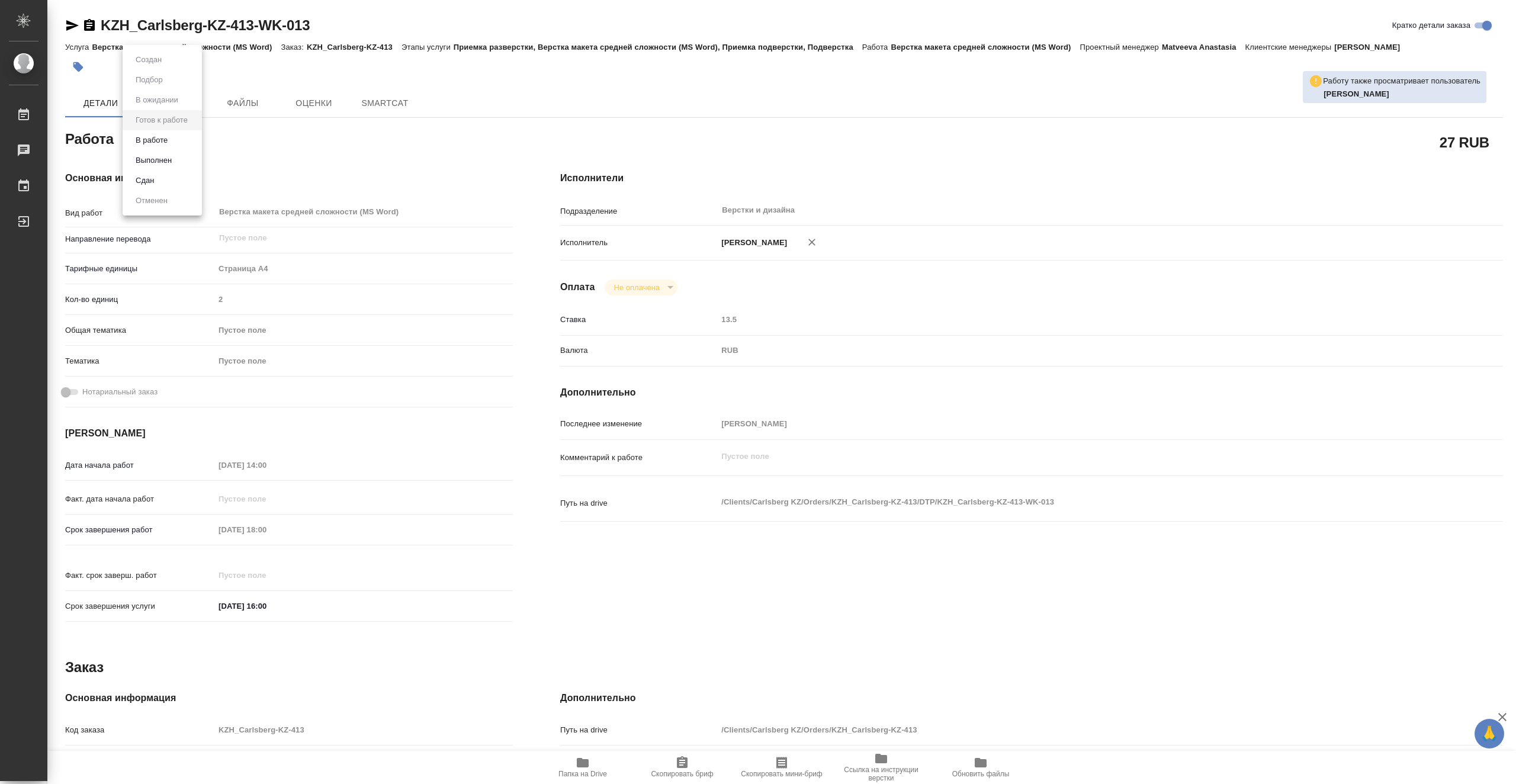
type textarea "x"
click at [183, 138] on li "В работе" at bounding box center [162, 140] width 79 height 20
type textarea "x"
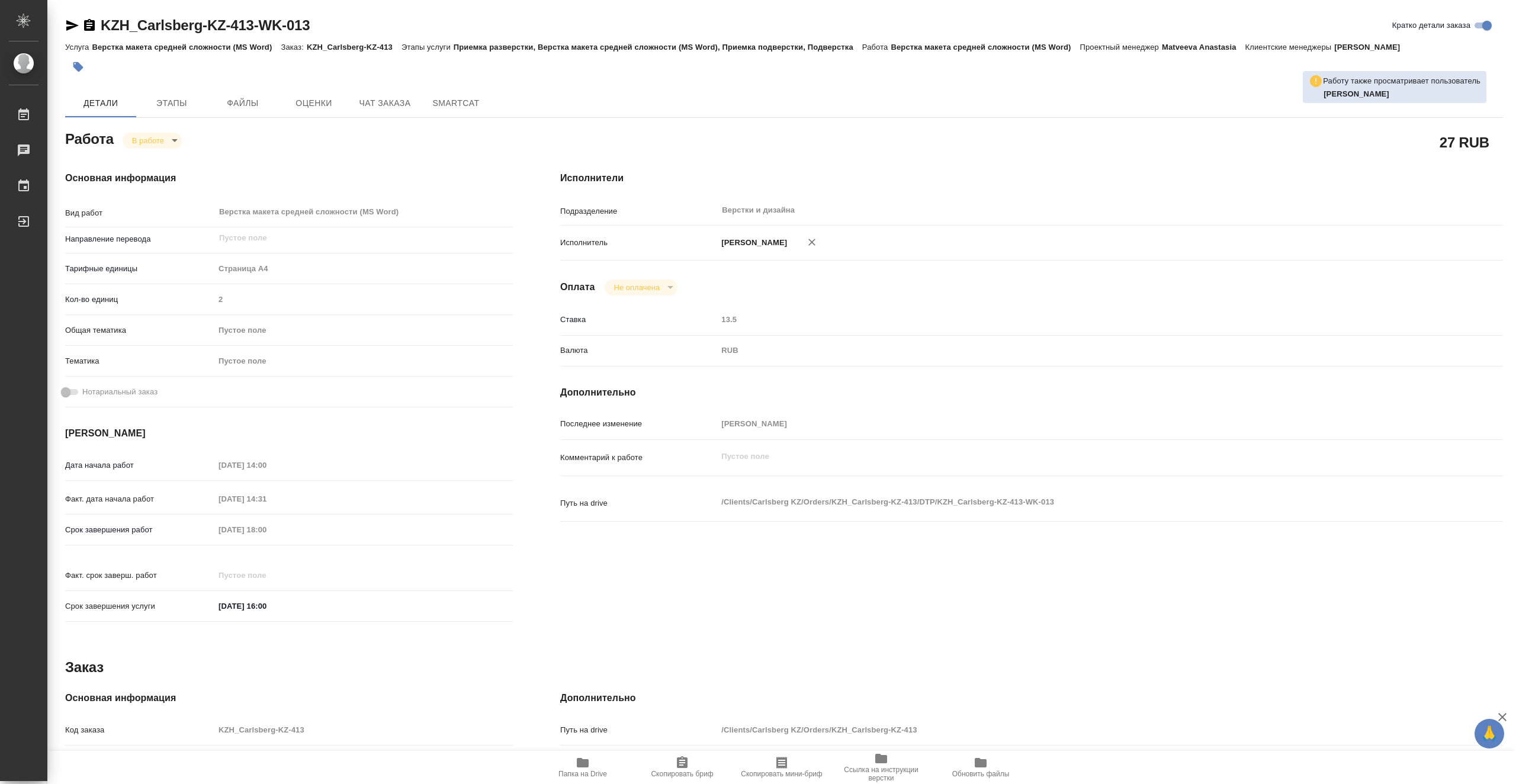
type textarea "x"
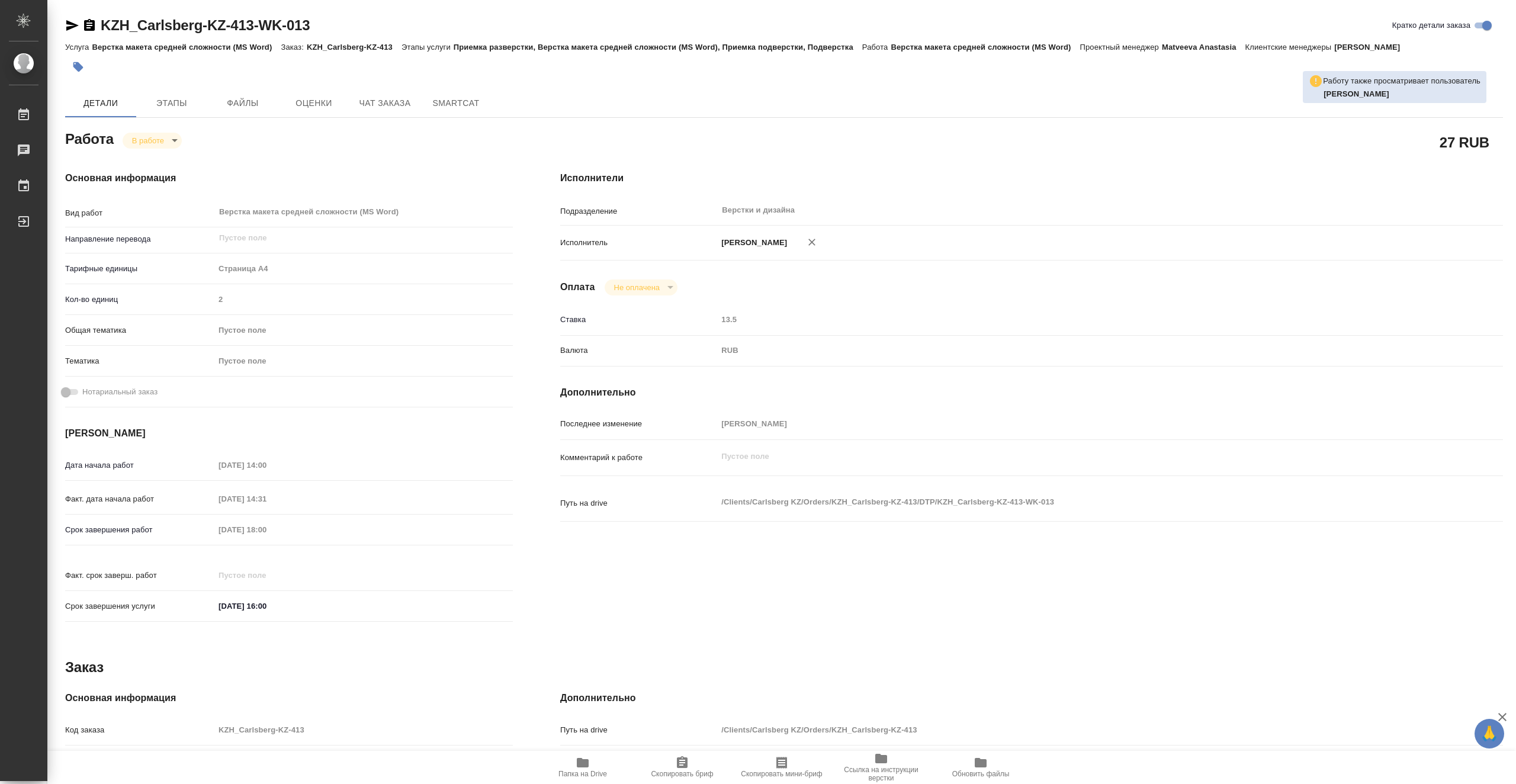
type textarea "x"
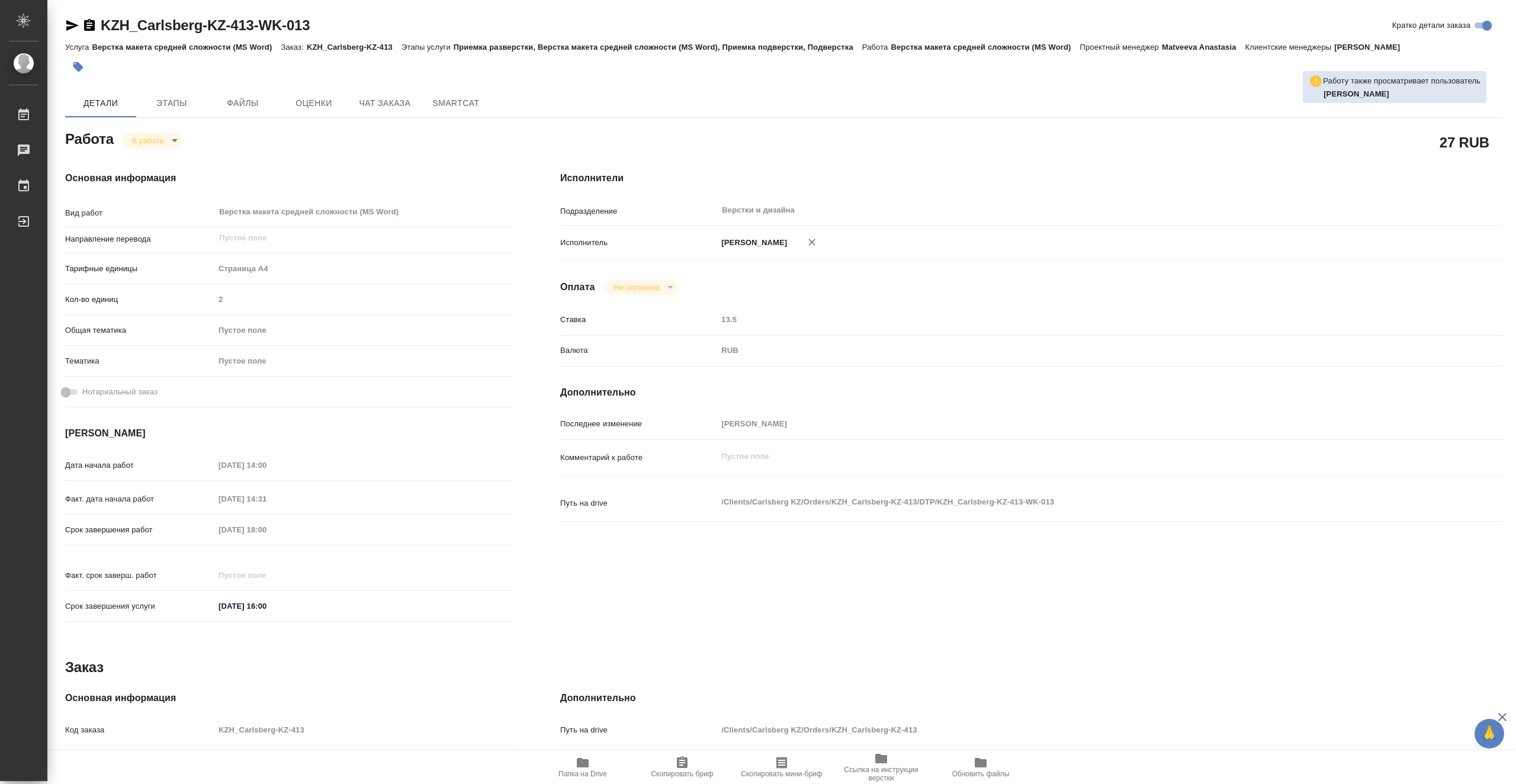
type textarea "x"
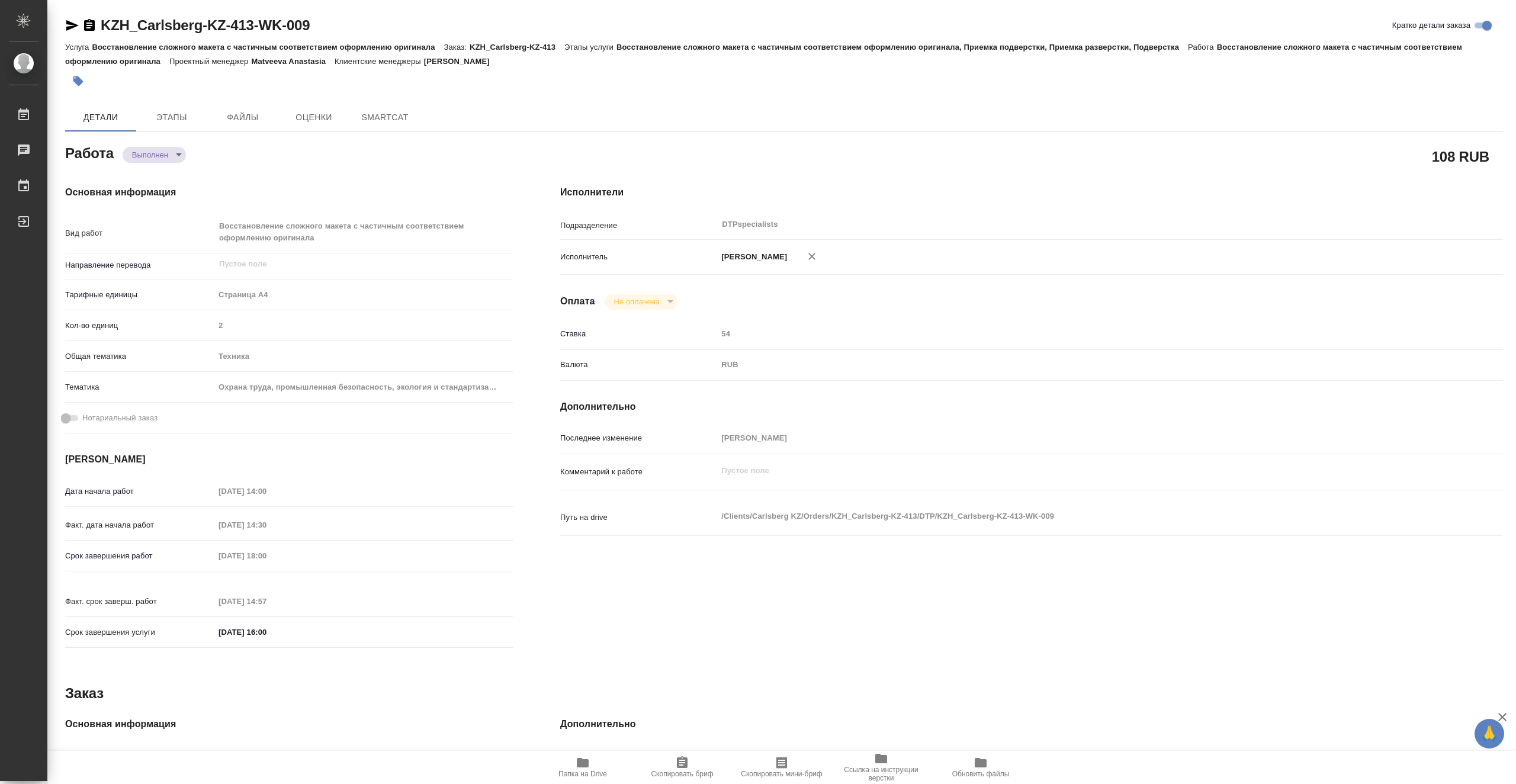
type textarea "x"
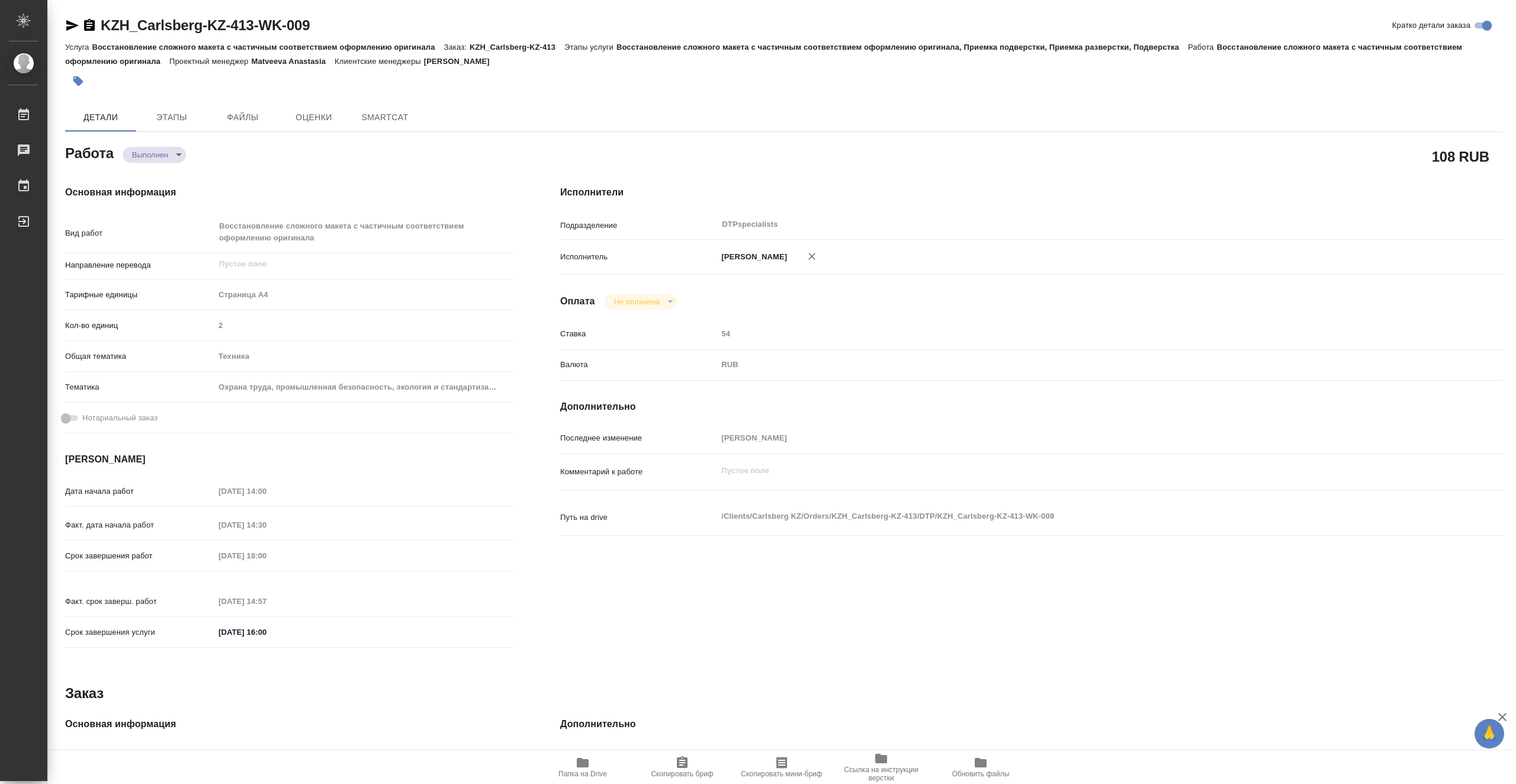
type textarea "x"
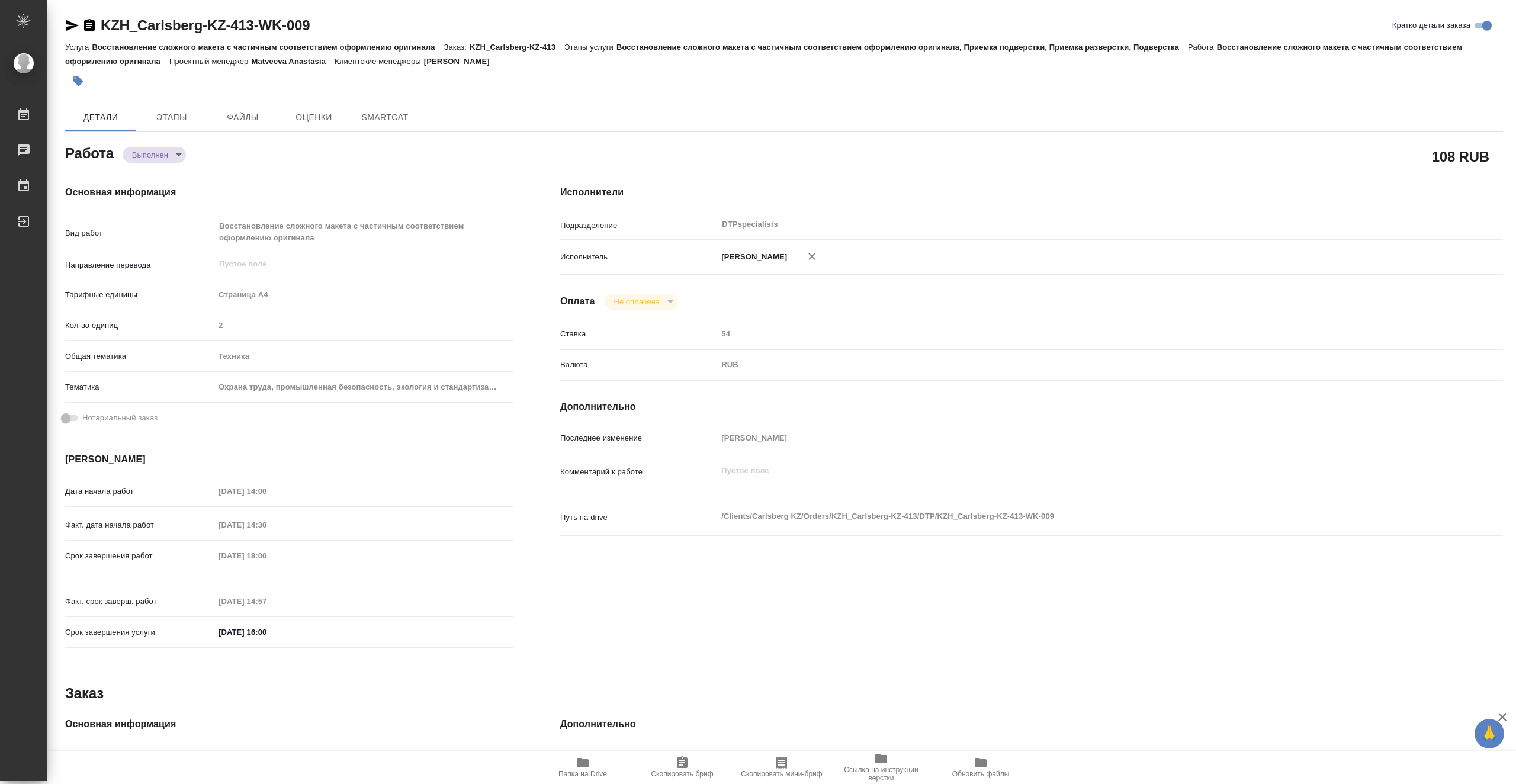
type textarea "x"
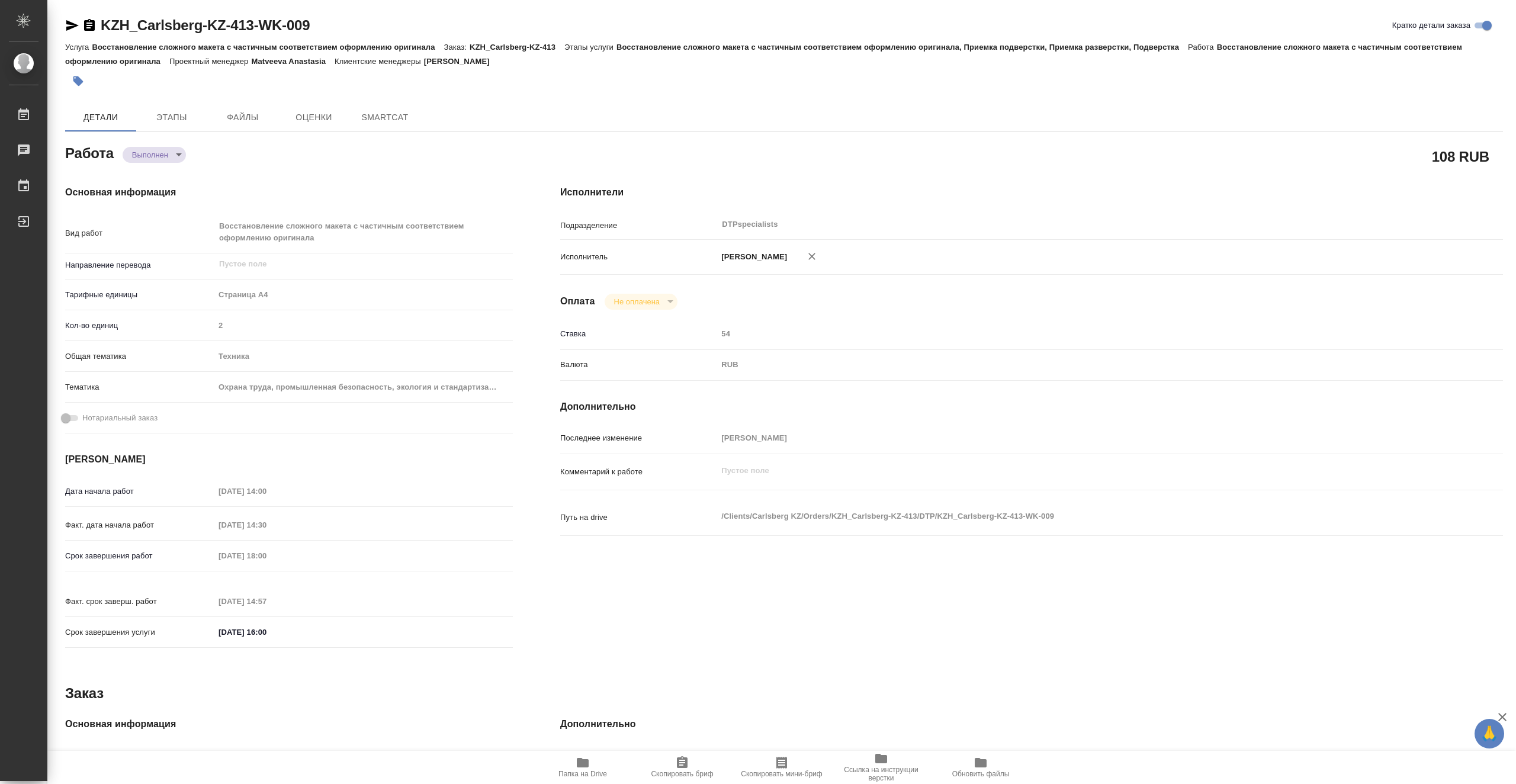
type textarea "x"
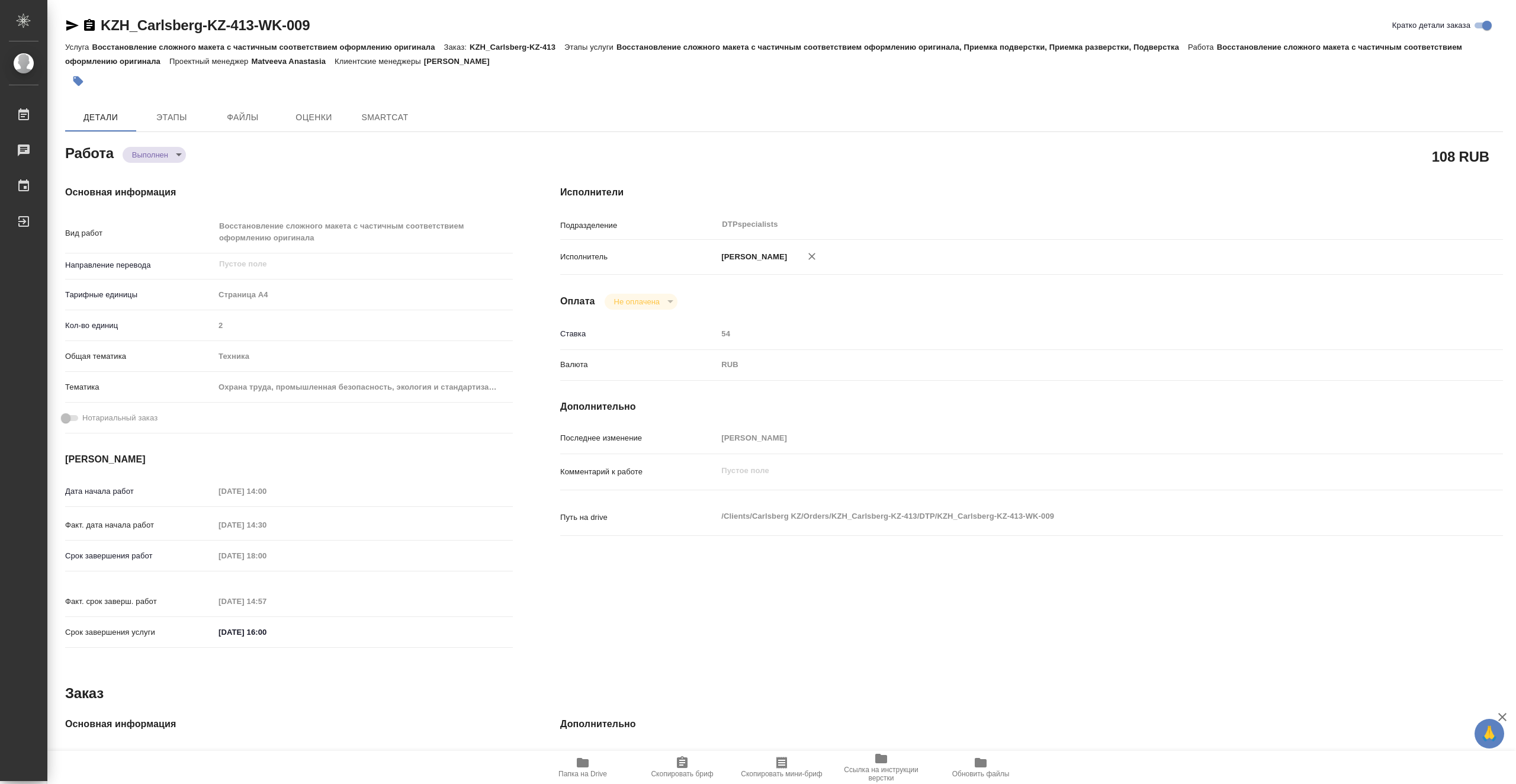
type textarea "x"
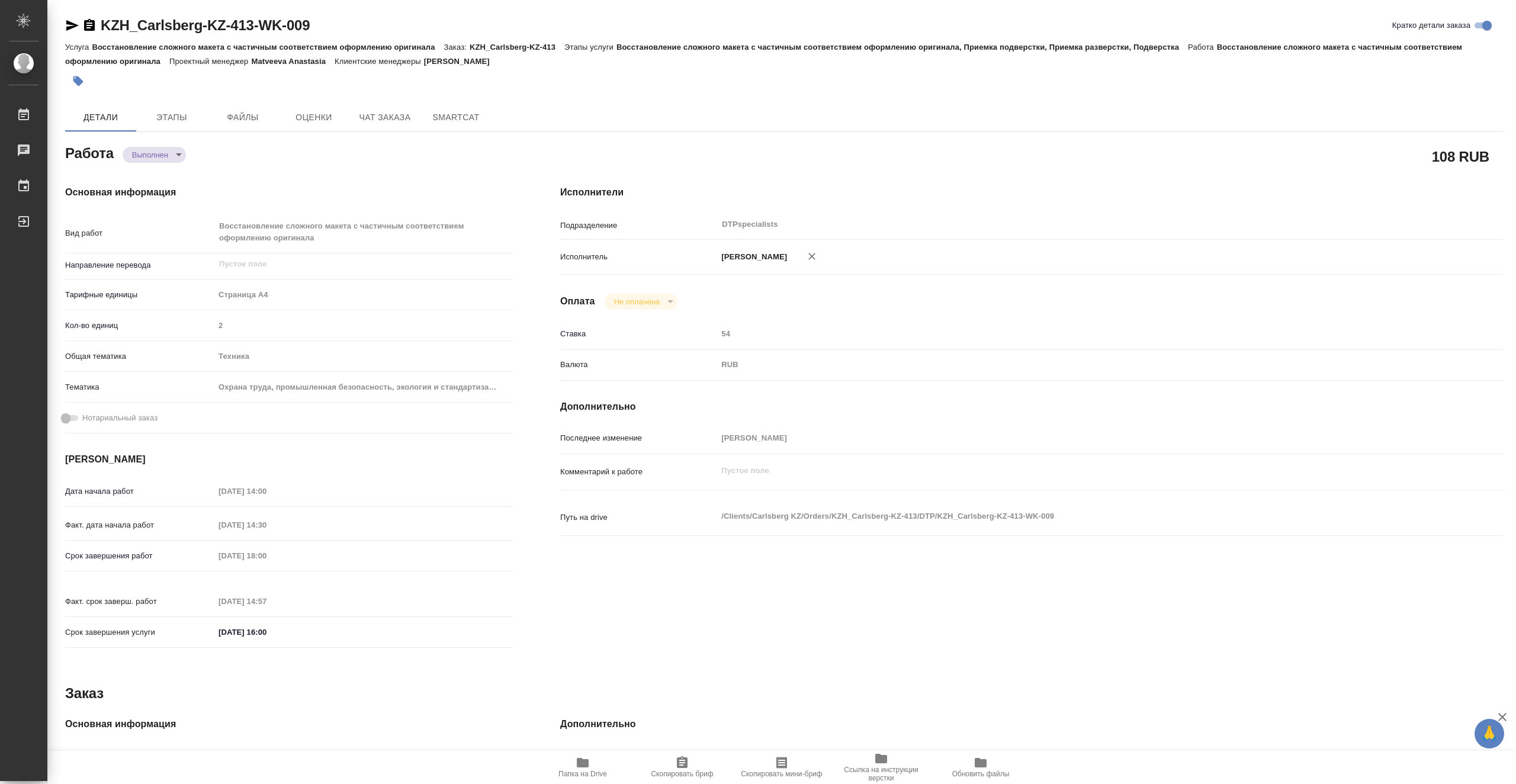
type textarea "x"
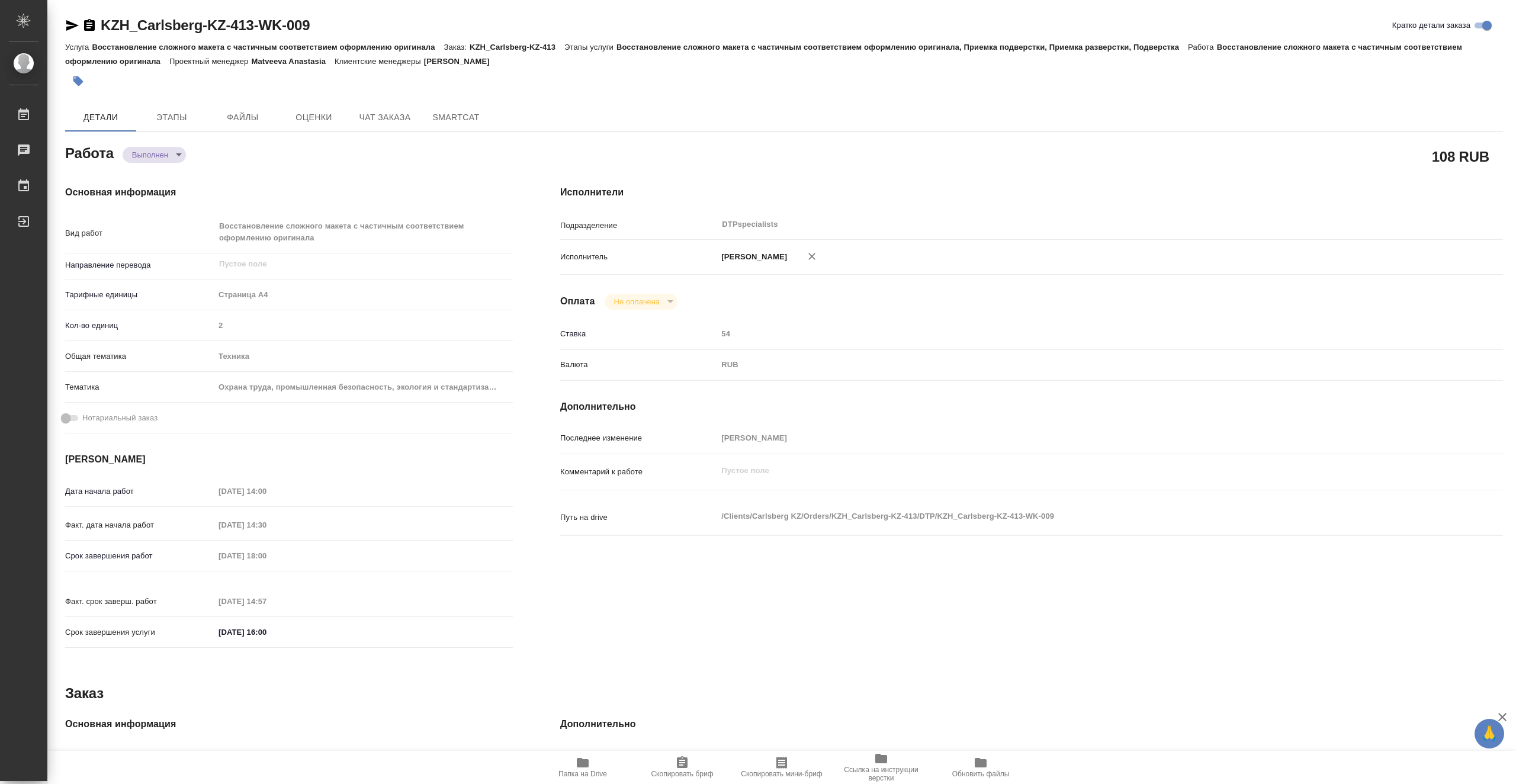
type textarea "x"
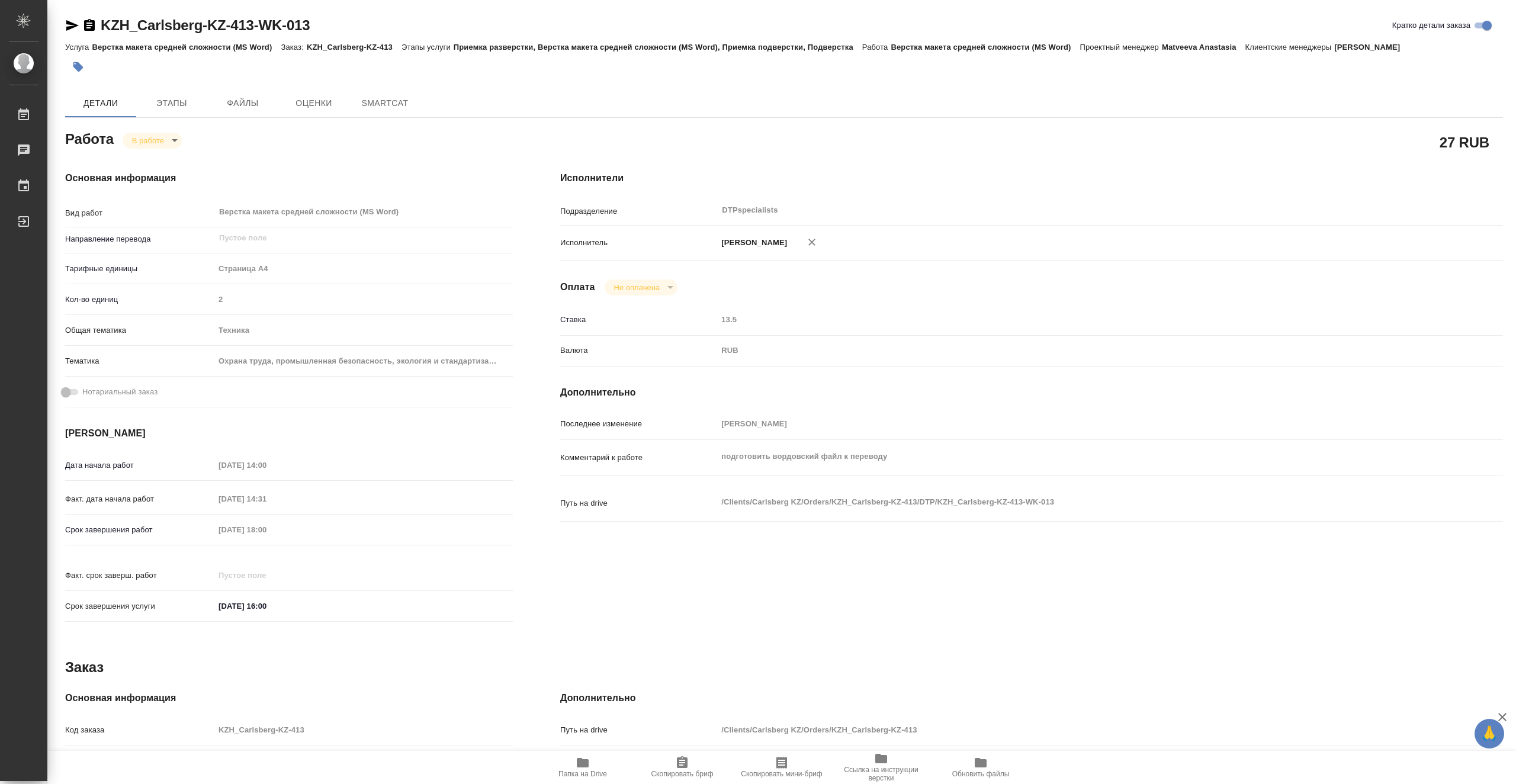
type textarea "x"
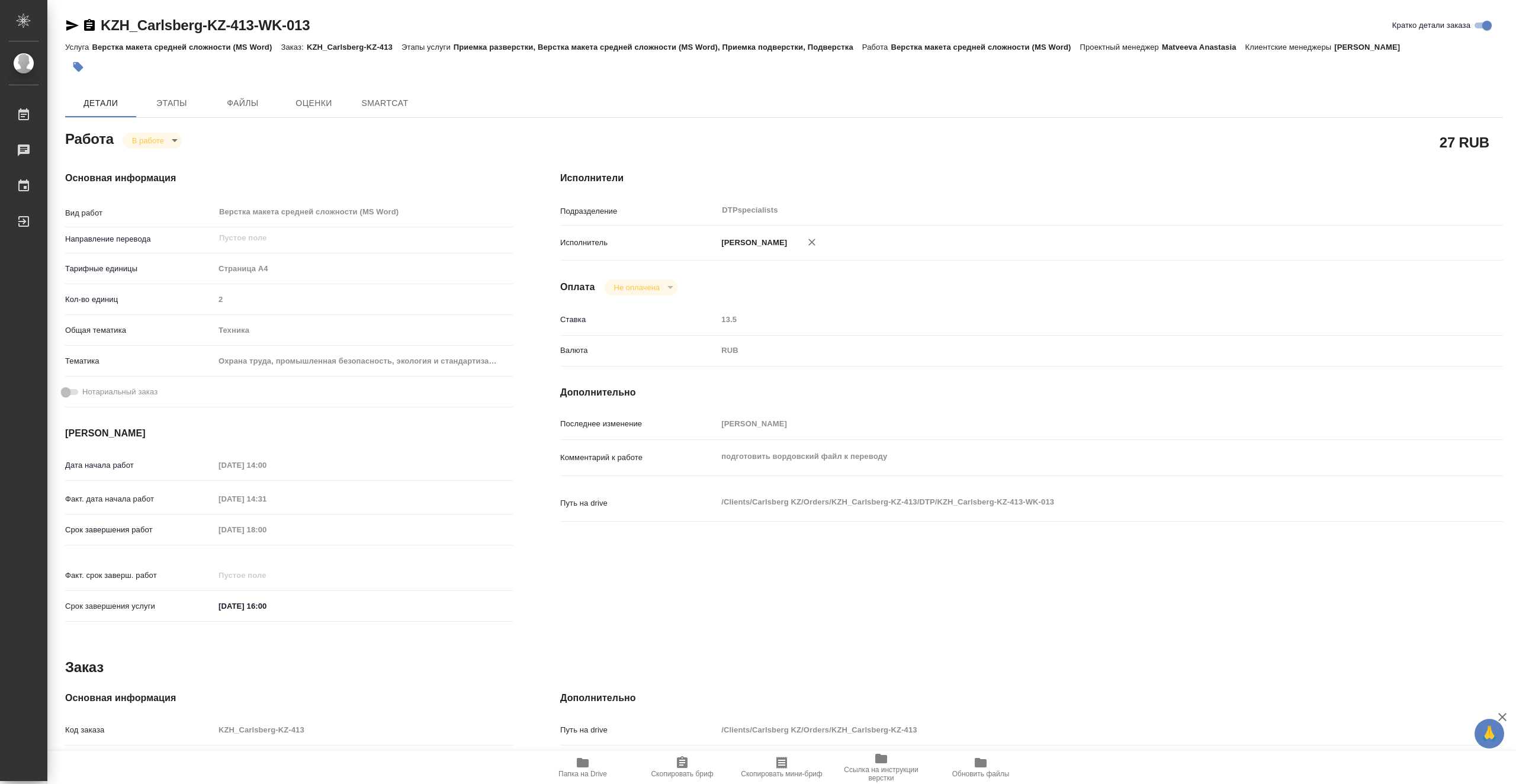
type textarea "x"
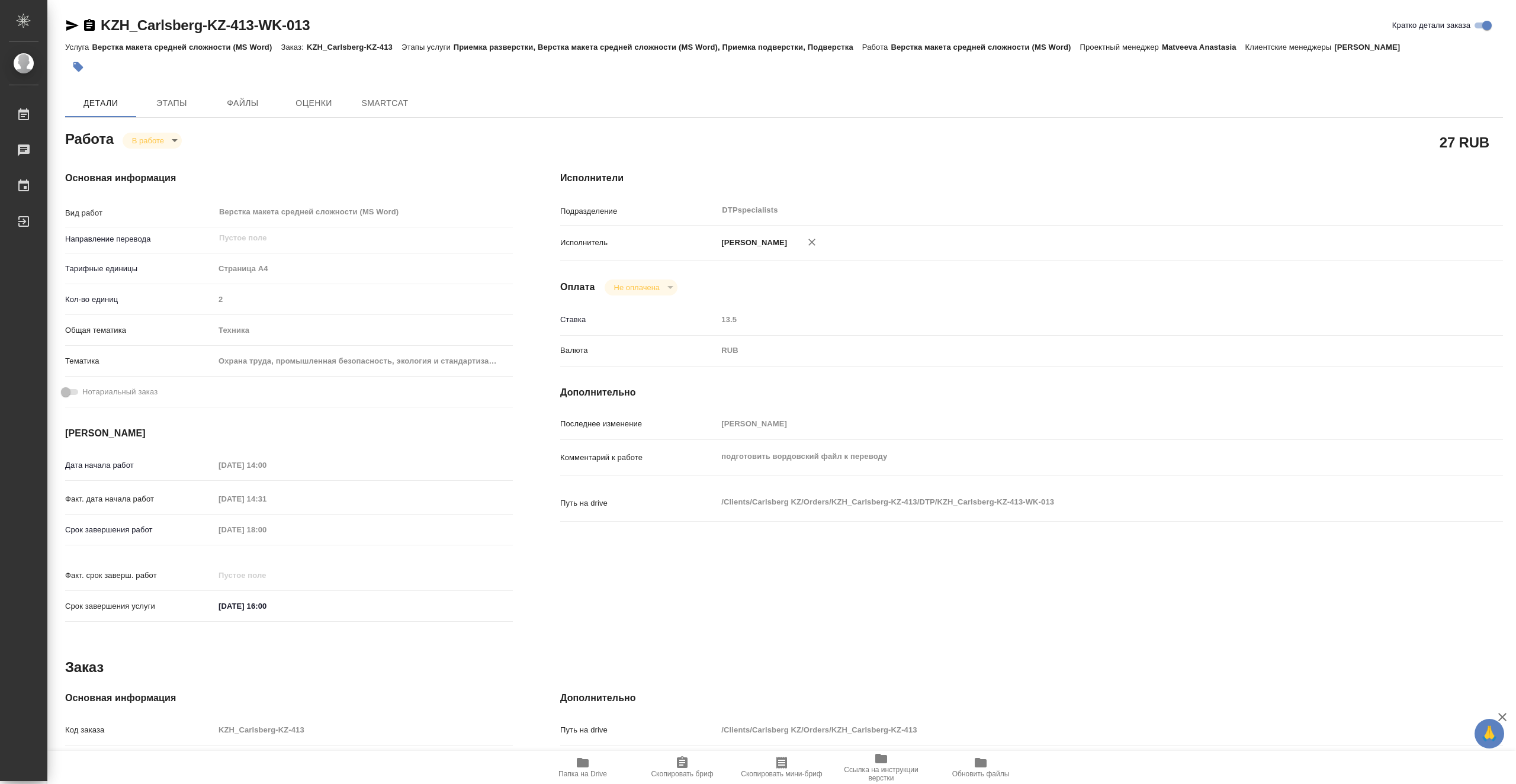
type textarea "x"
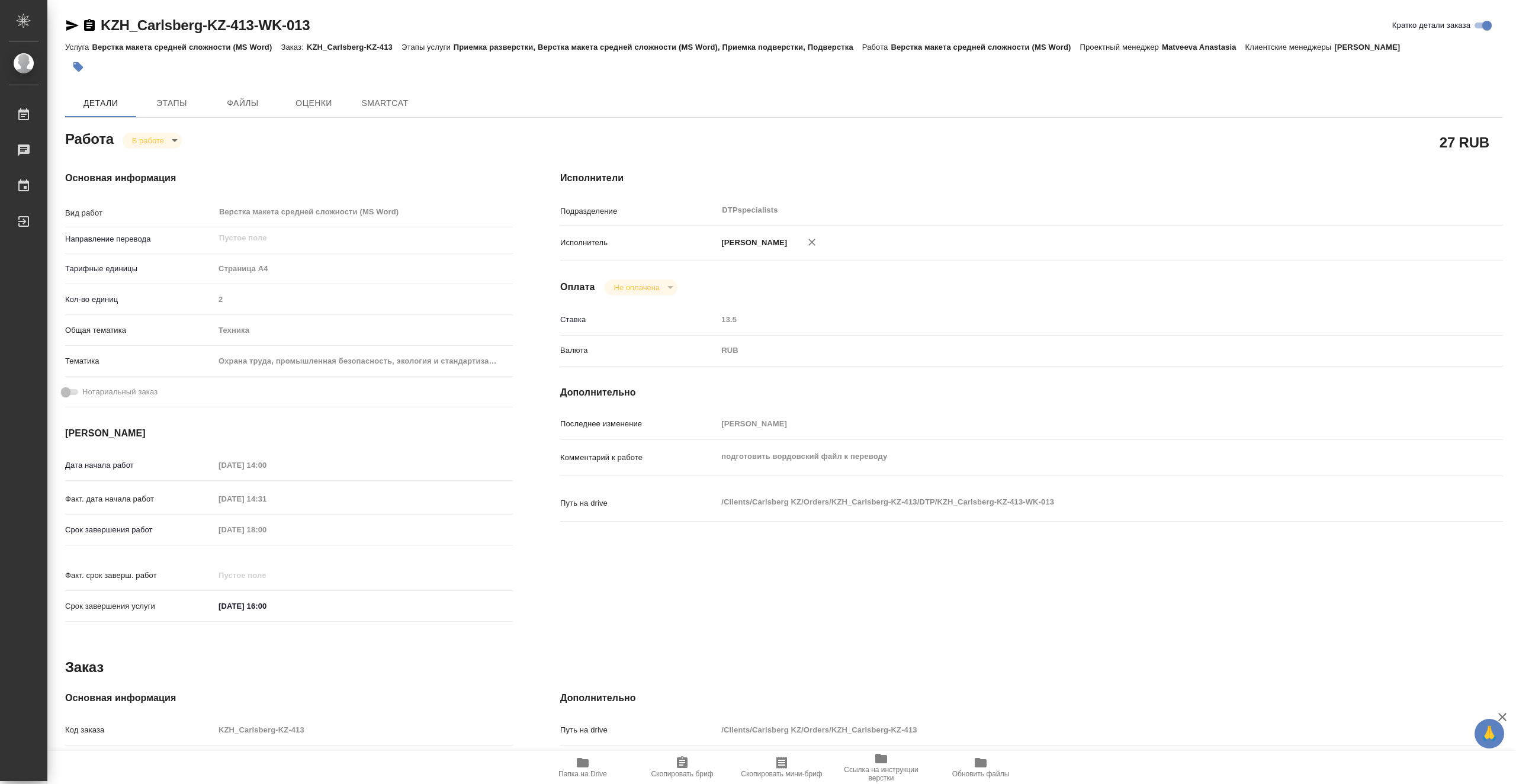
type textarea "x"
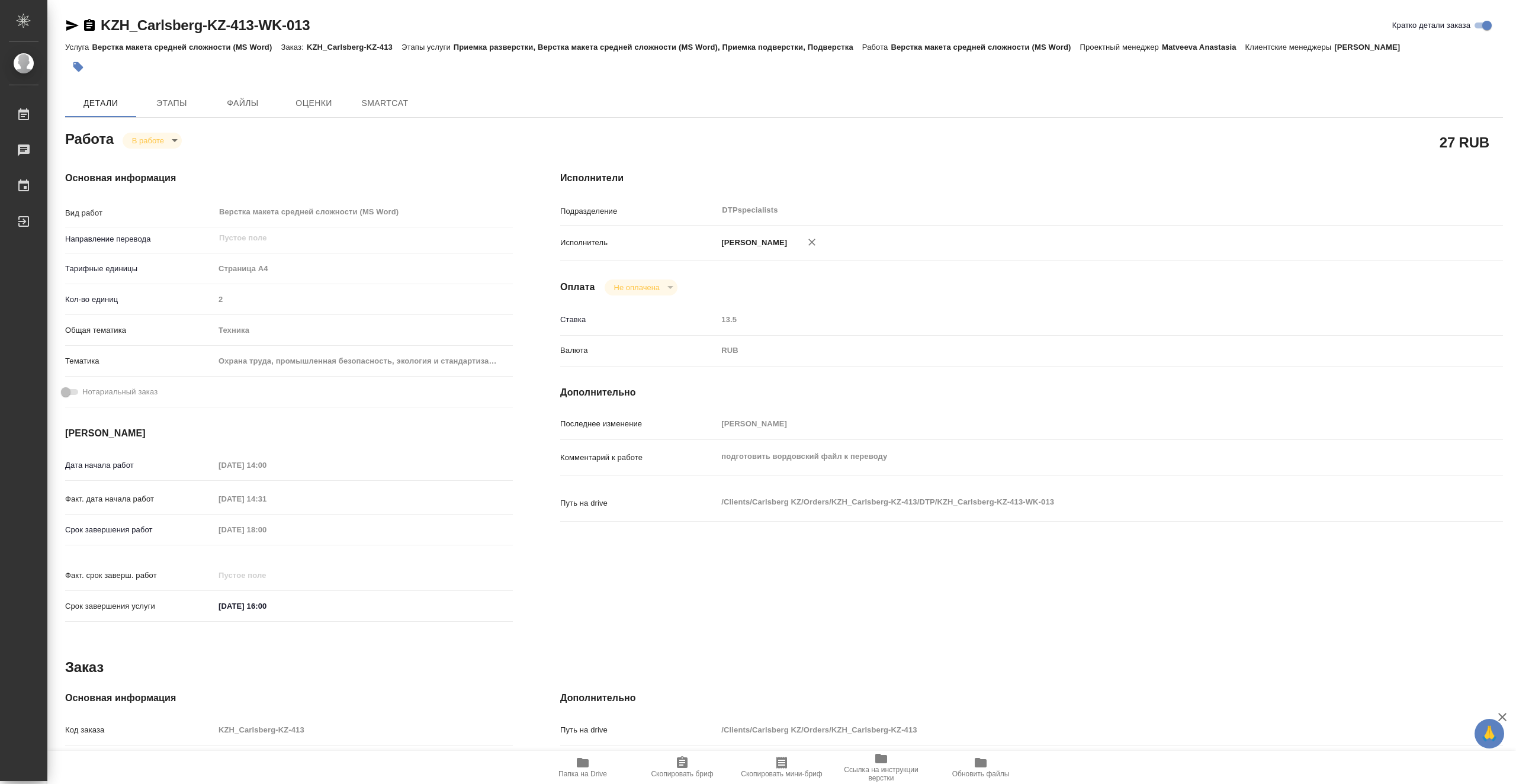
type textarea "x"
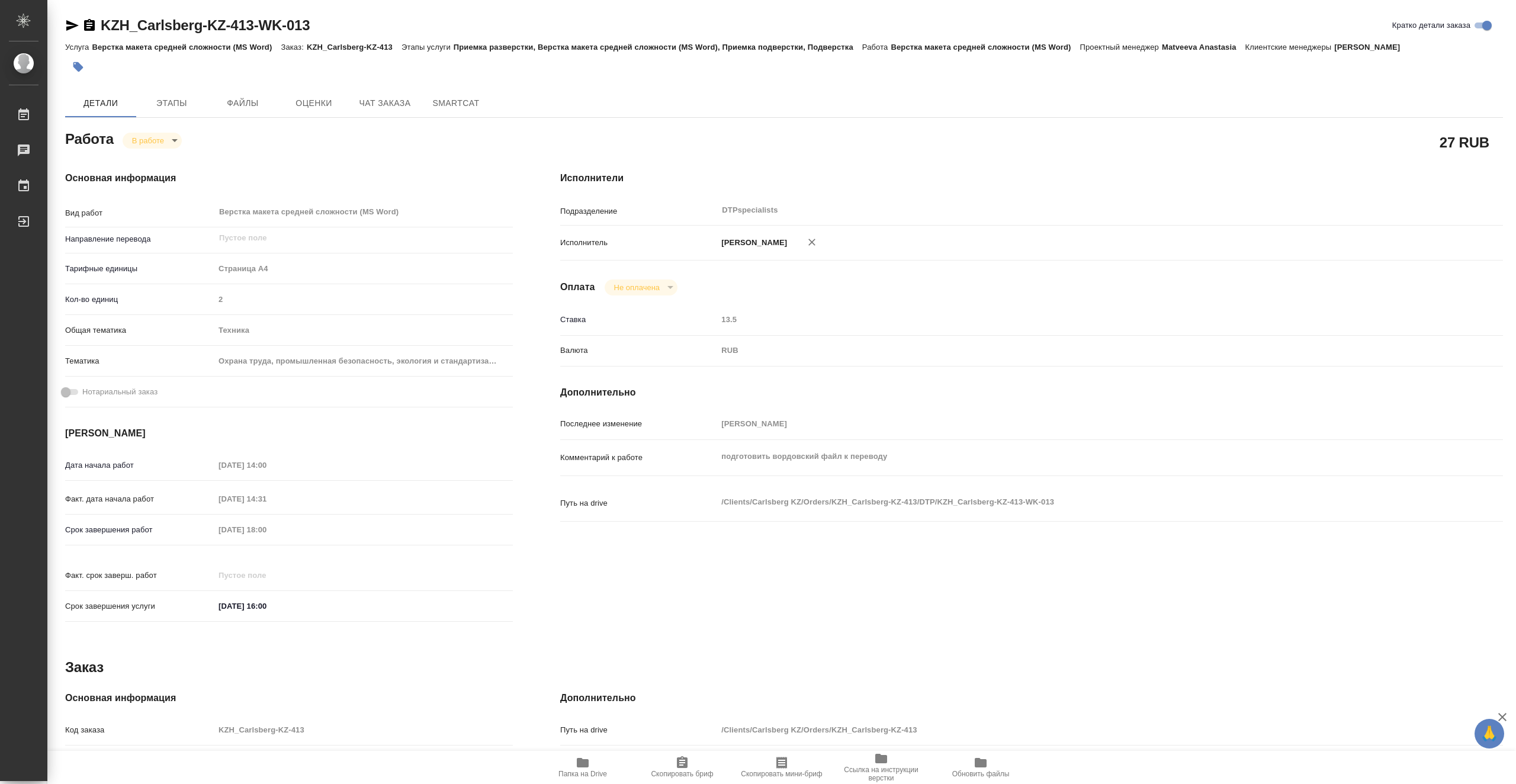
type textarea "x"
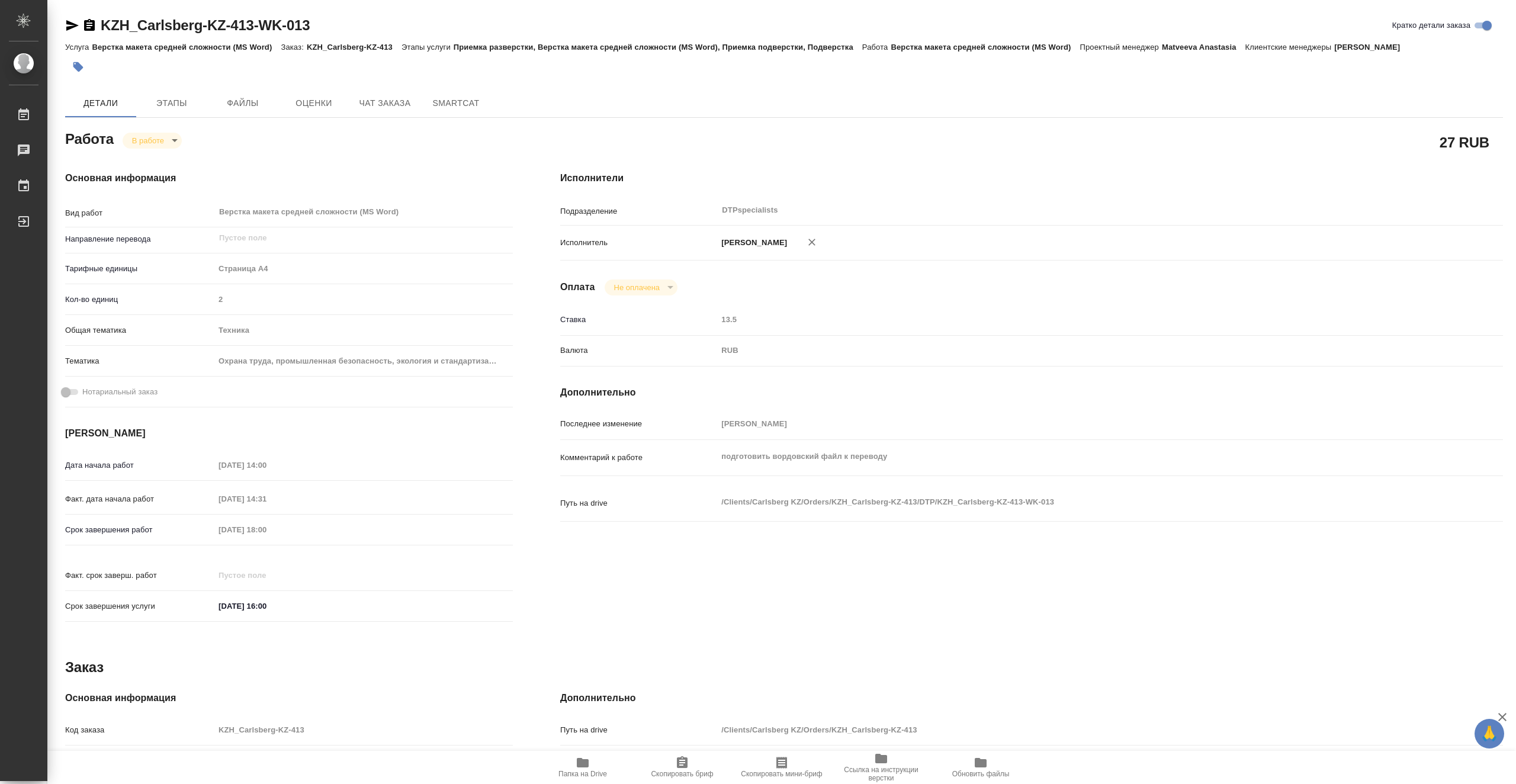
type textarea "x"
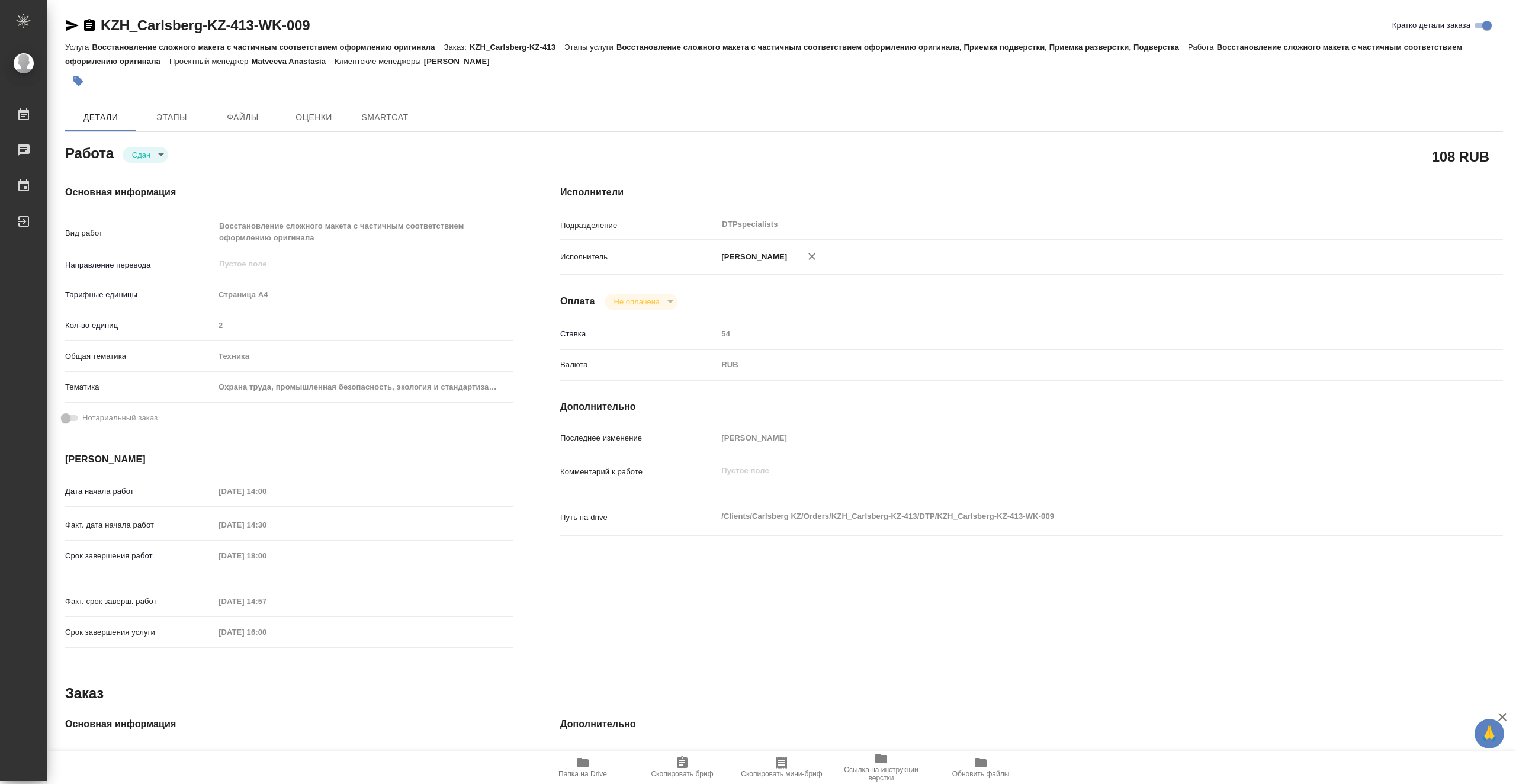
type textarea "x"
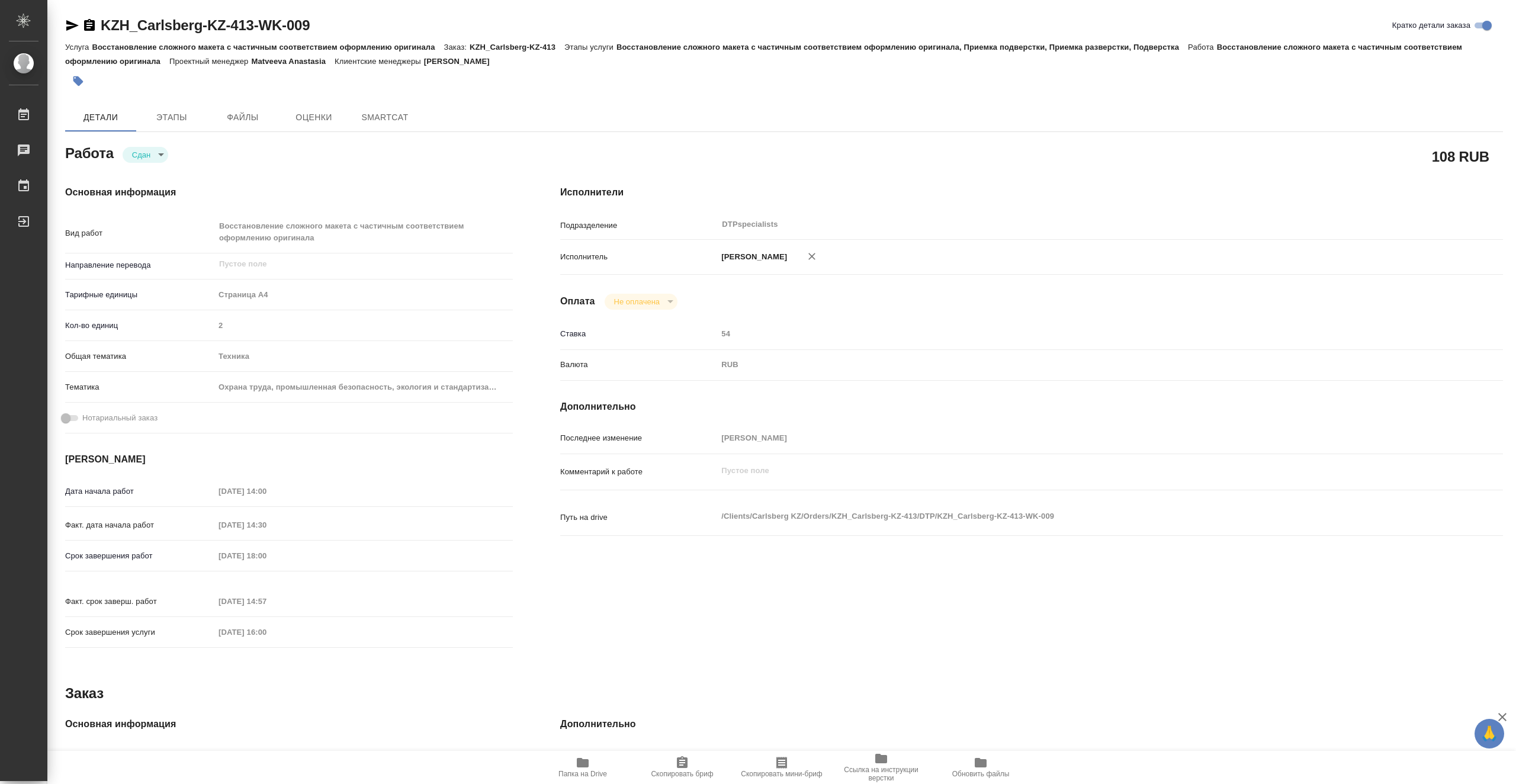
type textarea "x"
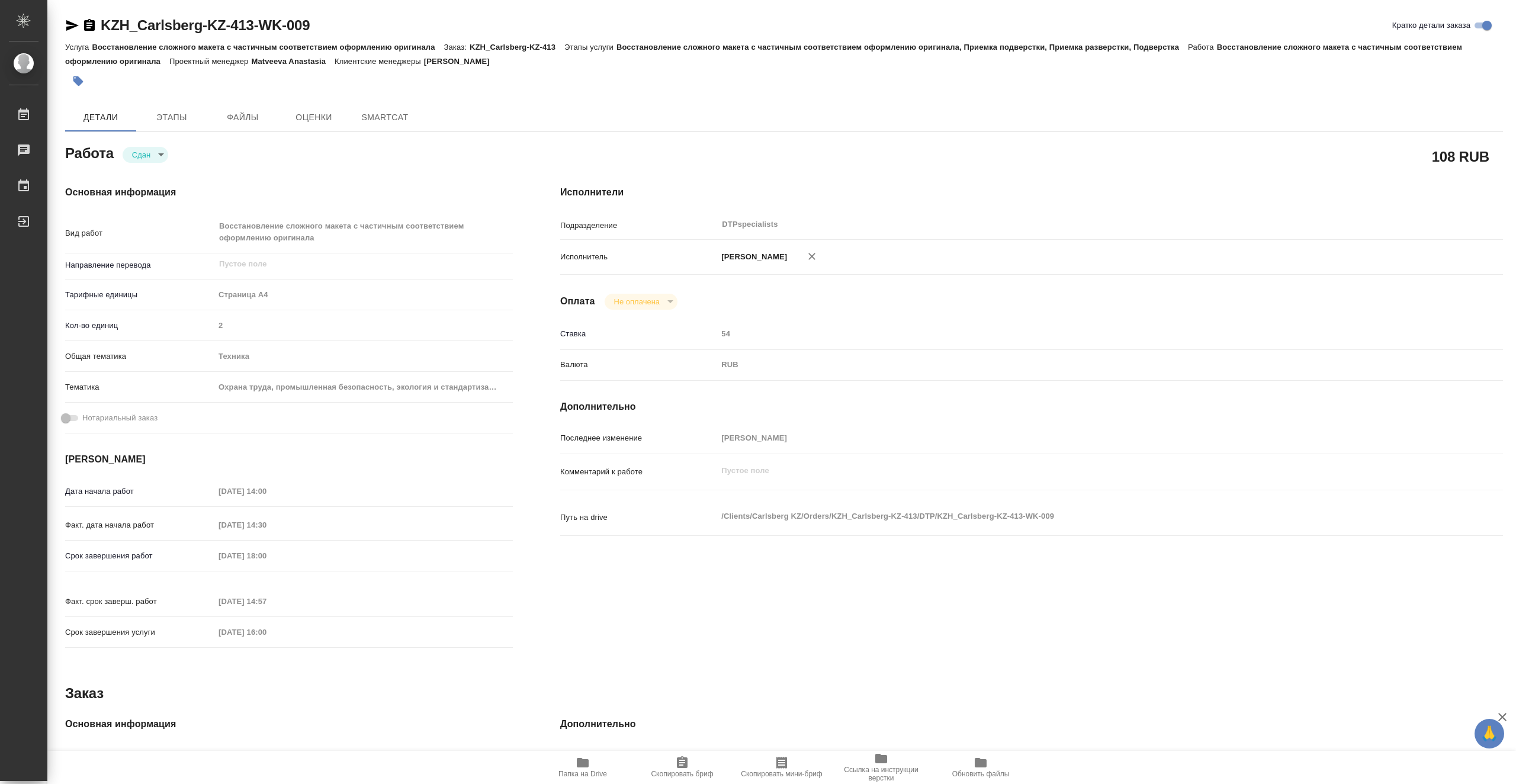
type textarea "x"
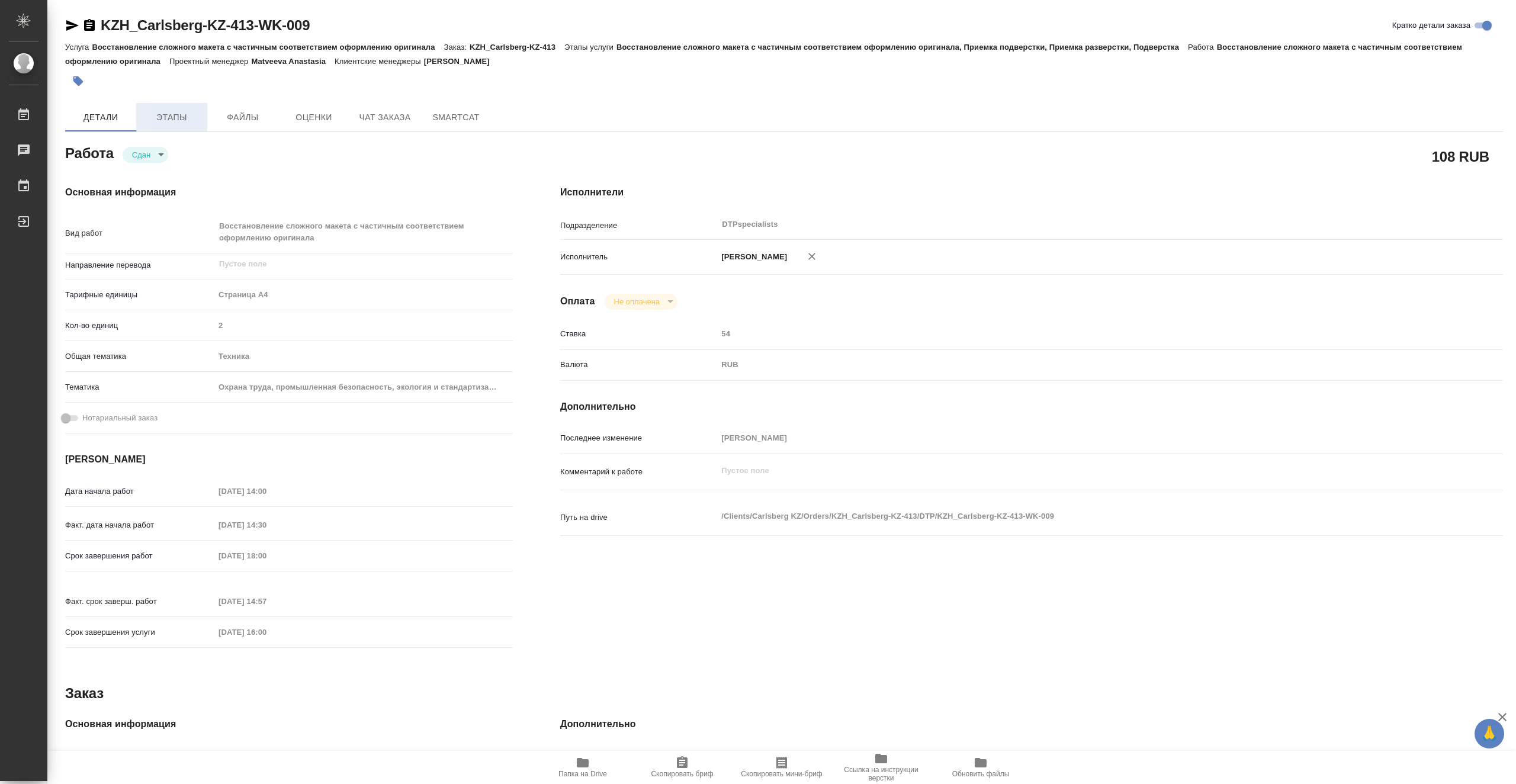
type textarea "x"
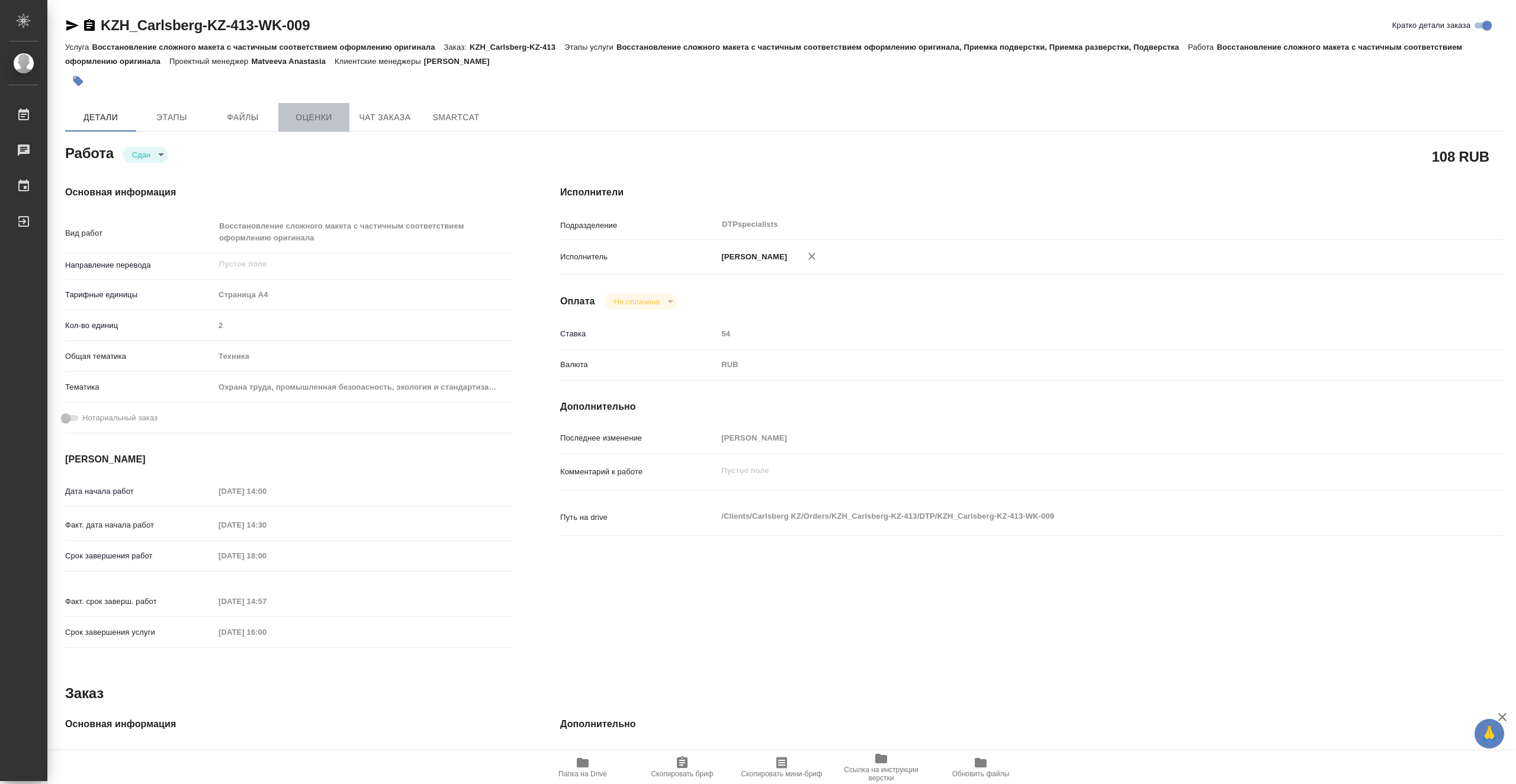
click at [345, 112] on button "Оценки" at bounding box center [314, 117] width 71 height 28
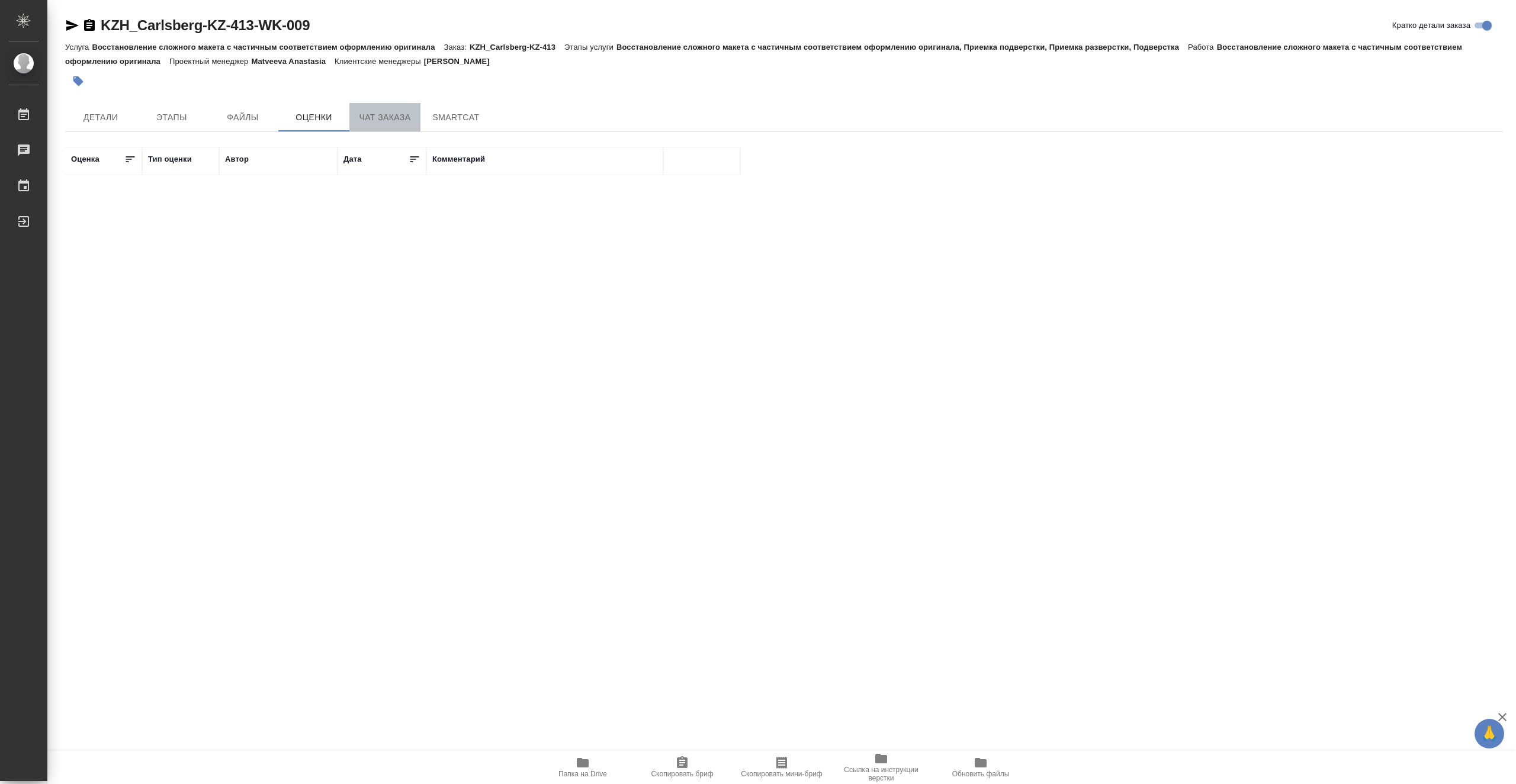
click at [382, 114] on span "Чат заказа" at bounding box center [384, 118] width 57 height 15
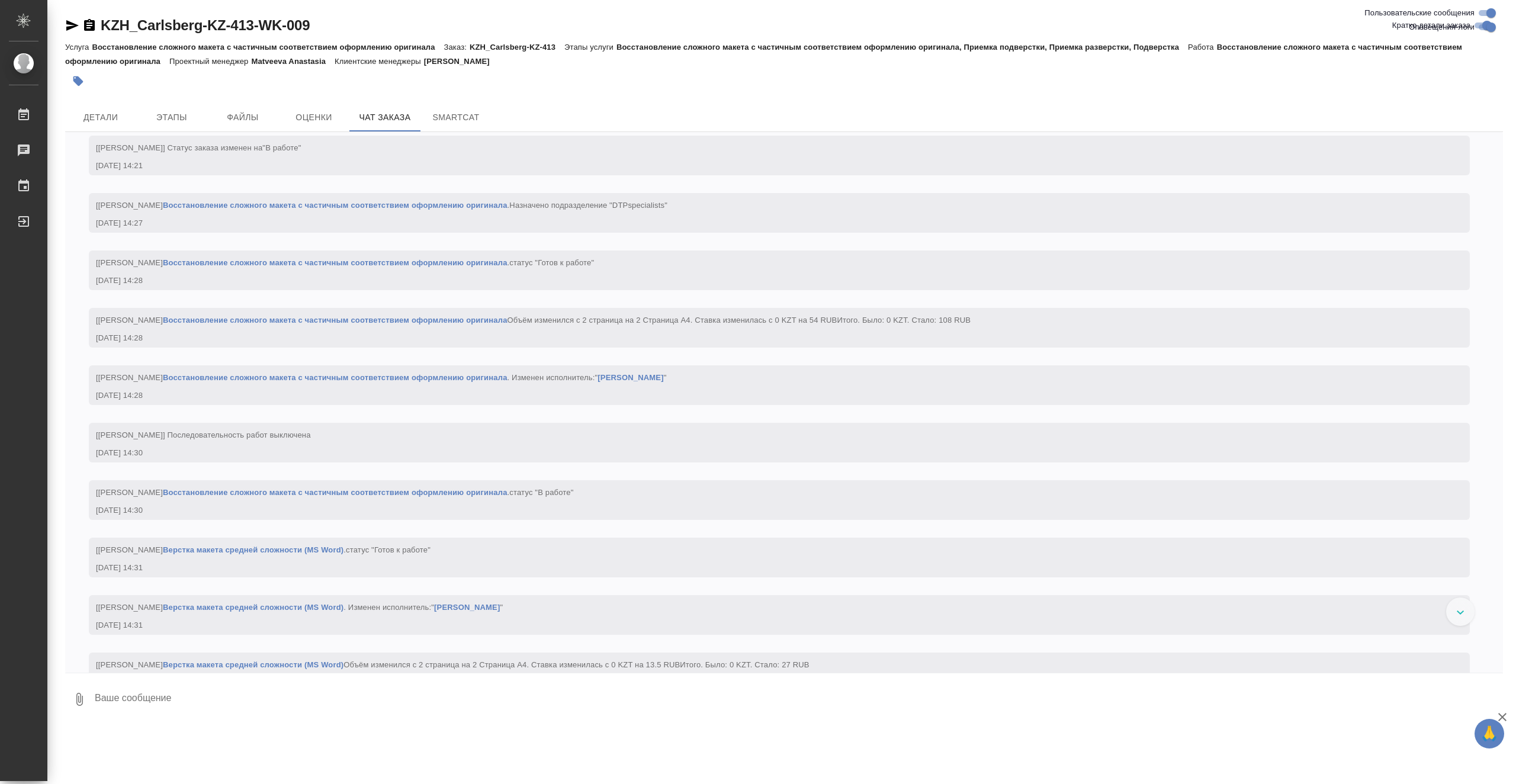
scroll to position [1838, 0]
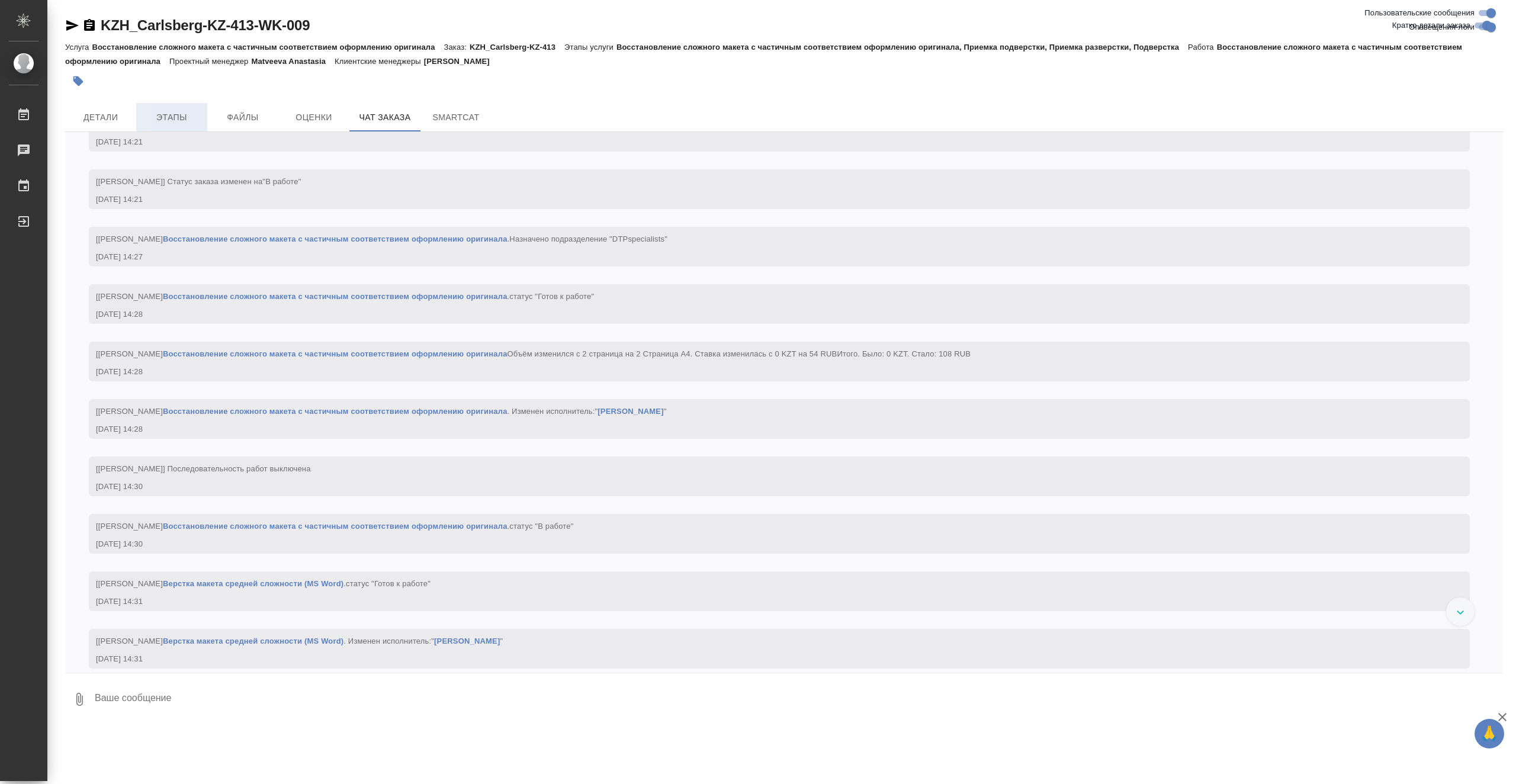
click at [188, 116] on span "Этапы" at bounding box center [171, 118] width 57 height 15
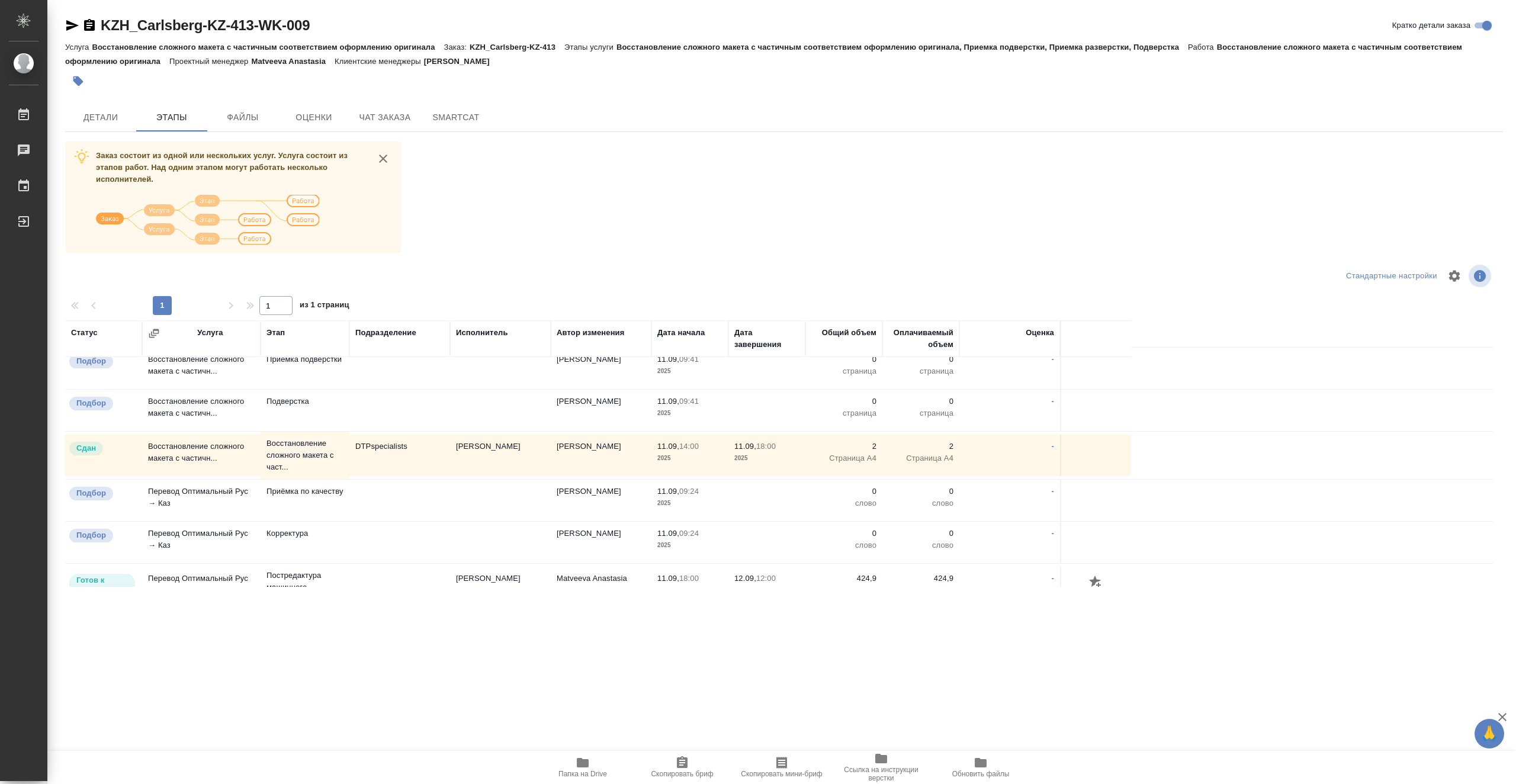
scroll to position [299, 0]
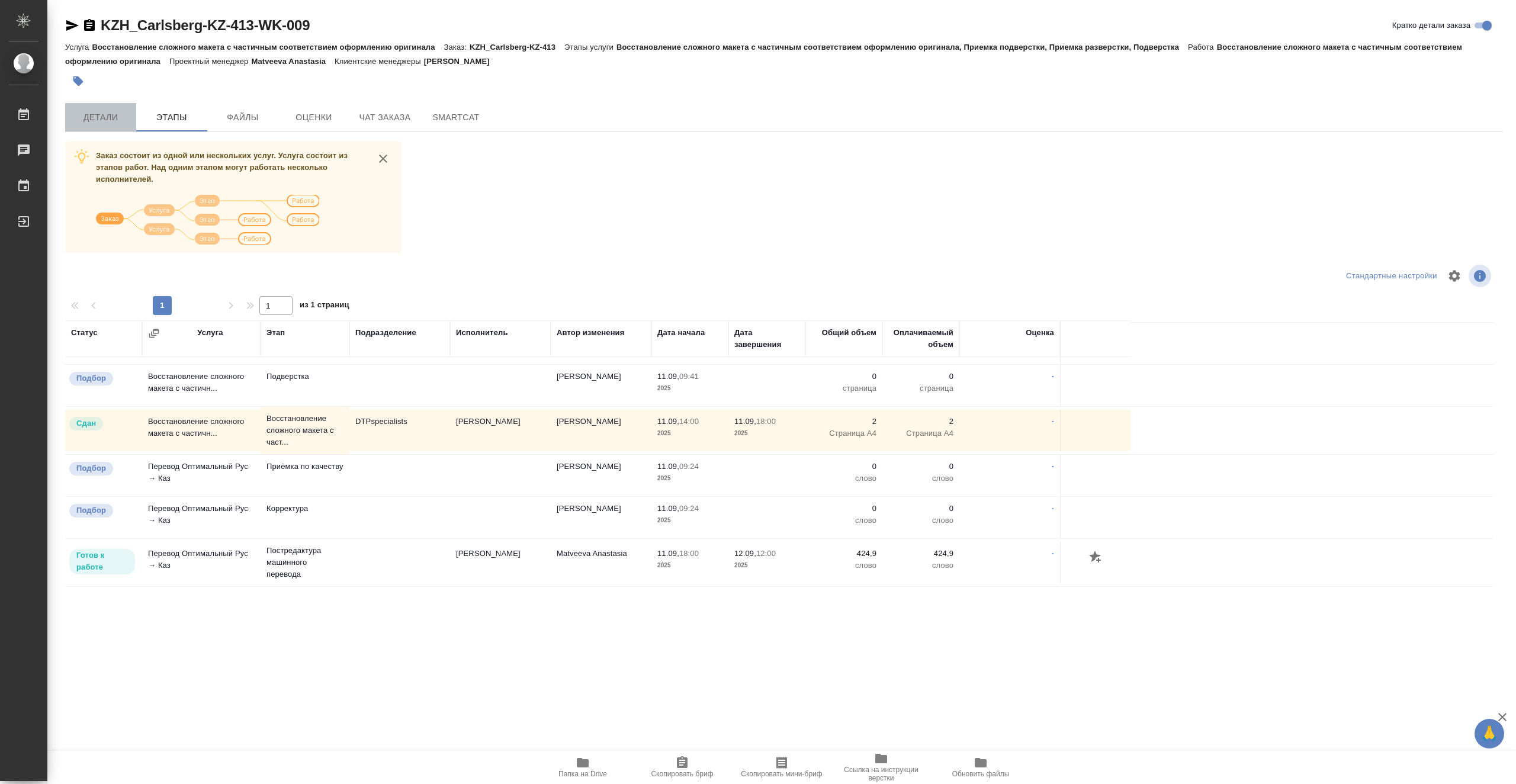
click at [102, 107] on button "Детали" at bounding box center [101, 117] width 71 height 28
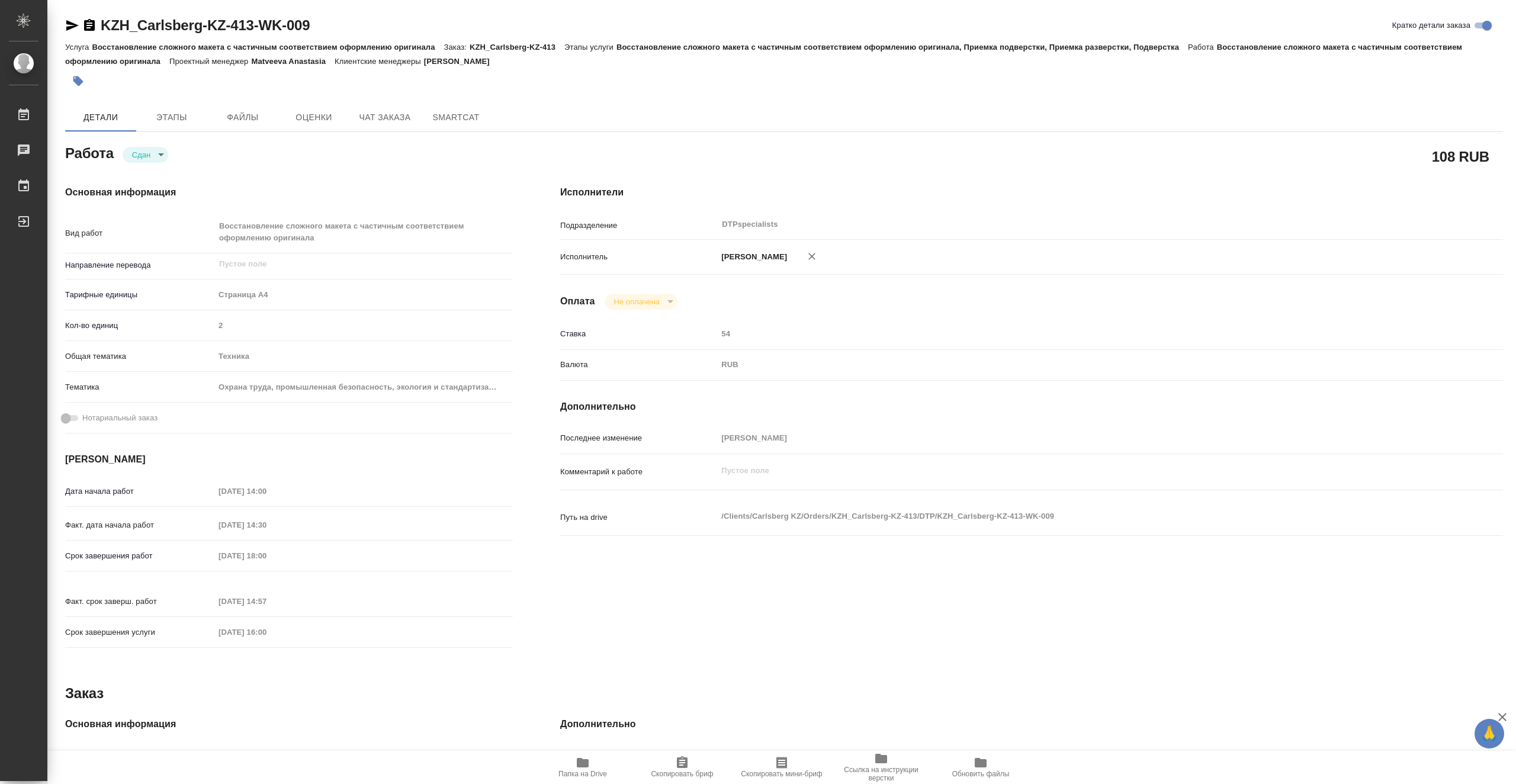
type textarea "x"
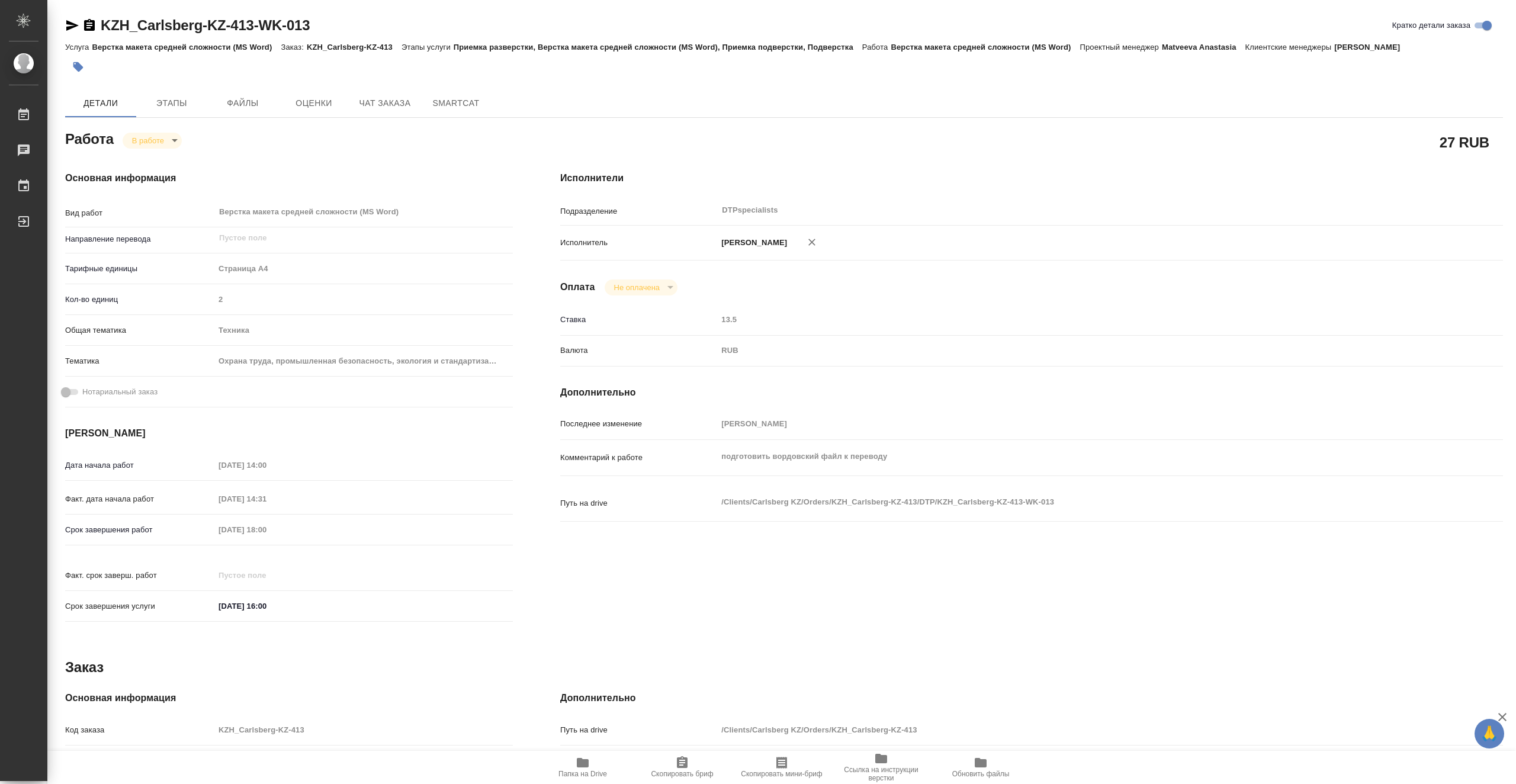
click at [598, 771] on span "Папка на Drive" at bounding box center [583, 773] width 49 height 8
click at [160, 140] on body "🙏 .cls-1 fill:#fff; AWATERA Vasiutchenko [PERSON_NAME] 0 Чаты График Выйти KZH_…" at bounding box center [758, 392] width 1516 height 784
click at [176, 158] on li "Выполнен" at bounding box center [162, 160] width 79 height 20
type textarea "x"
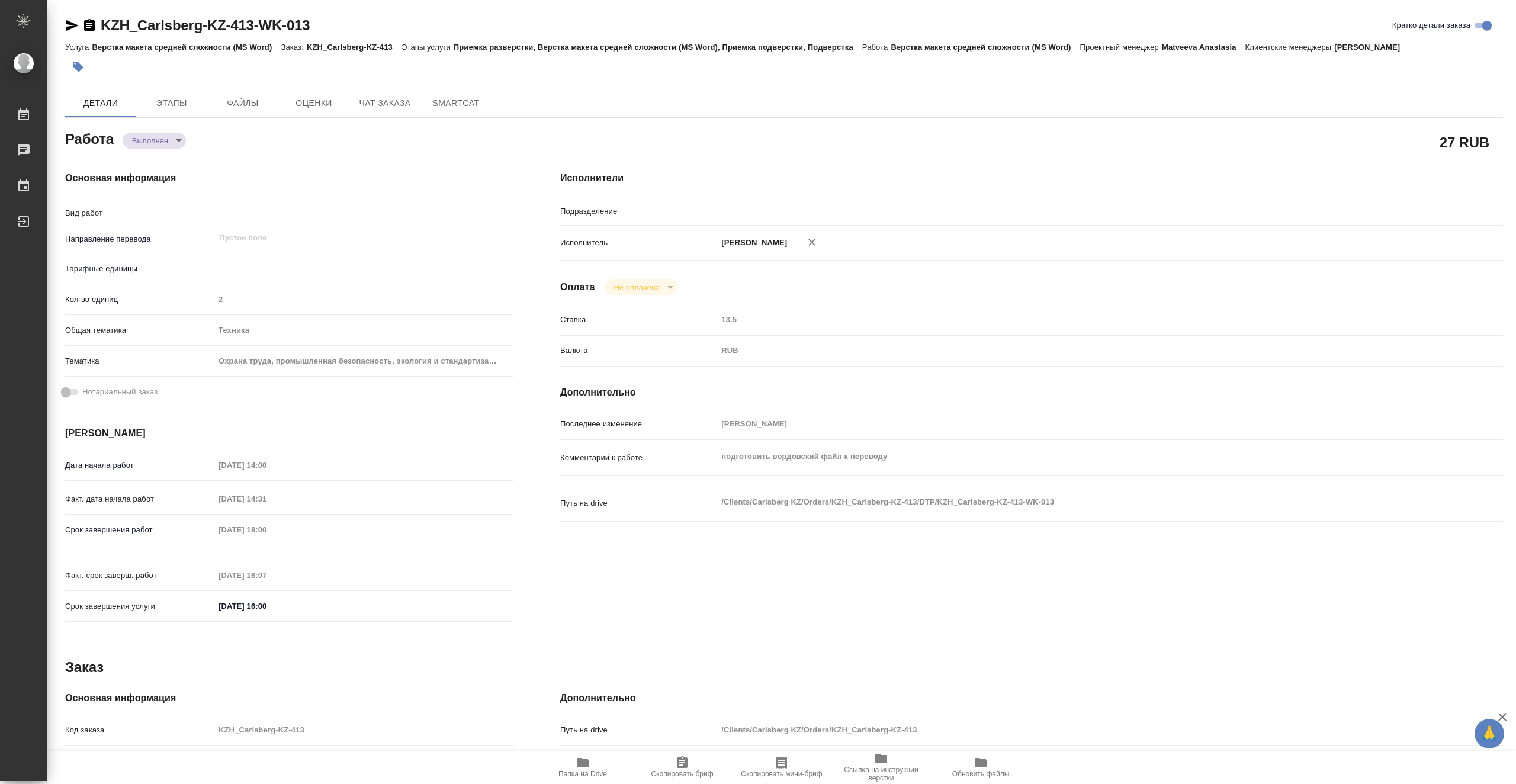
type textarea "x"
type input "DTPspecialists"
type textarea "x"
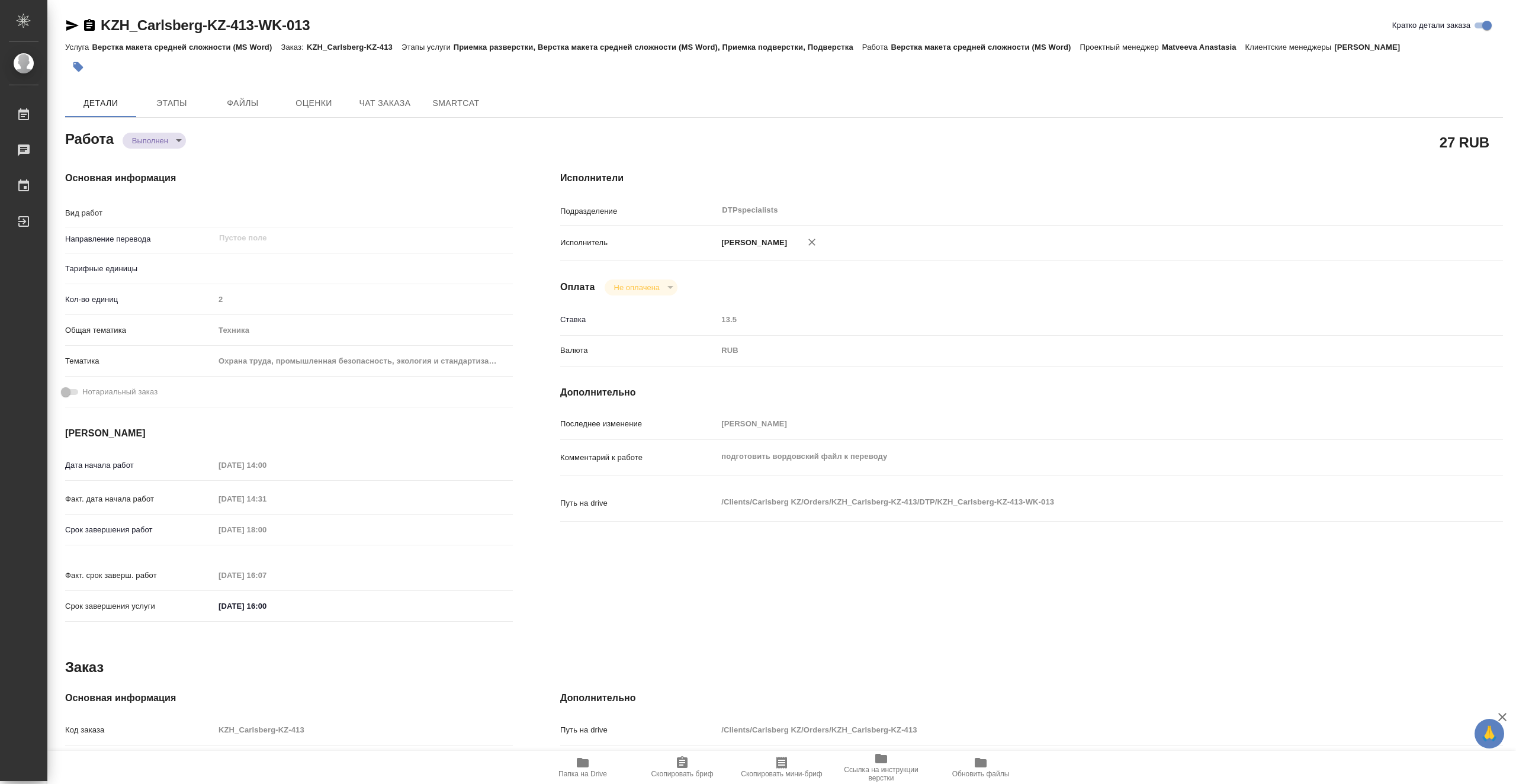
type textarea "x"
type textarea "Верстка макета средней сложности (MS Word)"
type textarea "x"
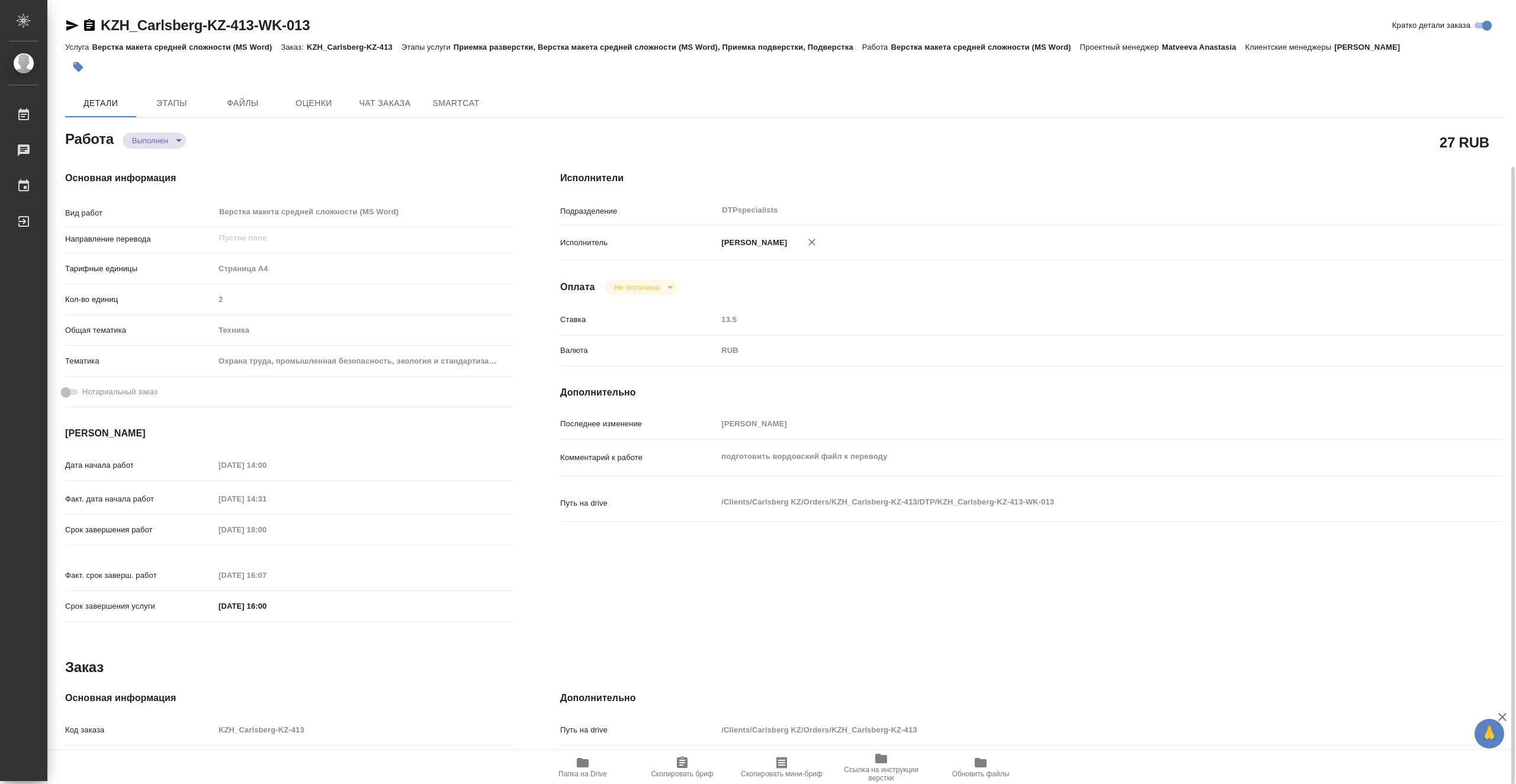
type textarea "x"
